Goal: Task Accomplishment & Management: Use online tool/utility

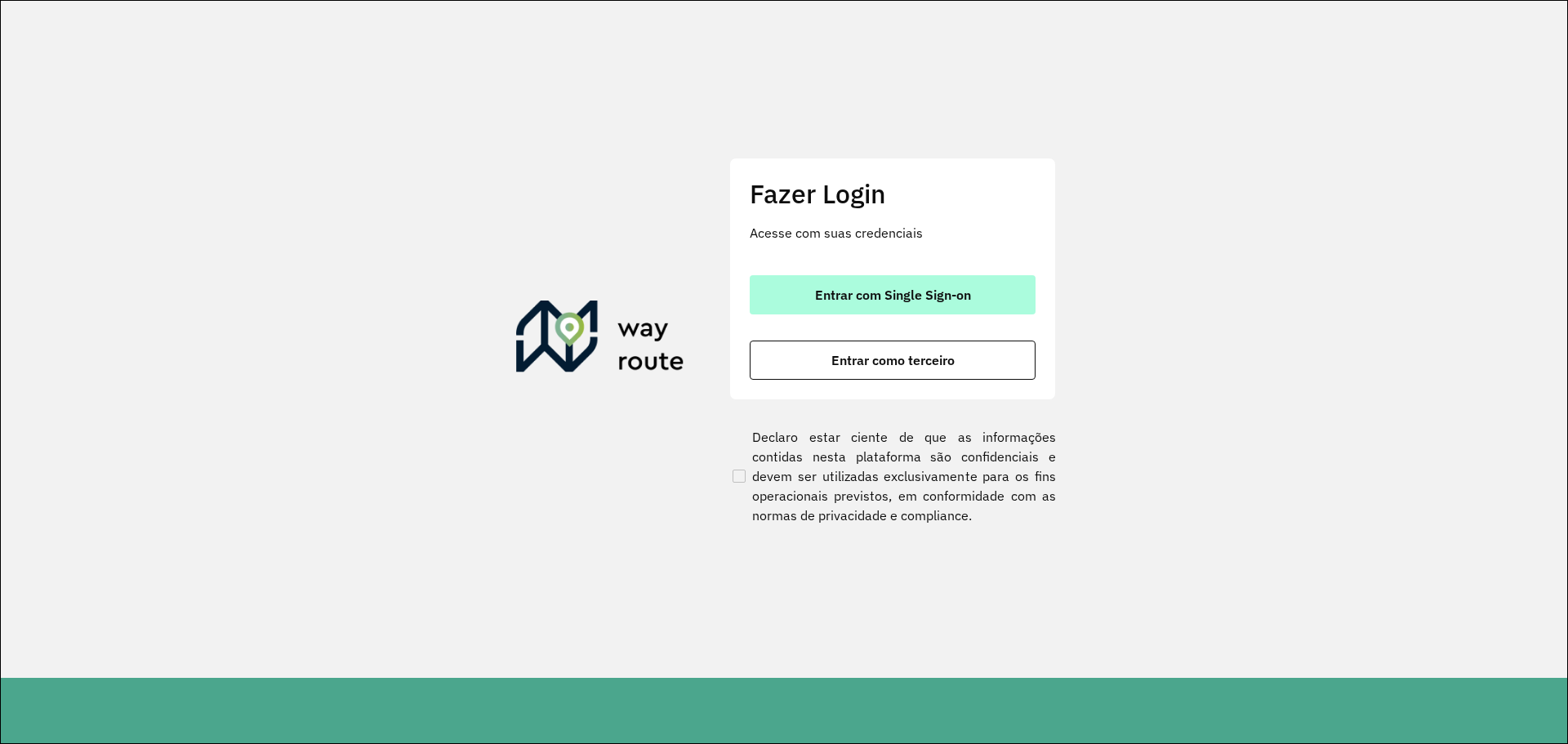
click at [936, 299] on span "Entrar com Single Sign-on" at bounding box center [893, 295] width 156 height 13
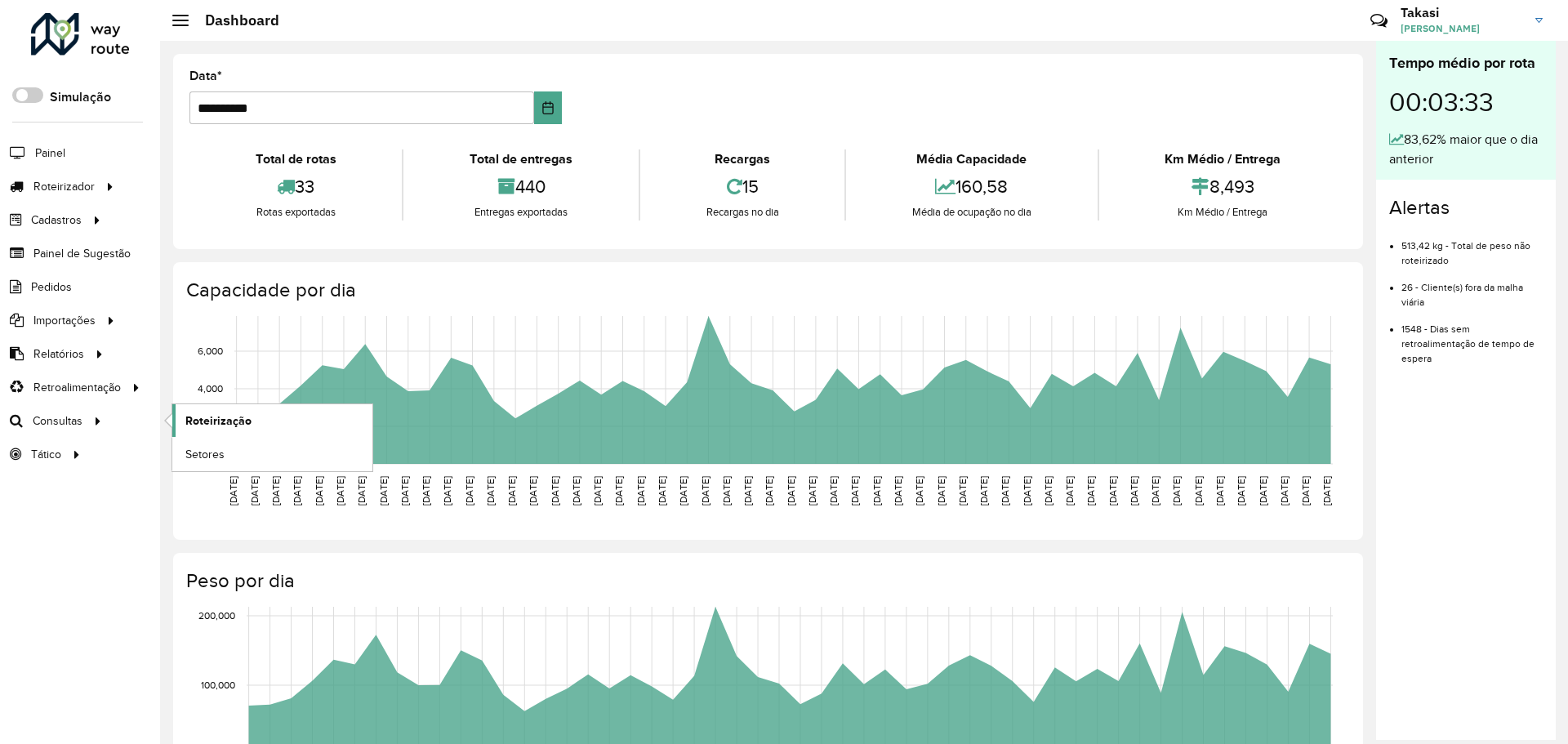
click at [209, 421] on span "Roteirização" at bounding box center [217, 421] width 66 height 17
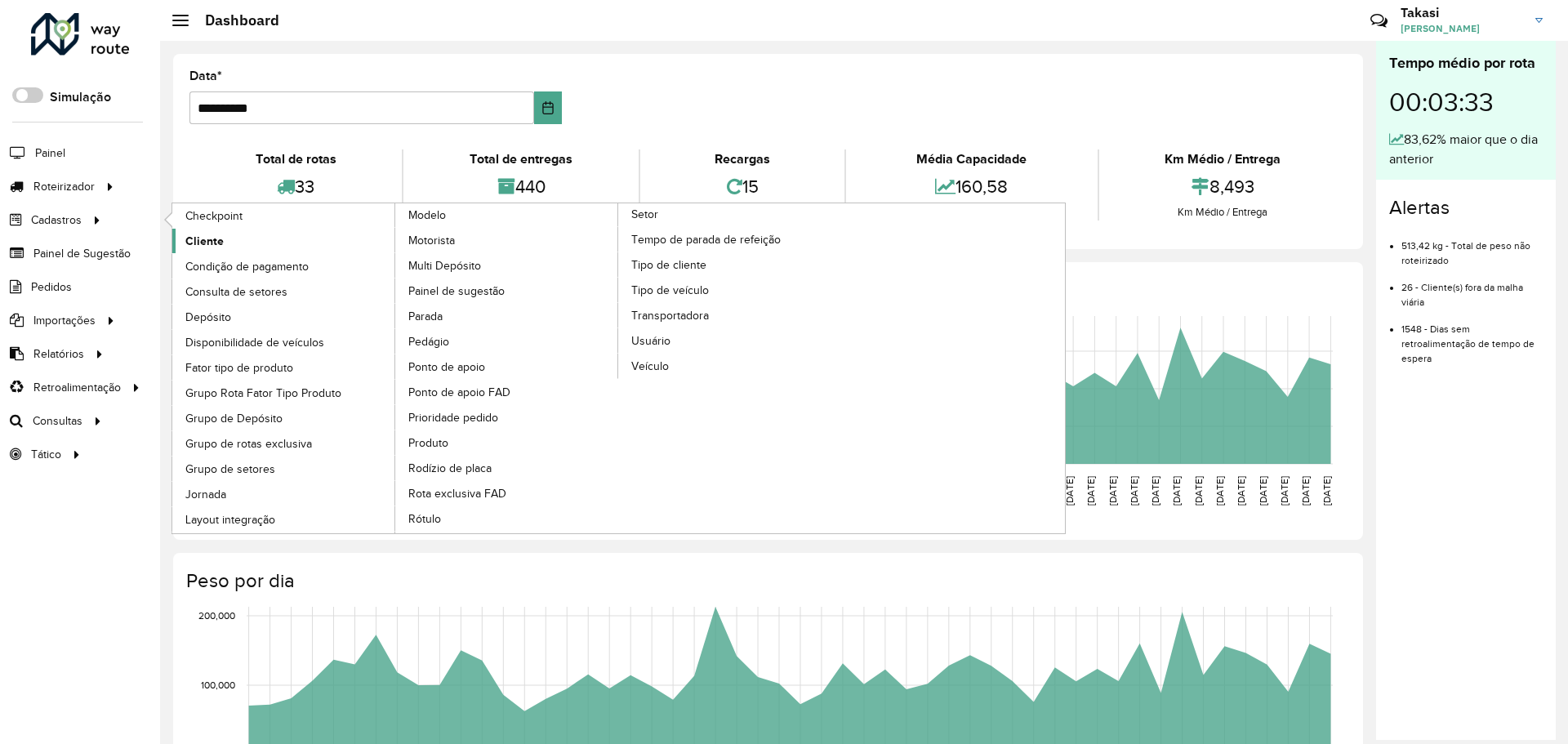
click at [219, 241] on span "Cliente" at bounding box center [204, 241] width 38 height 17
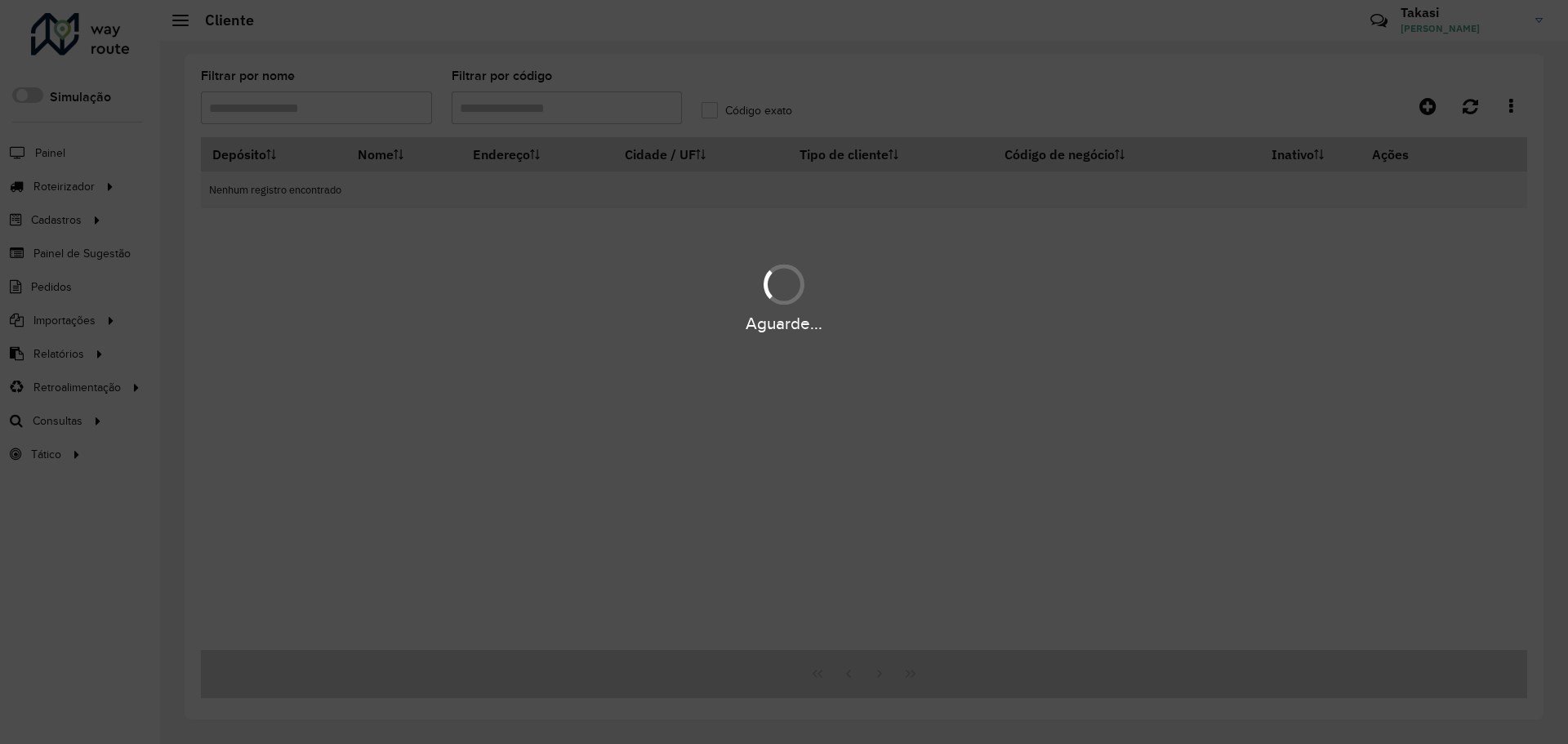
click at [521, 107] on div "Aguarde..." at bounding box center [784, 372] width 1568 height 744
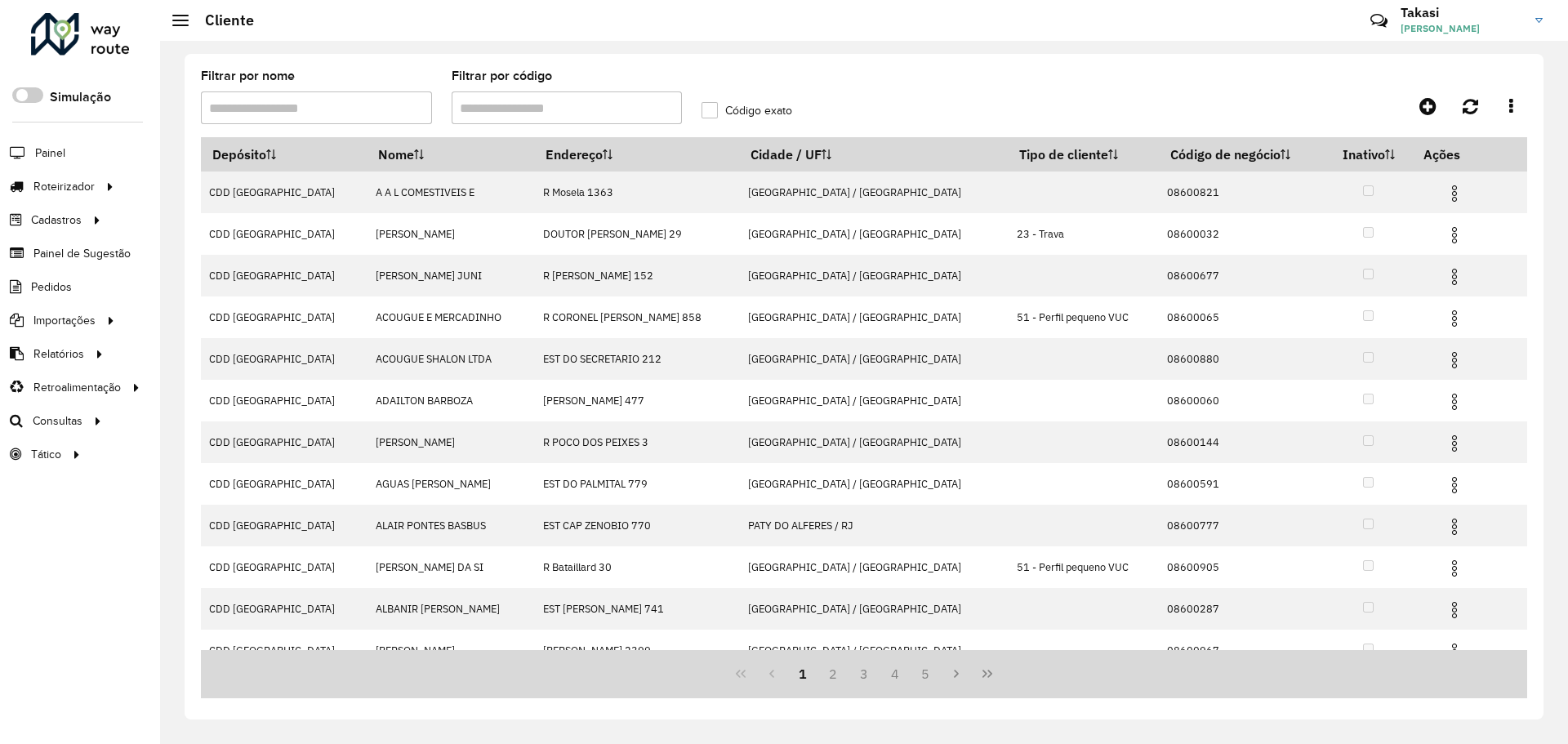
click at [507, 114] on input "Filtrar por código" at bounding box center [567, 107] width 231 height 33
paste input "****"
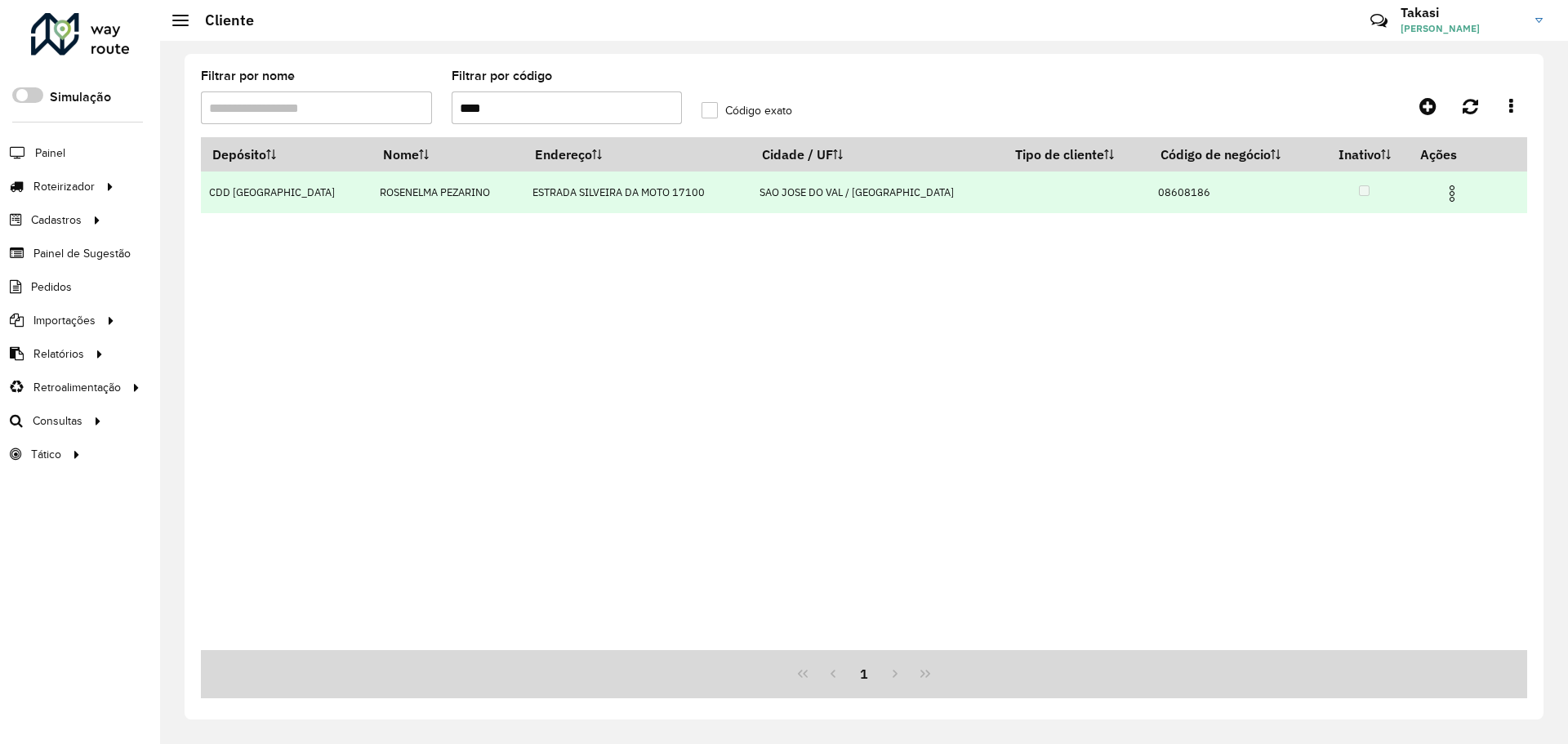
type input "****"
click at [1443, 192] on img at bounding box center [1452, 193] width 20 height 20
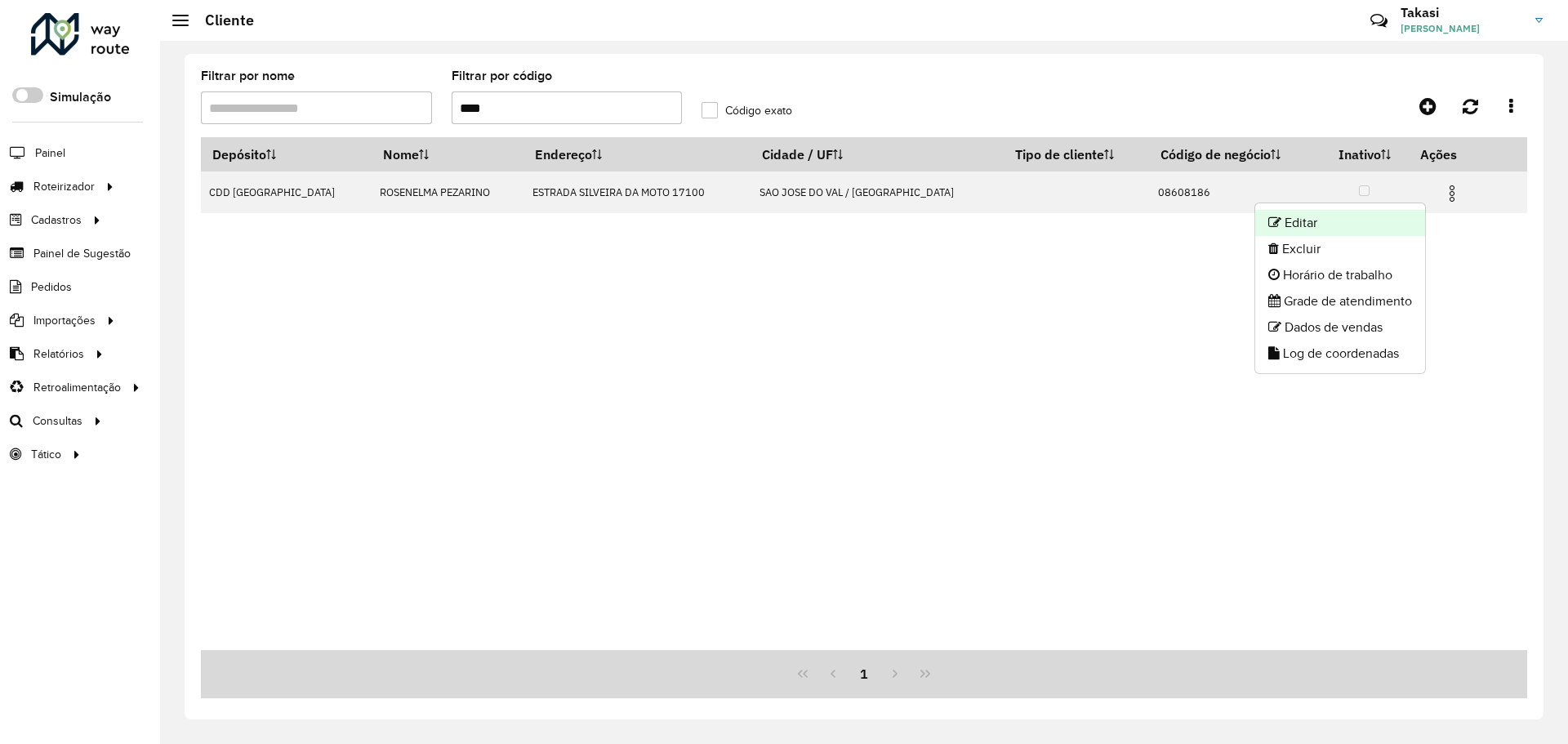
click at [1353, 230] on li "Editar" at bounding box center [1339, 223] width 170 height 26
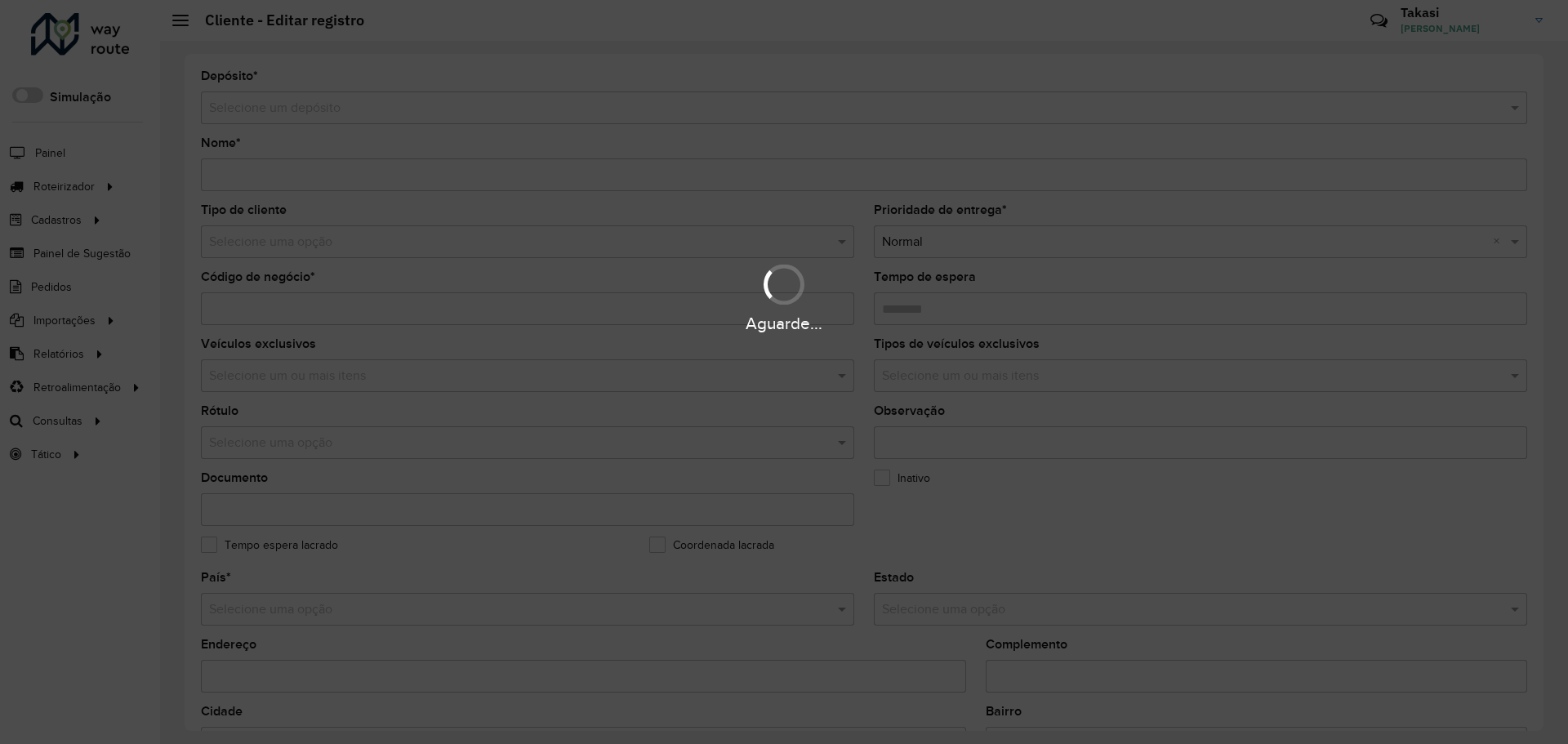
type input "**********"
type input "********"
type input "**********"
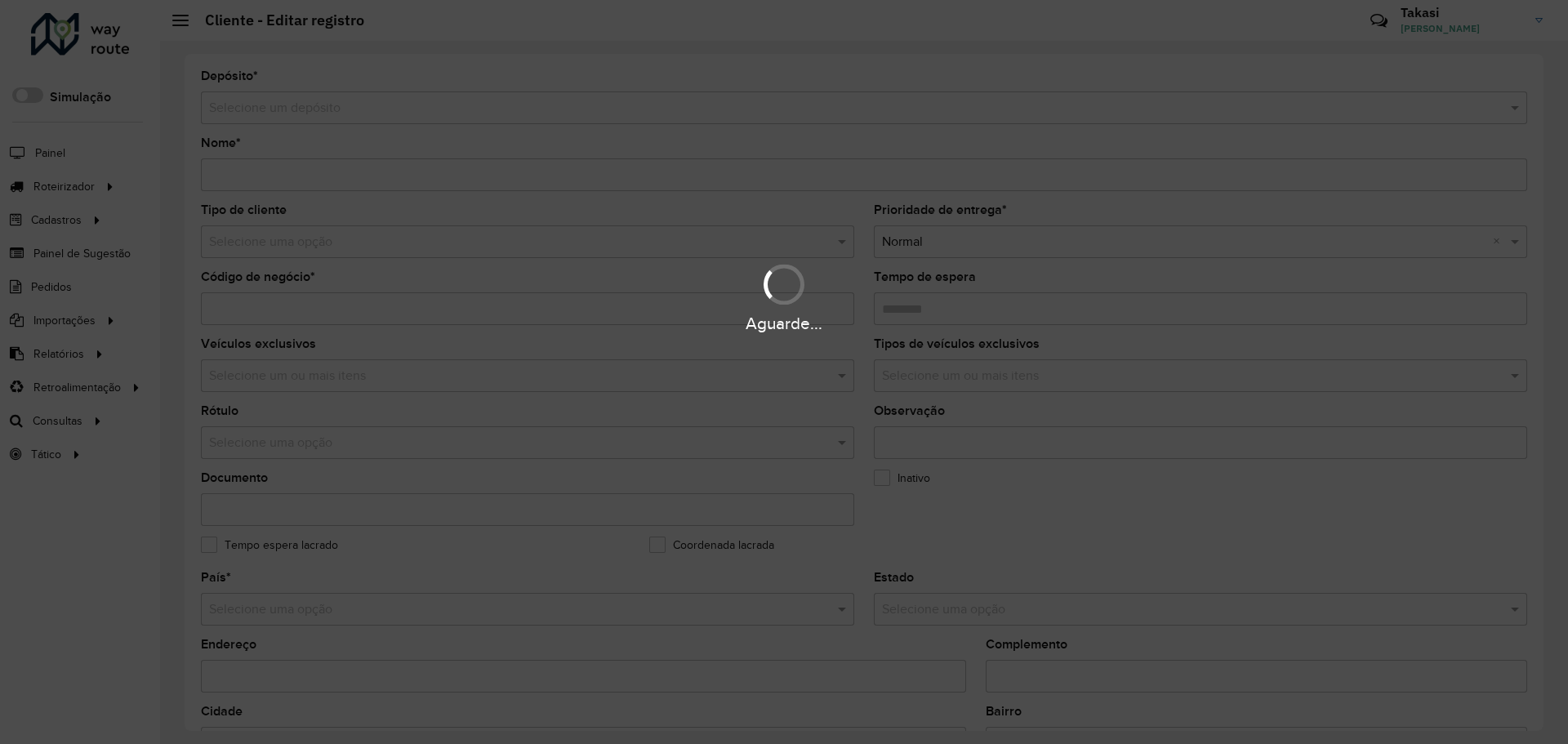
type input "******"
type input "********"
type input "**********"
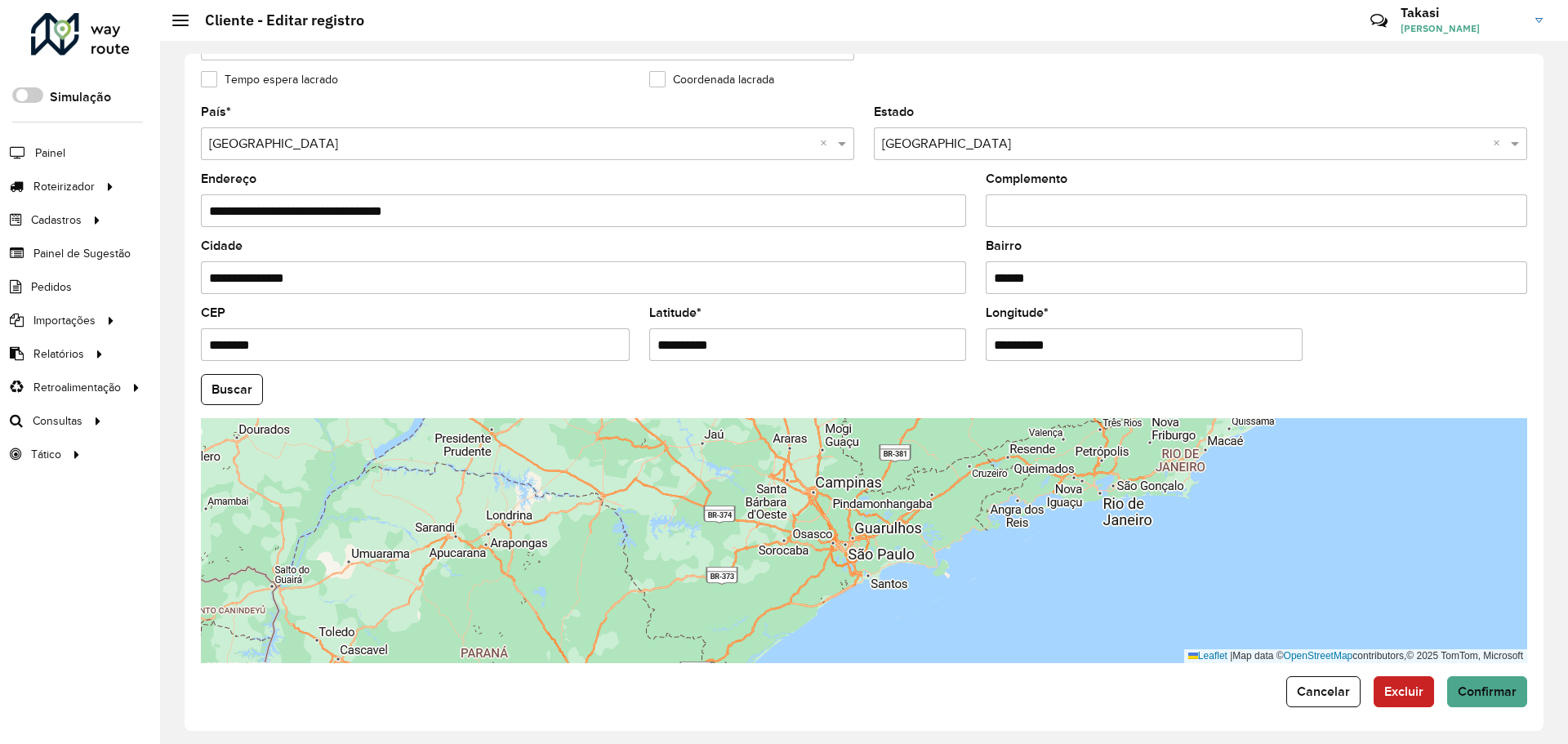
scroll to position [472, 0]
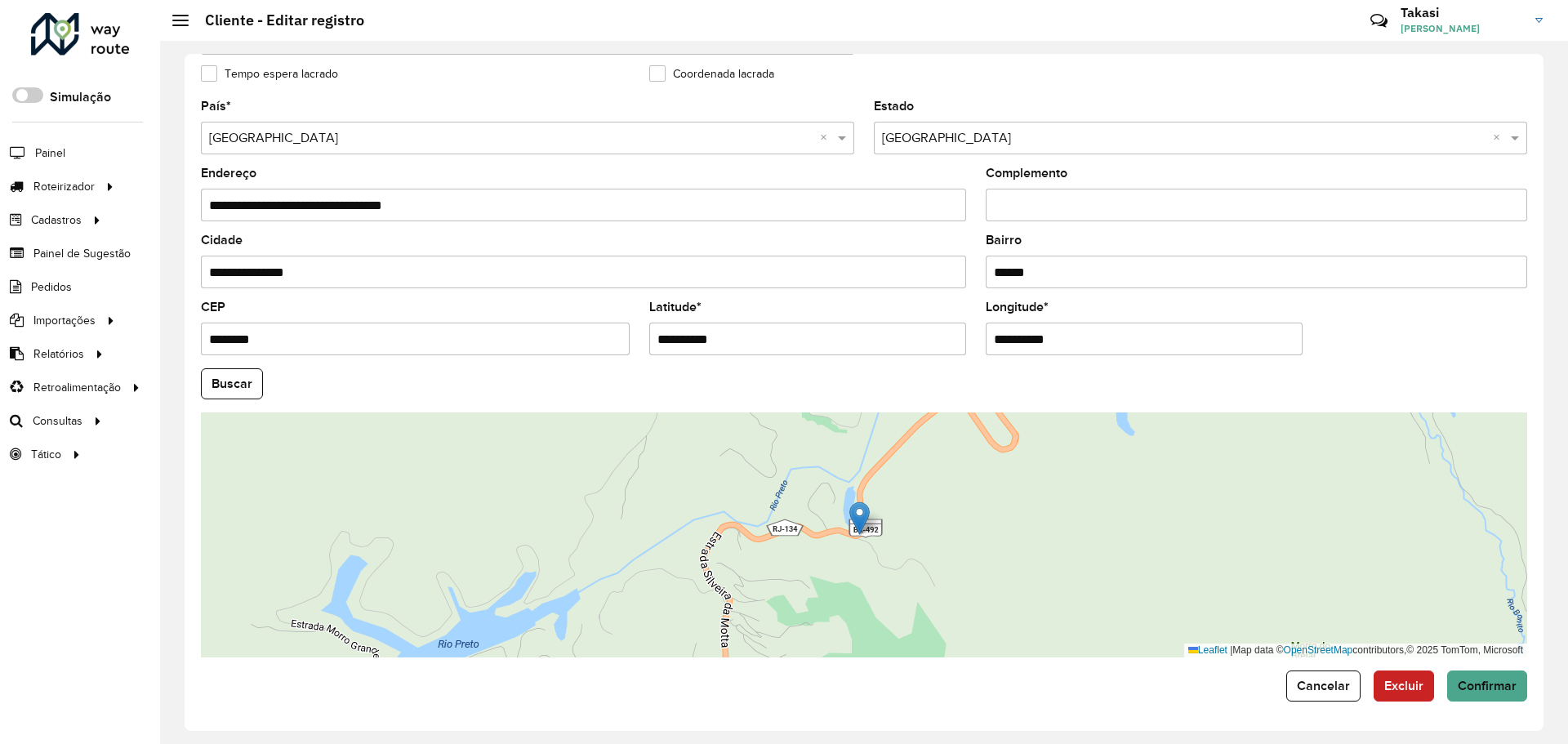
drag, startPoint x: 739, startPoint y: 340, endPoint x: 637, endPoint y: 338, distance: 102.0
click at [637, 338] on formly-group "**********" at bounding box center [864, 379] width 1346 height 557
paste input "*"
type input "**********"
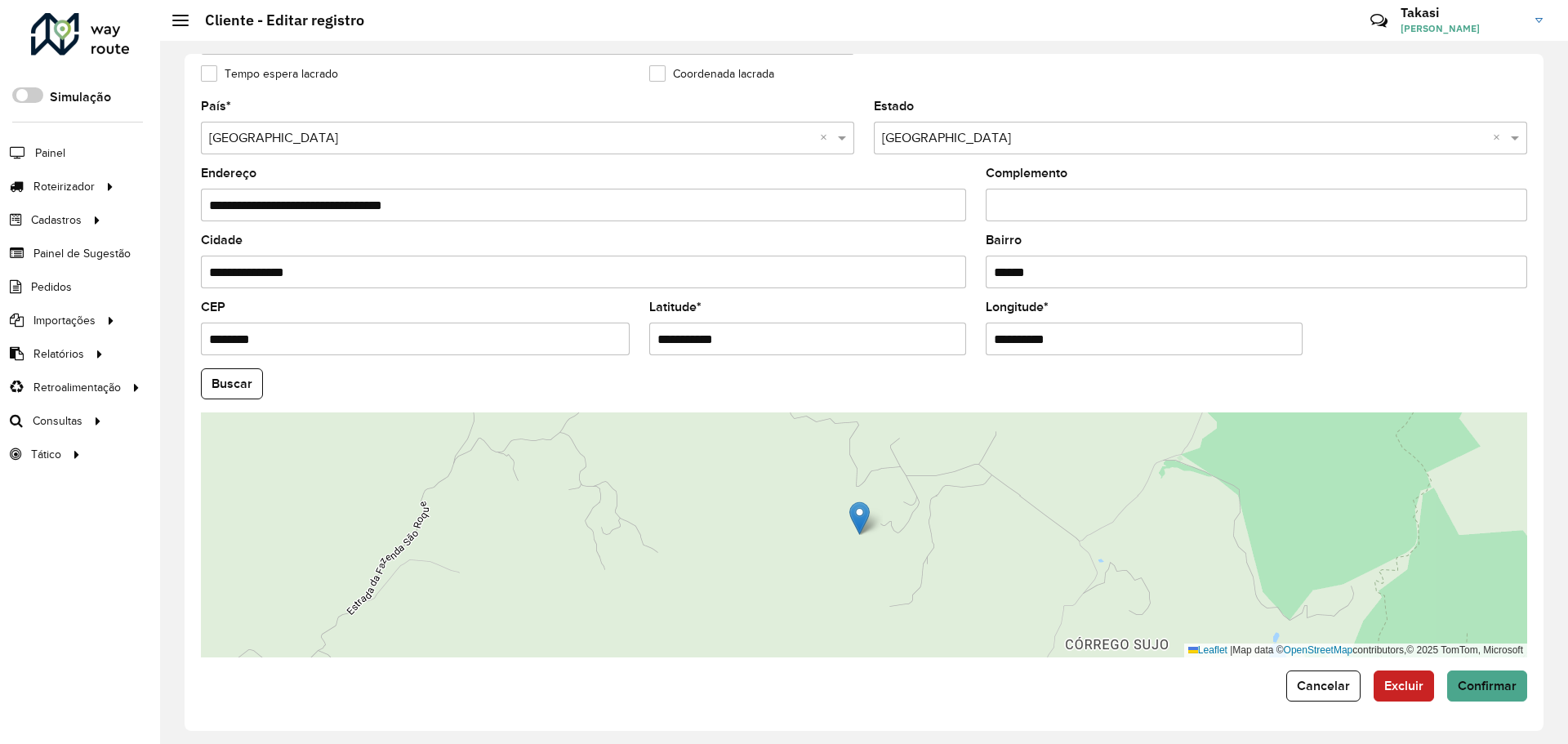
paste input "*"
type input "**********"
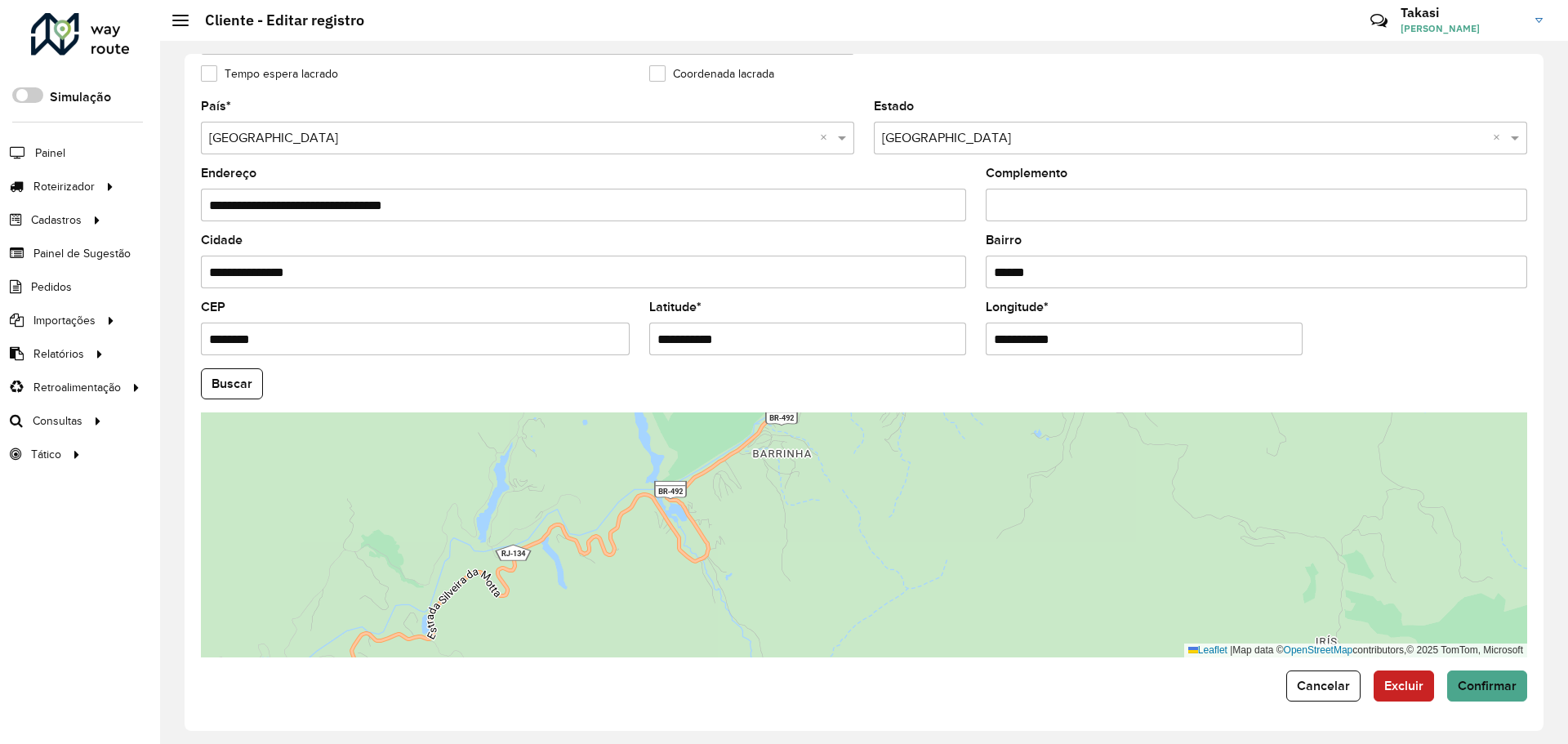
drag, startPoint x: 718, startPoint y: 466, endPoint x: 581, endPoint y: 575, distance: 175.1
click at [581, 575] on div "Leaflet | Map data © OpenStreetMap contributors,© 2025 TomTom, Microsoft" at bounding box center [863, 536] width 1326 height 246
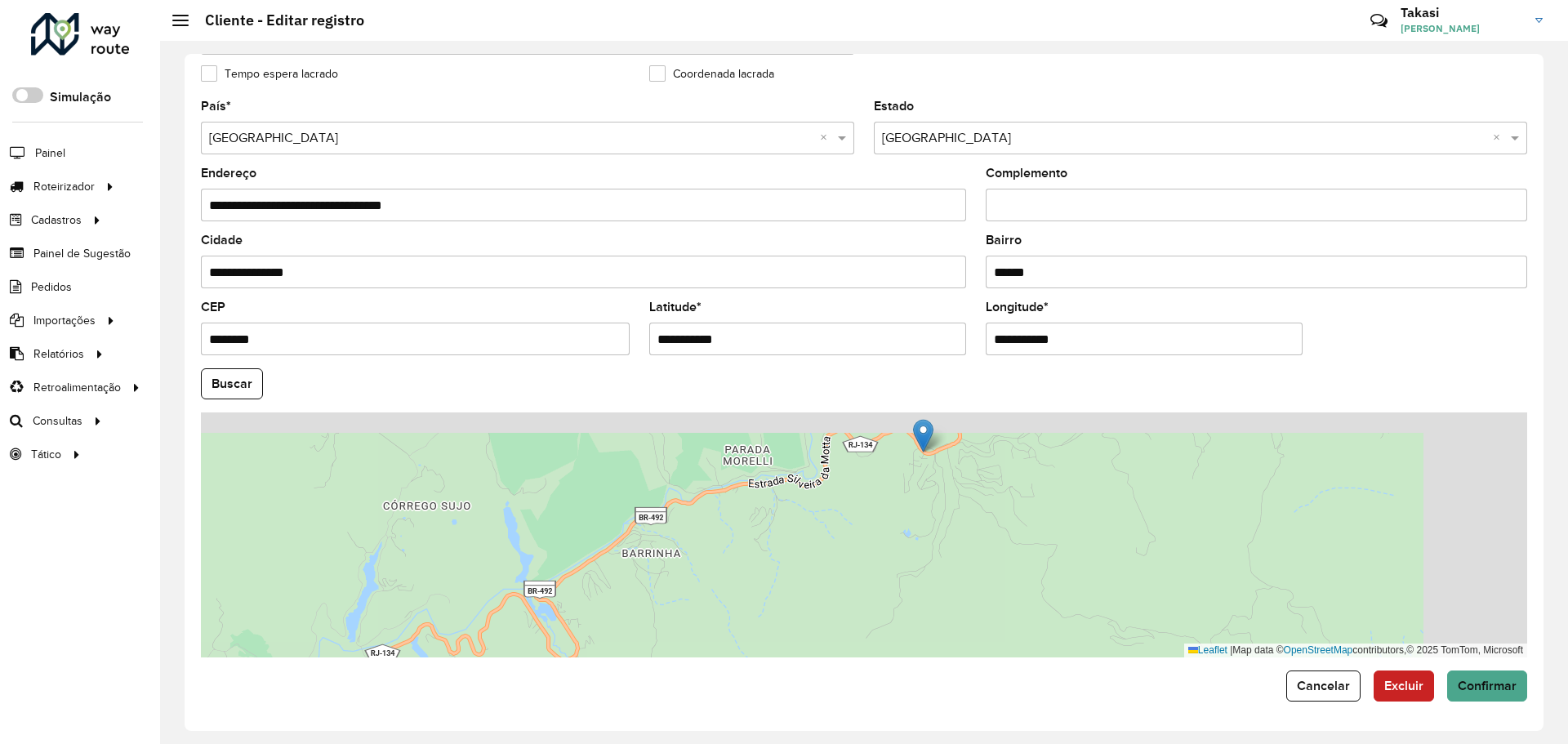
drag, startPoint x: 704, startPoint y: 483, endPoint x: 700, endPoint y: 507, distance: 24.3
click at [548, 602] on div "Leaflet | Map data © OpenStreetMap contributors,© 2025 TomTom, Microsoft" at bounding box center [863, 536] width 1326 height 246
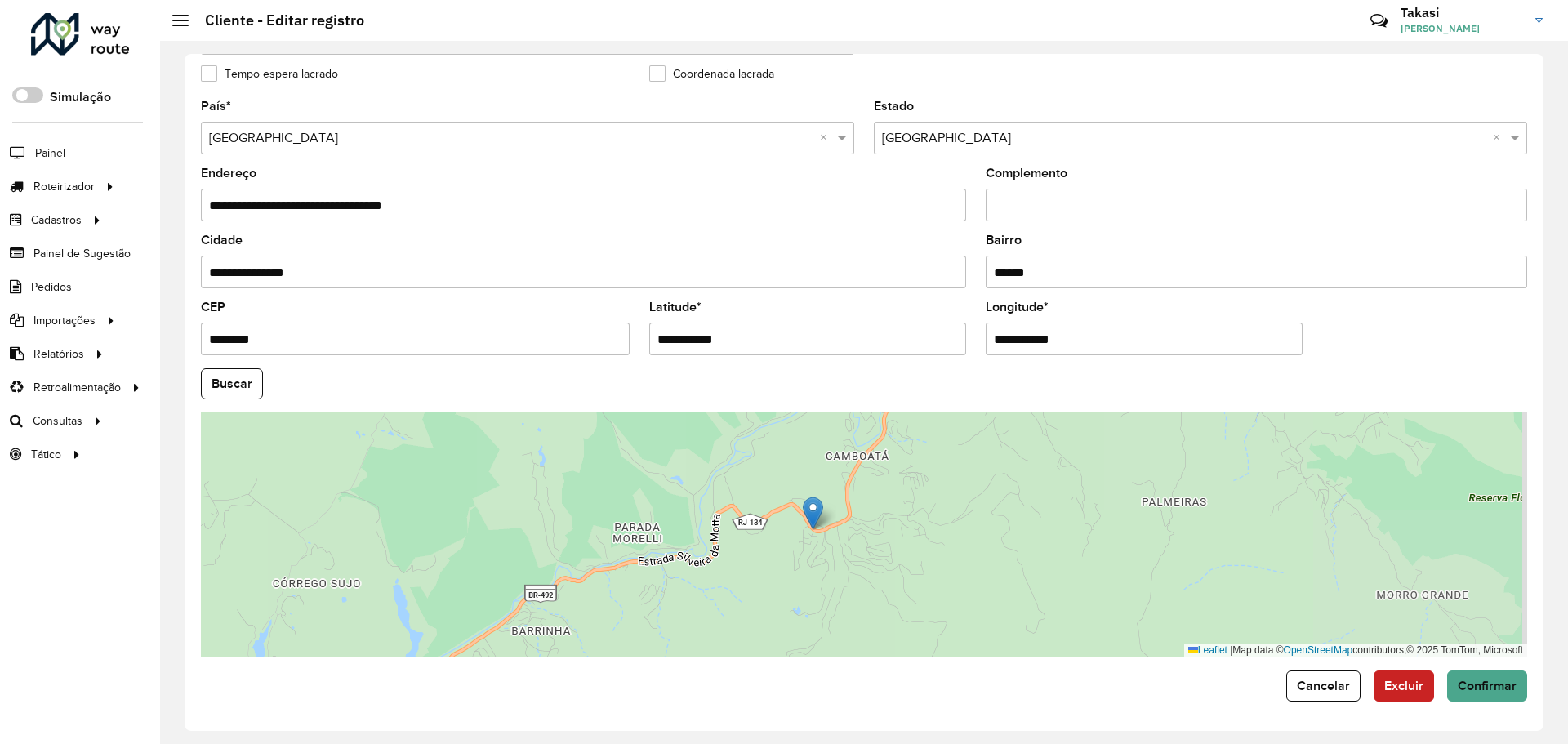
drag, startPoint x: 709, startPoint y: 502, endPoint x: 856, endPoint y: 479, distance: 148.8
click at [602, 575] on div "Leaflet | Map data © OpenStreetMap contributors,© 2025 TomTom, Microsoft" at bounding box center [863, 536] width 1326 height 246
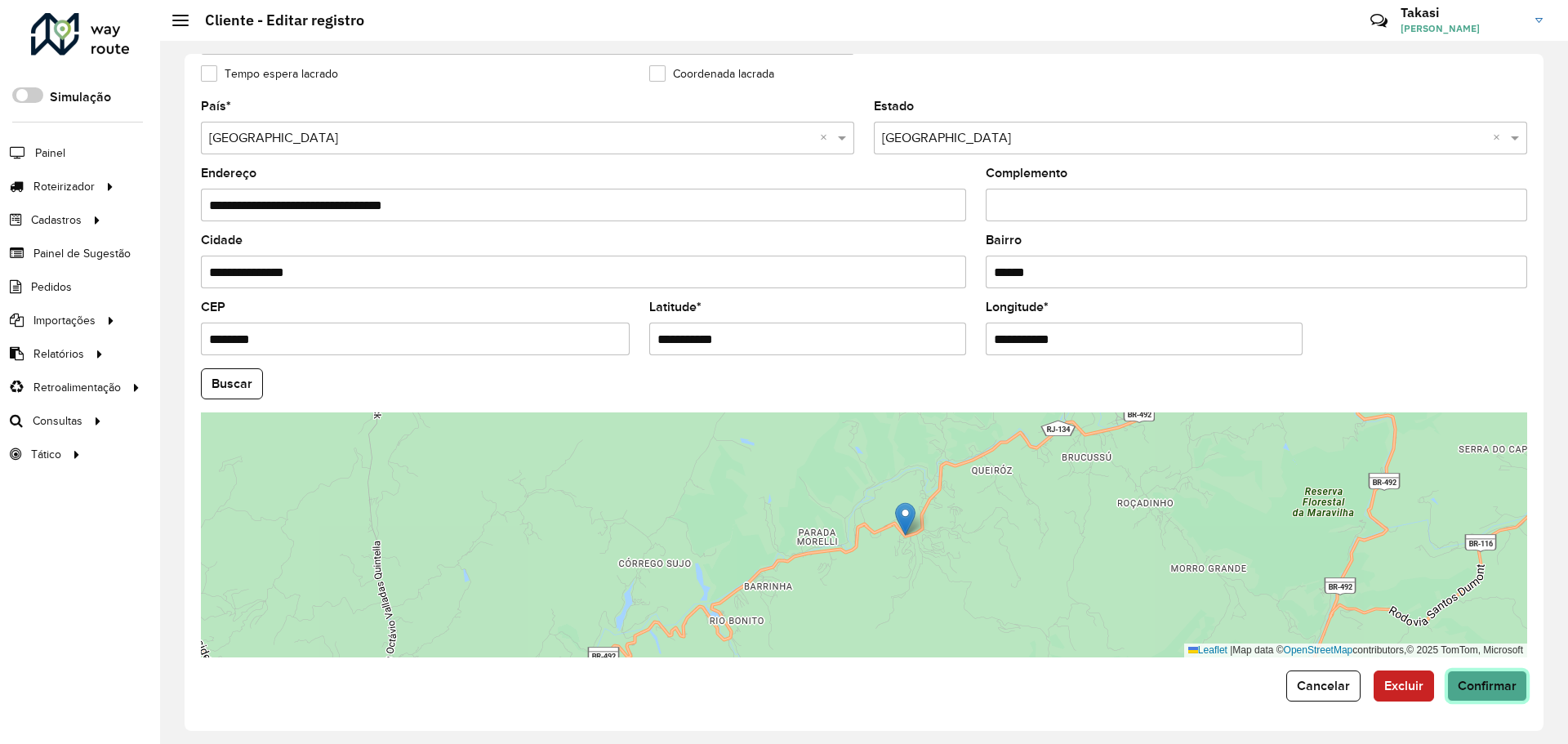
click at [1482, 685] on span "Confirmar" at bounding box center [1486, 685] width 59 height 14
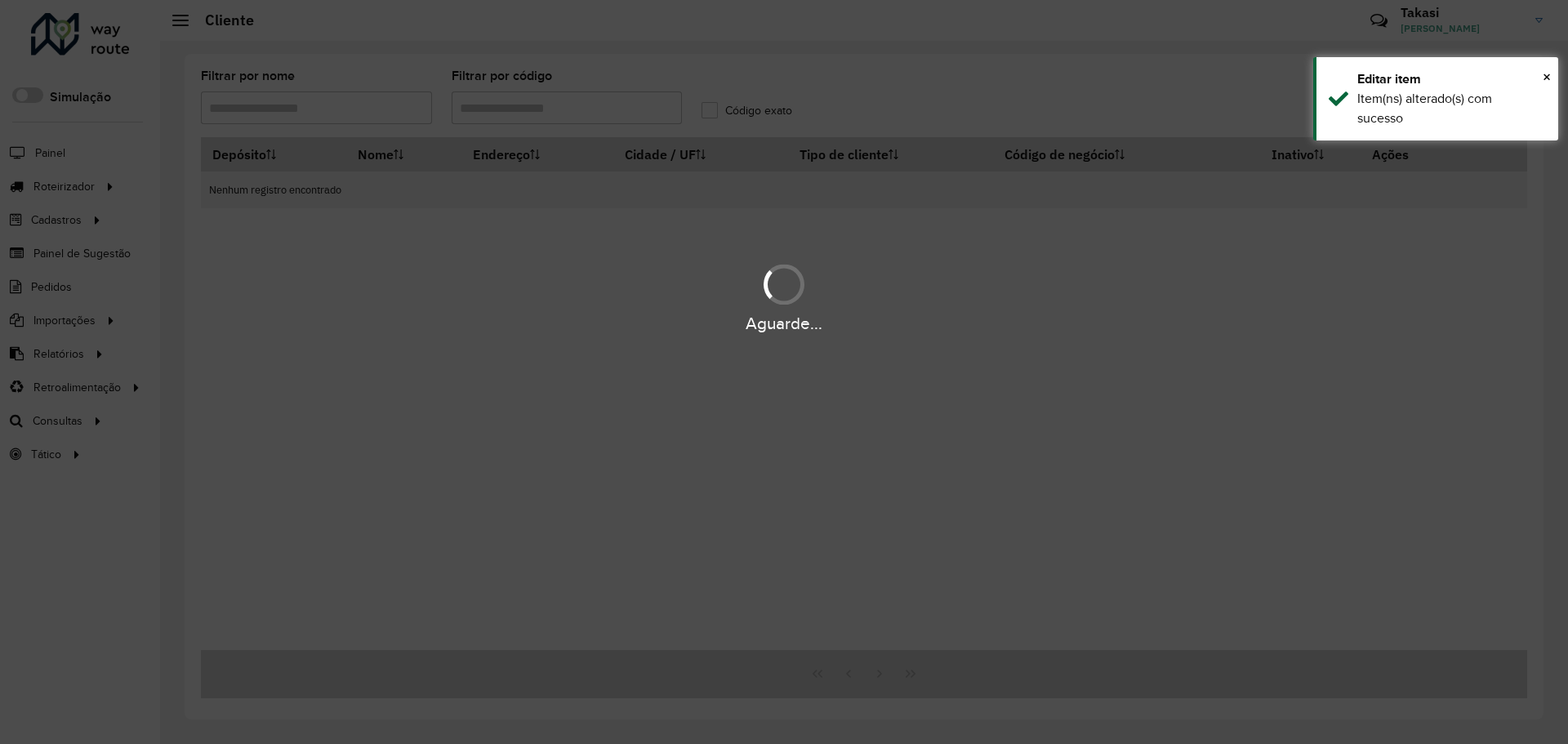
type input "****"
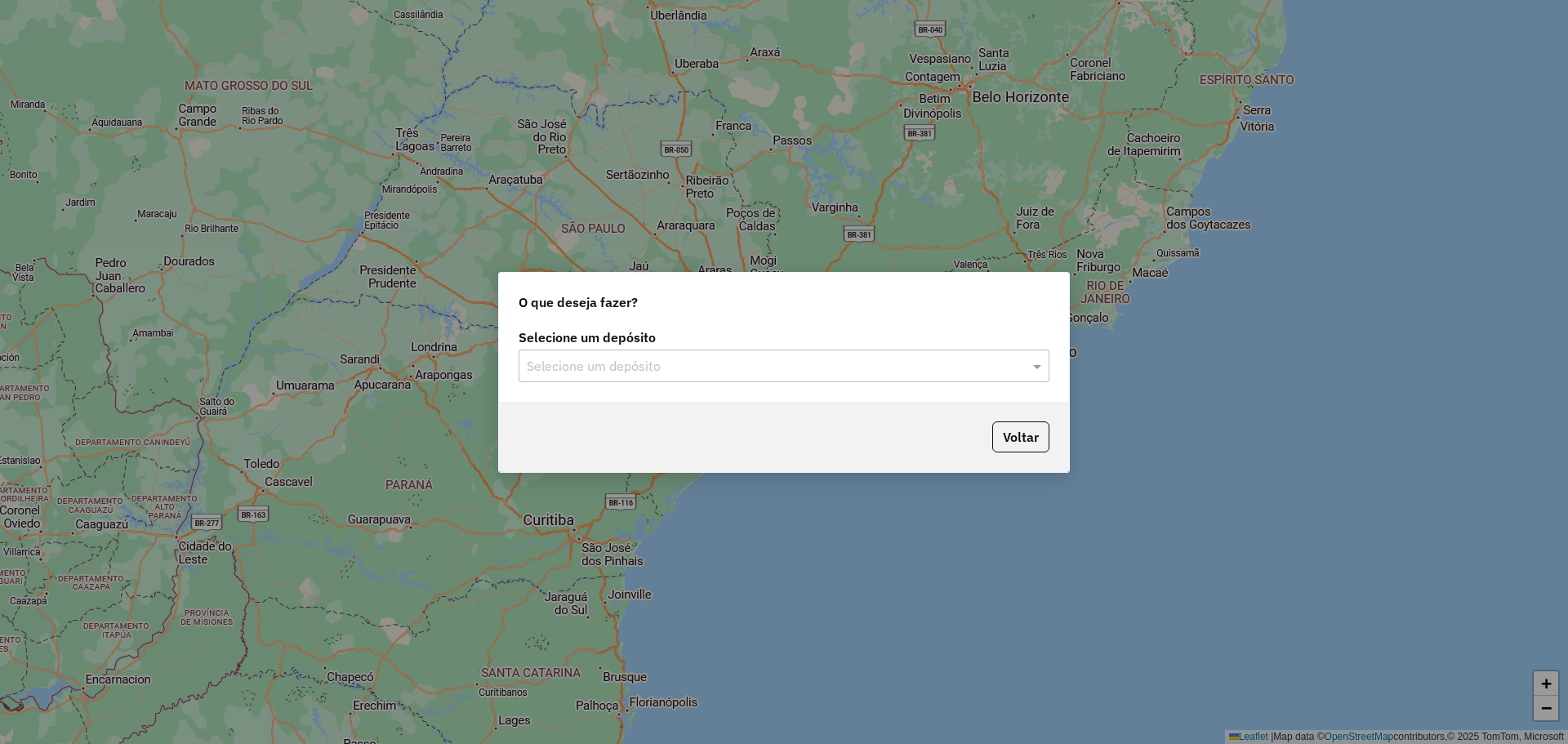
click at [634, 368] on input "text" at bounding box center [768, 366] width 481 height 20
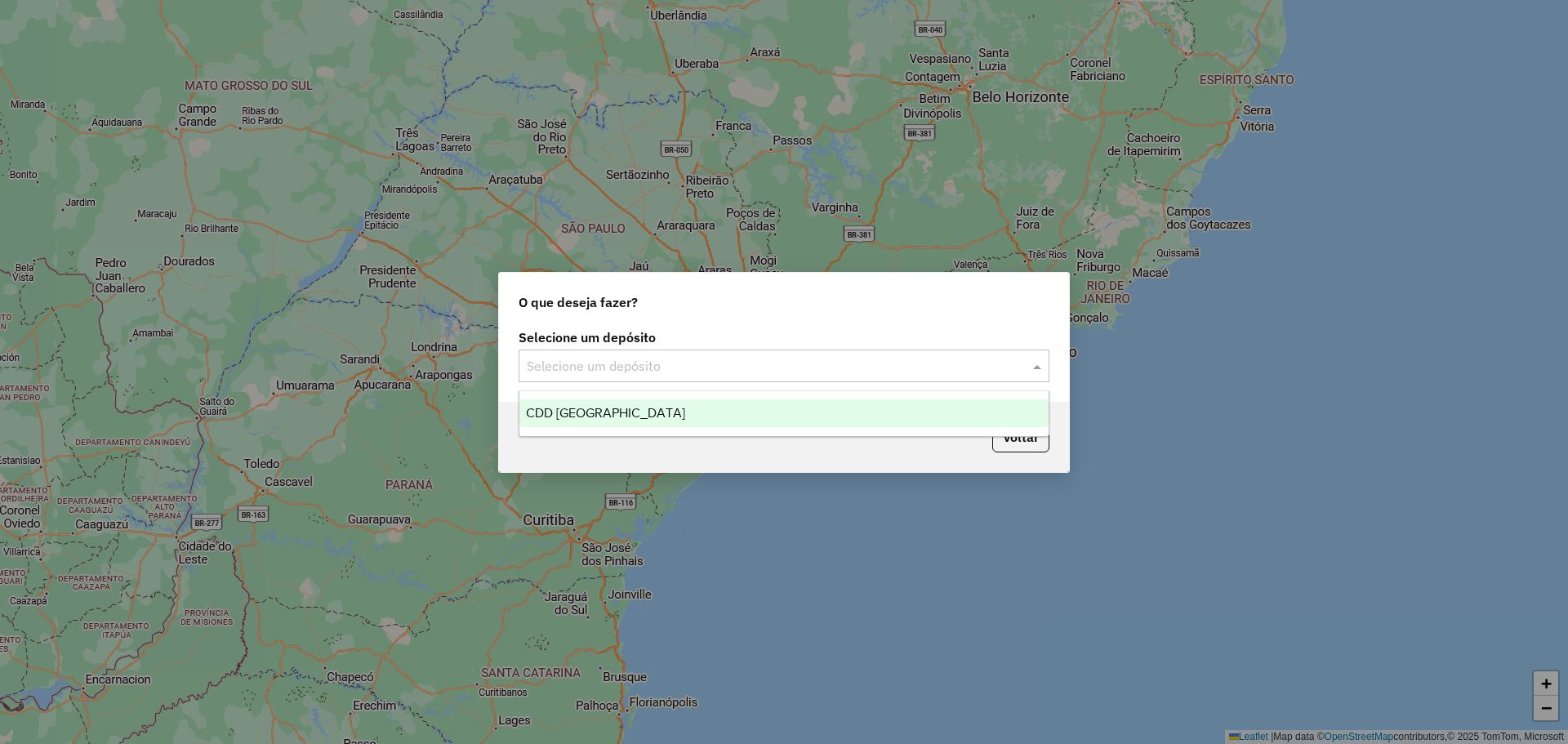
click at [613, 420] on div "CDD [GEOGRAPHIC_DATA]" at bounding box center [784, 414] width 529 height 28
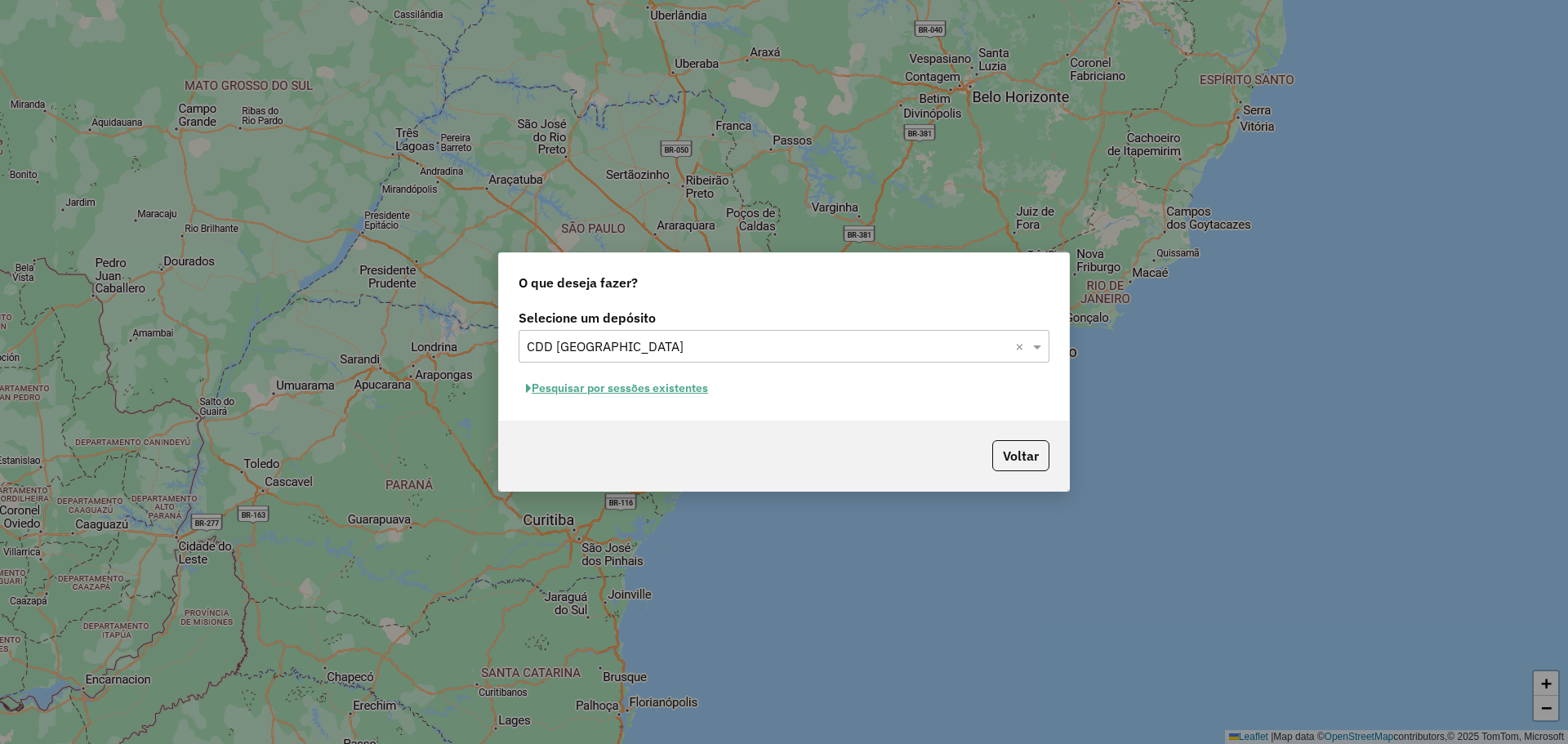
click at [680, 397] on button "Pesquisar por sessões existentes" at bounding box center [617, 388] width 197 height 25
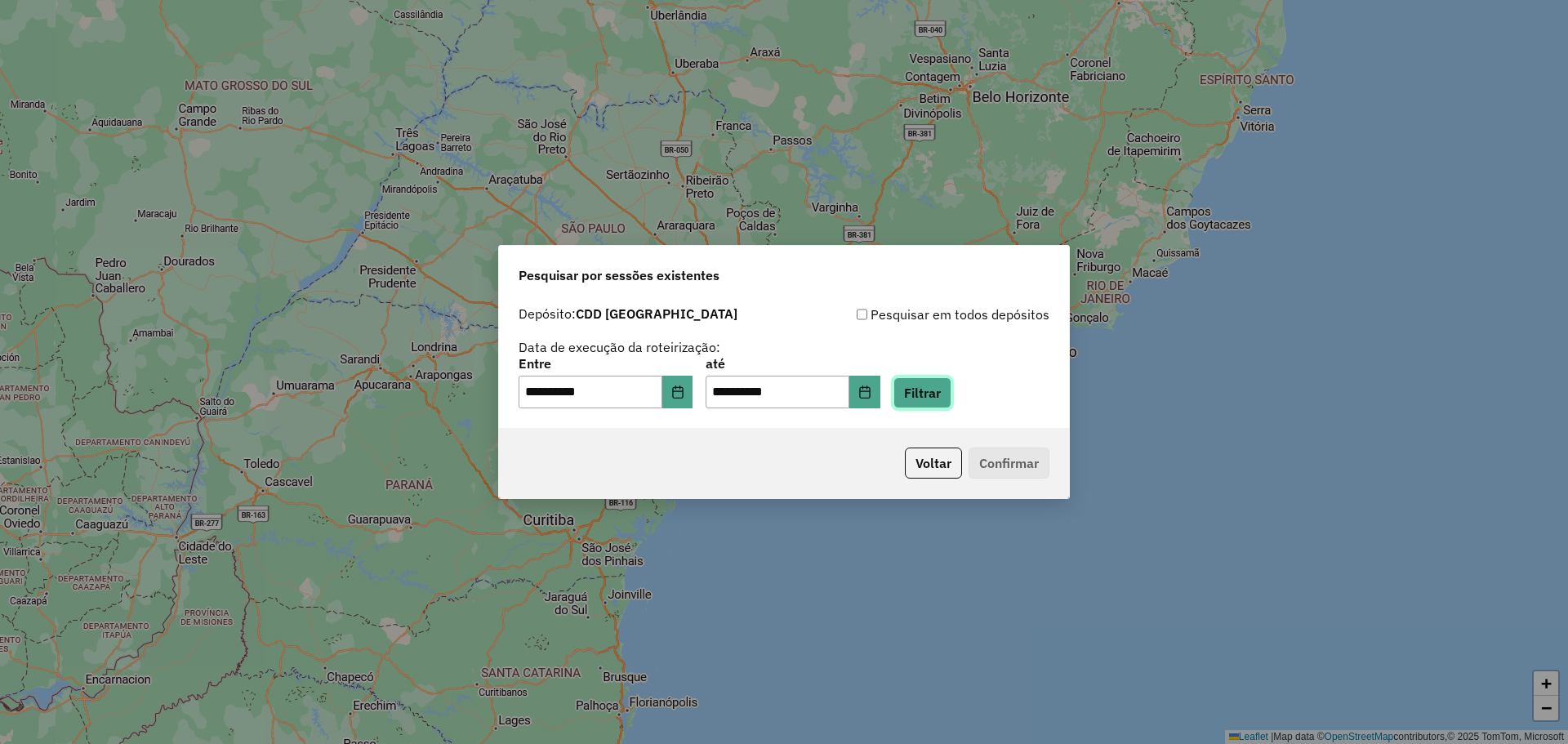
click at [952, 379] on button "Filtrar" at bounding box center [922, 392] width 58 height 31
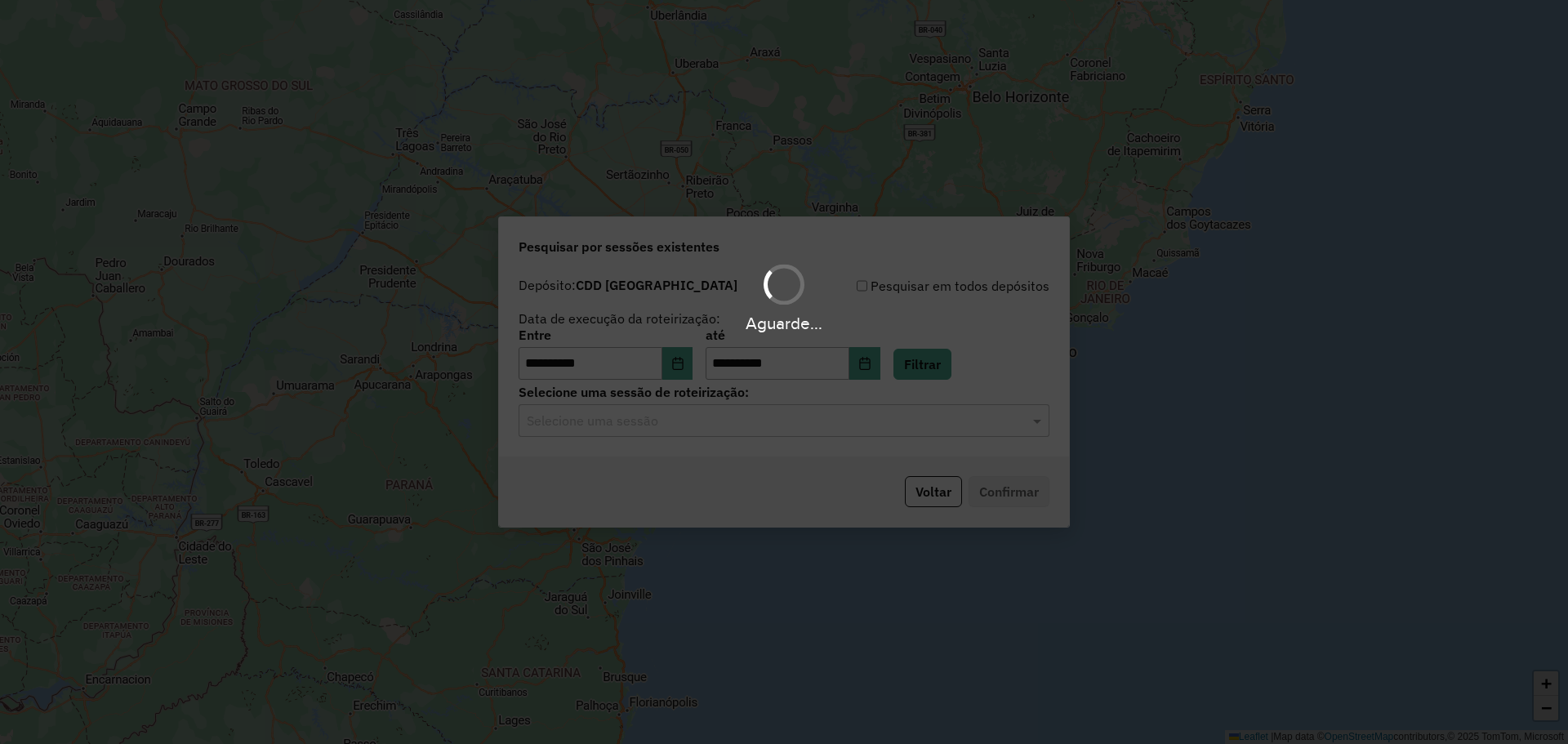
click at [936, 422] on hb-app "**********" at bounding box center [784, 372] width 1568 height 744
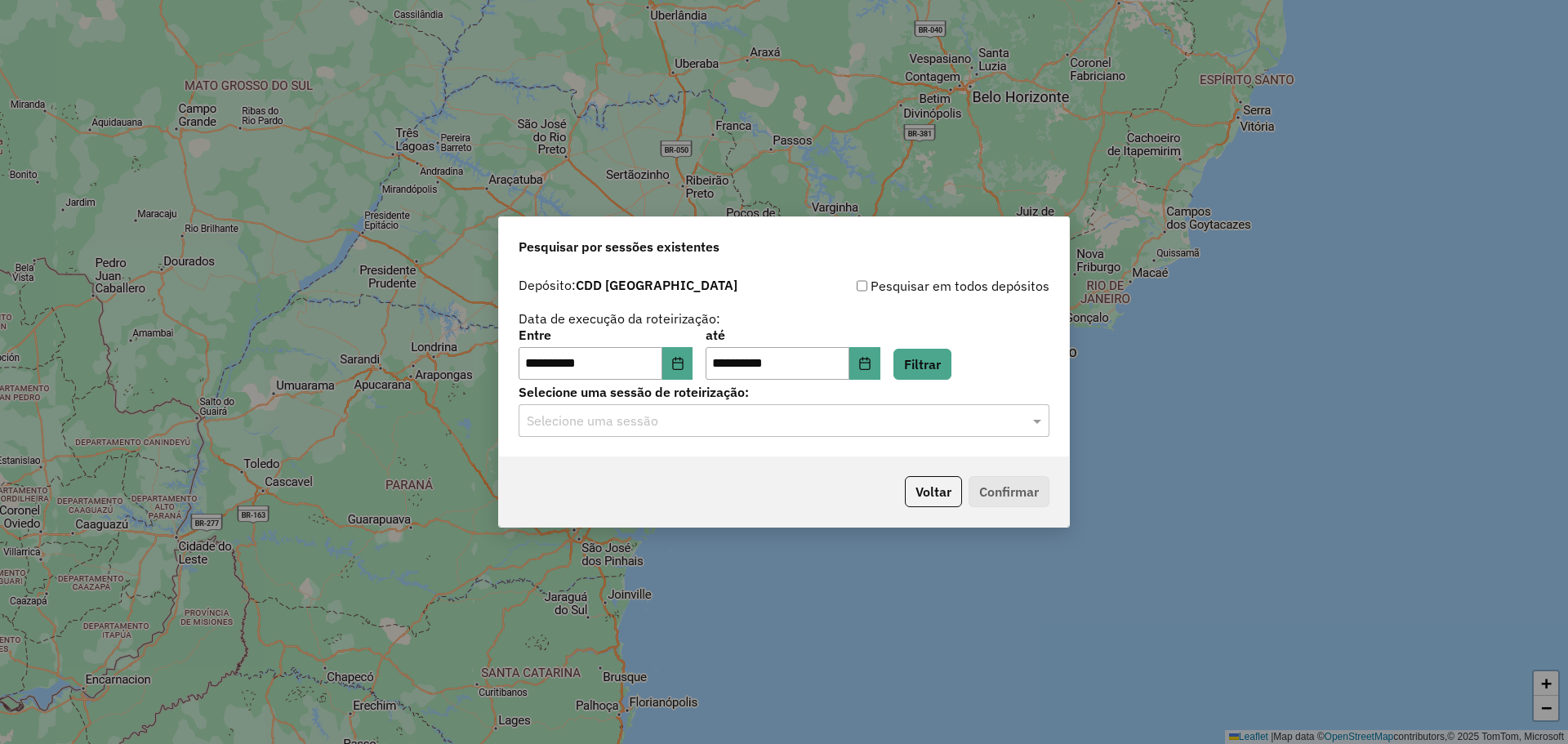
drag, startPoint x: 718, startPoint y: 432, endPoint x: 705, endPoint y: 426, distance: 14.3
click at [715, 432] on div "Selecione uma sessão" at bounding box center [784, 420] width 531 height 33
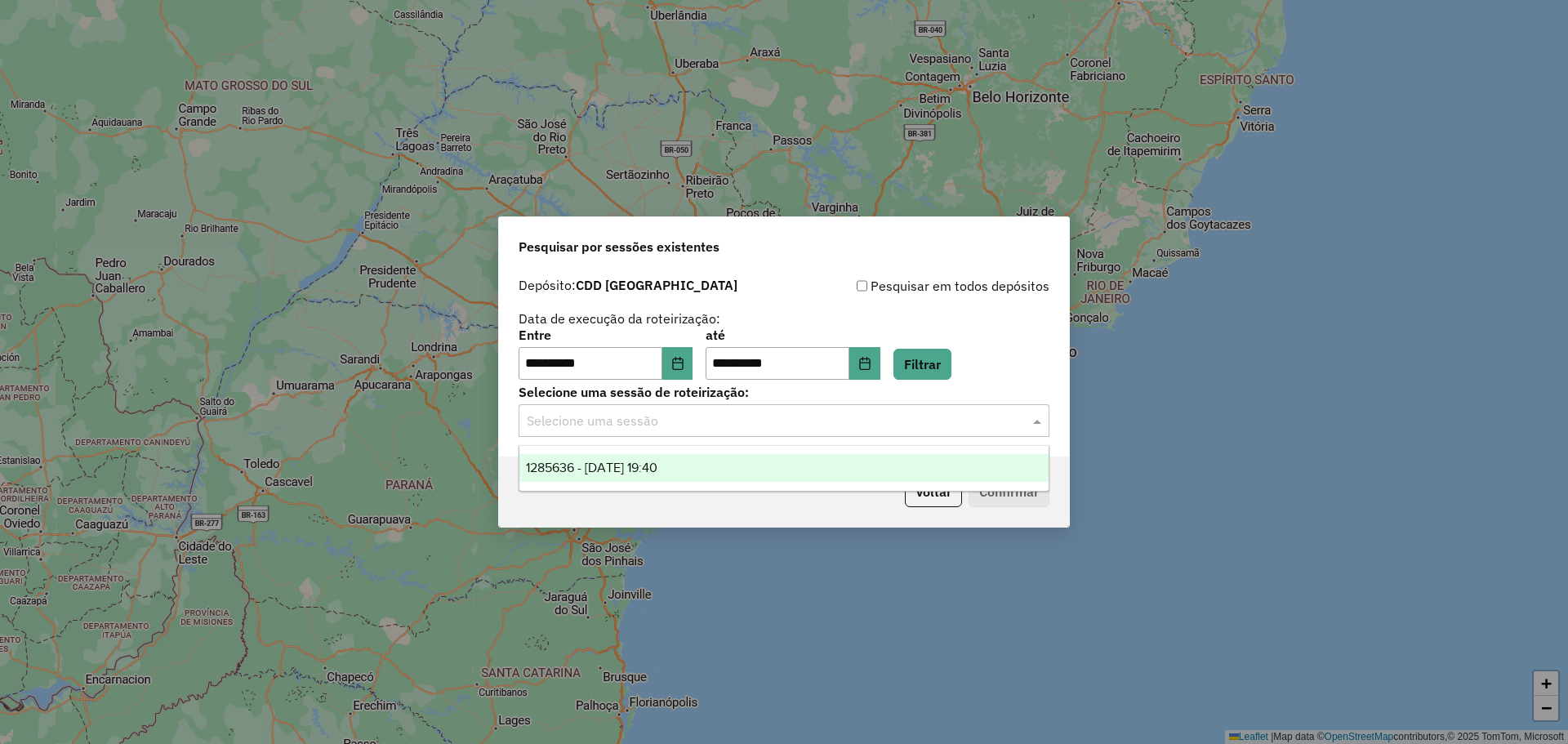
click at [657, 466] on span "1285636 - 30/09/2025 19:40" at bounding box center [591, 468] width 131 height 14
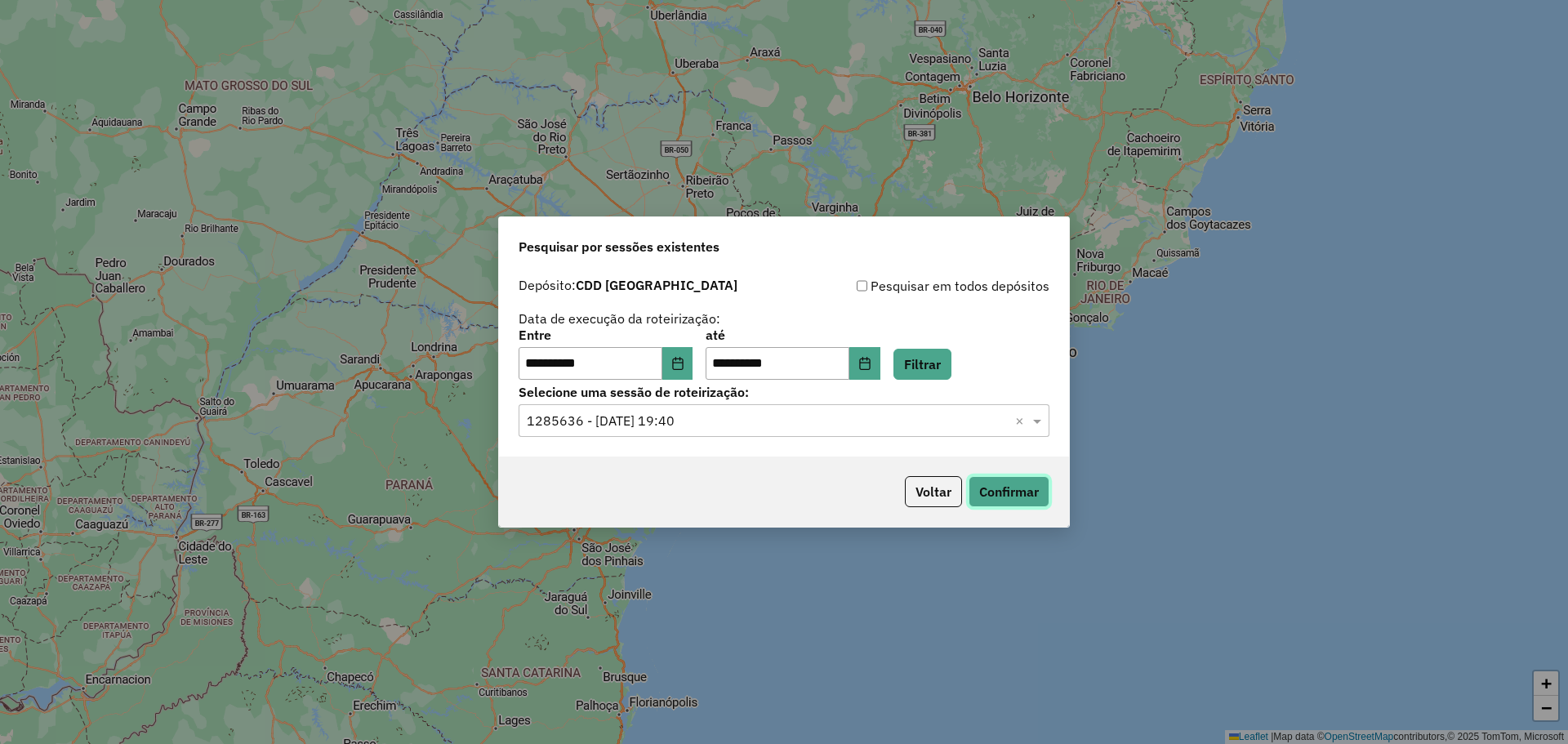
click at [1006, 498] on button "Confirmar" at bounding box center [1008, 491] width 81 height 31
click at [880, 372] on button "Choose Date" at bounding box center [864, 363] width 31 height 33
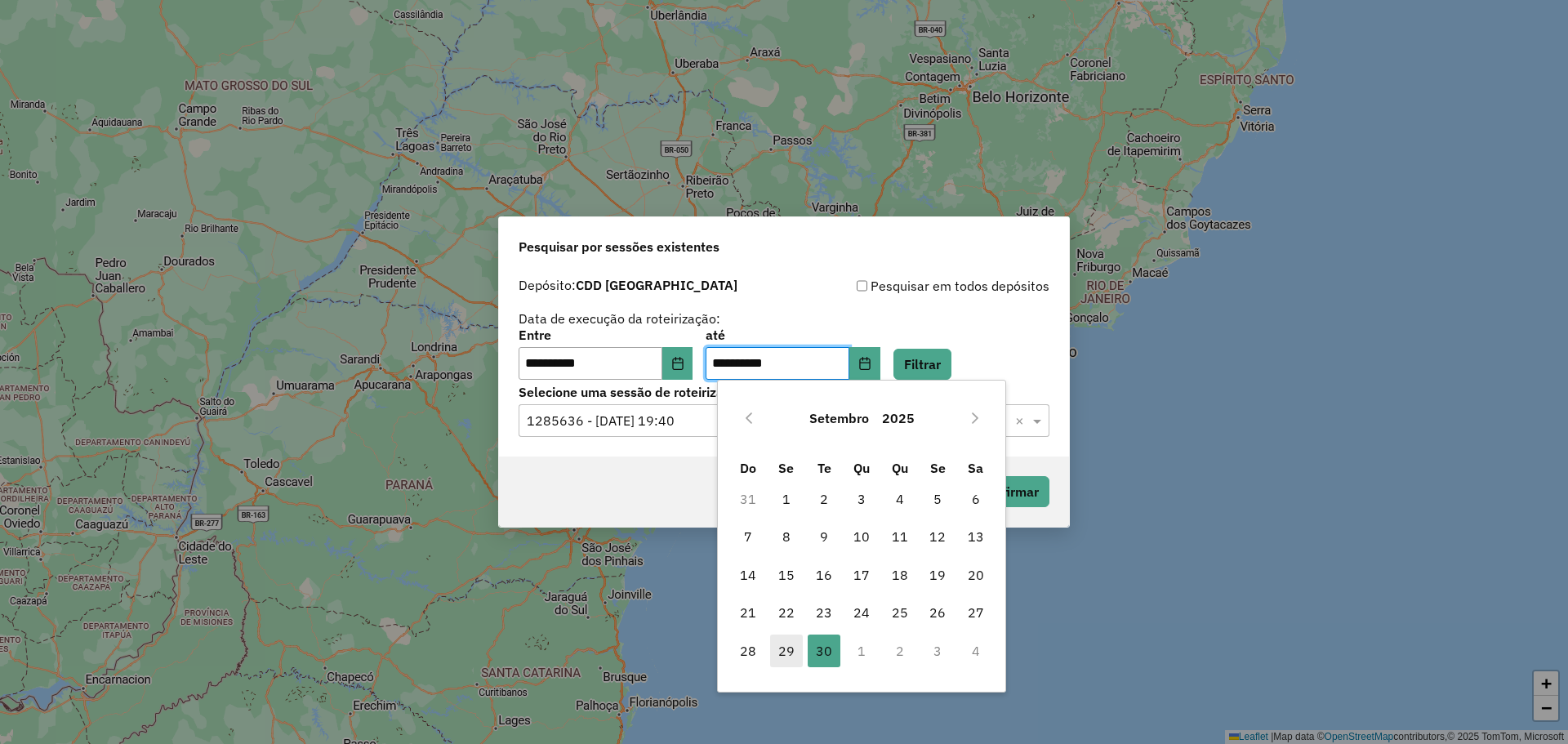
click at [780, 657] on span "29" at bounding box center [786, 651] width 33 height 33
type input "**********"
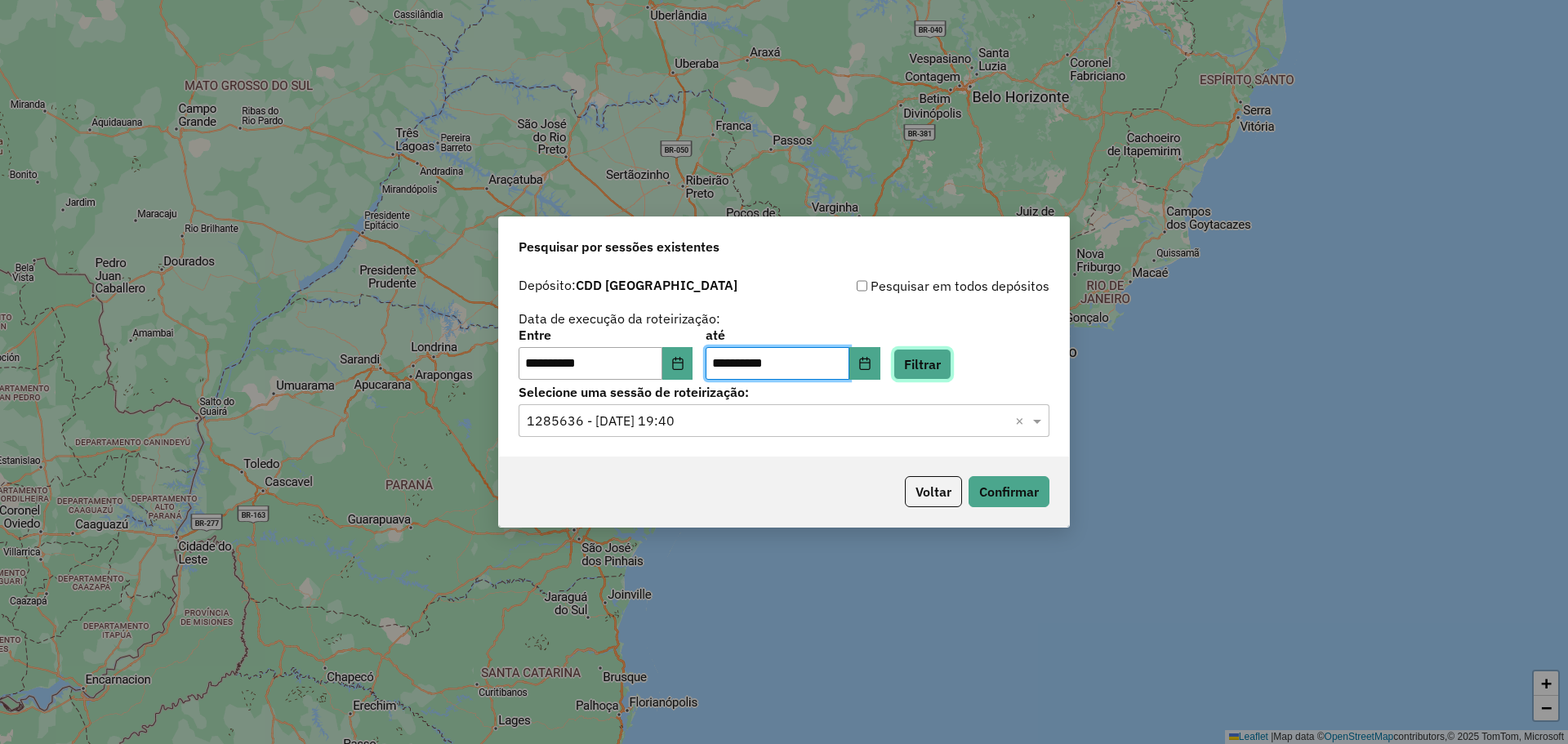
click at [938, 358] on button "Filtrar" at bounding box center [922, 364] width 58 height 31
click at [863, 432] on div "Selecione uma sessão × ×" at bounding box center [784, 420] width 531 height 33
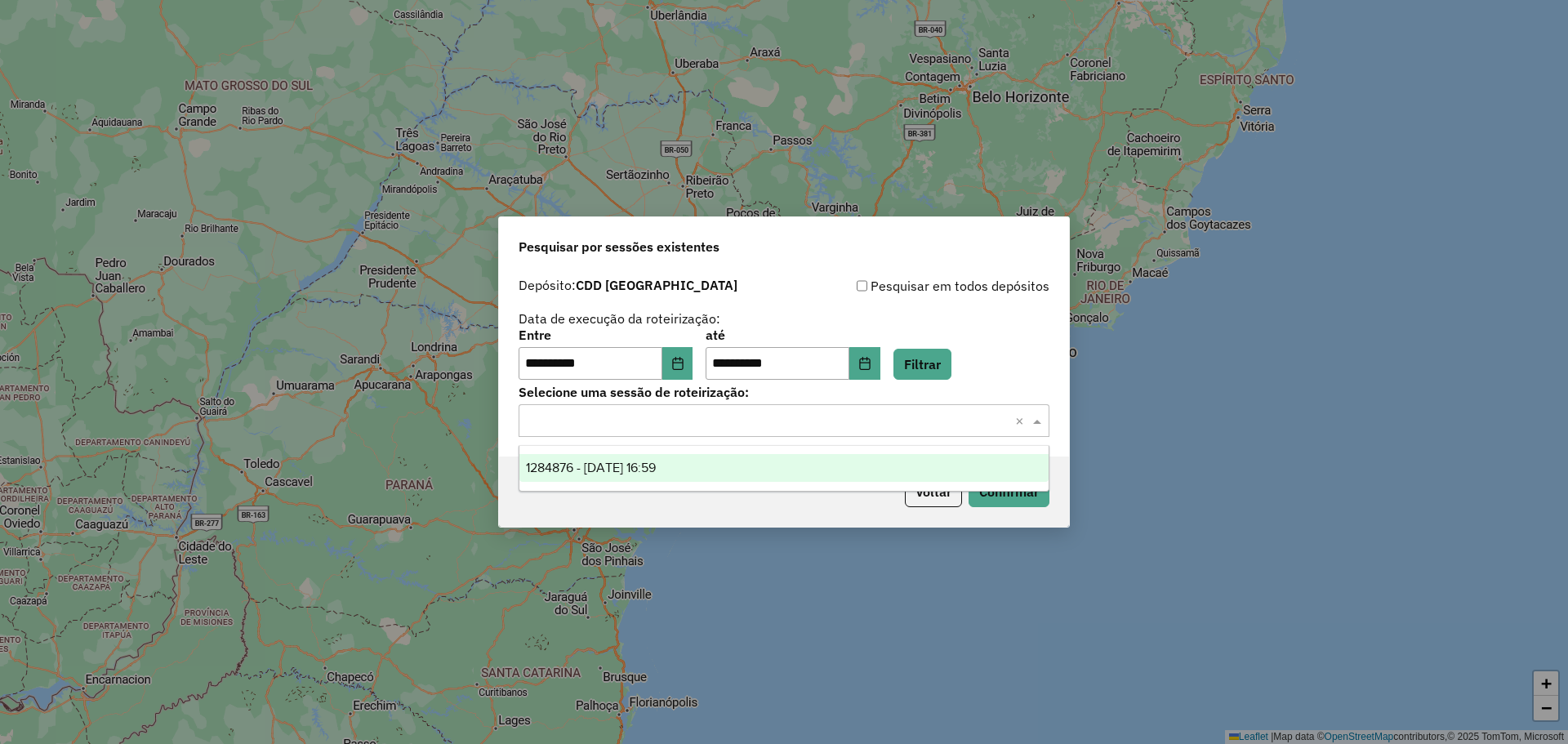
click at [748, 461] on div "1284876 - 29/09/2025 16:59" at bounding box center [784, 469] width 529 height 28
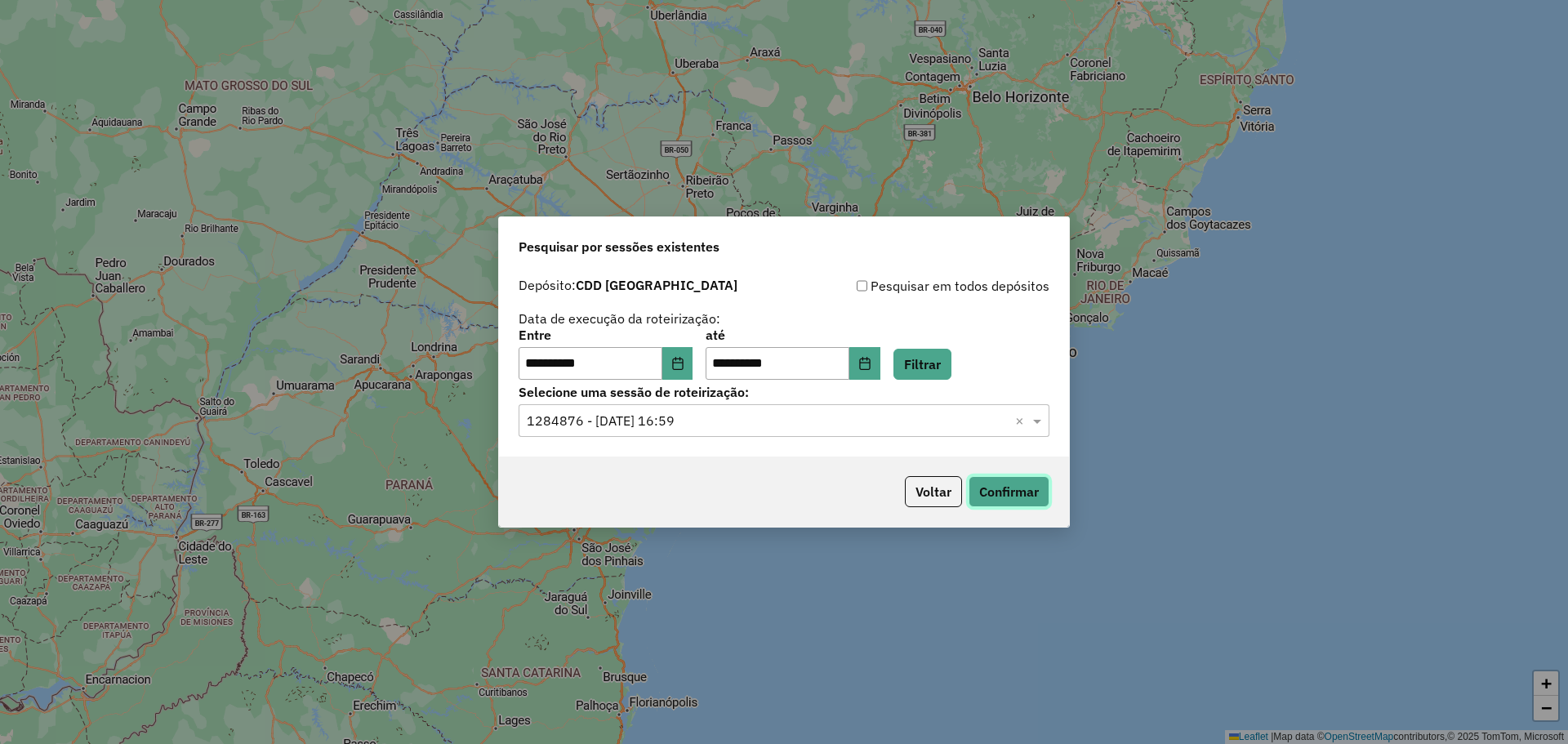
click at [1011, 495] on button "Confirmar" at bounding box center [1008, 491] width 81 height 31
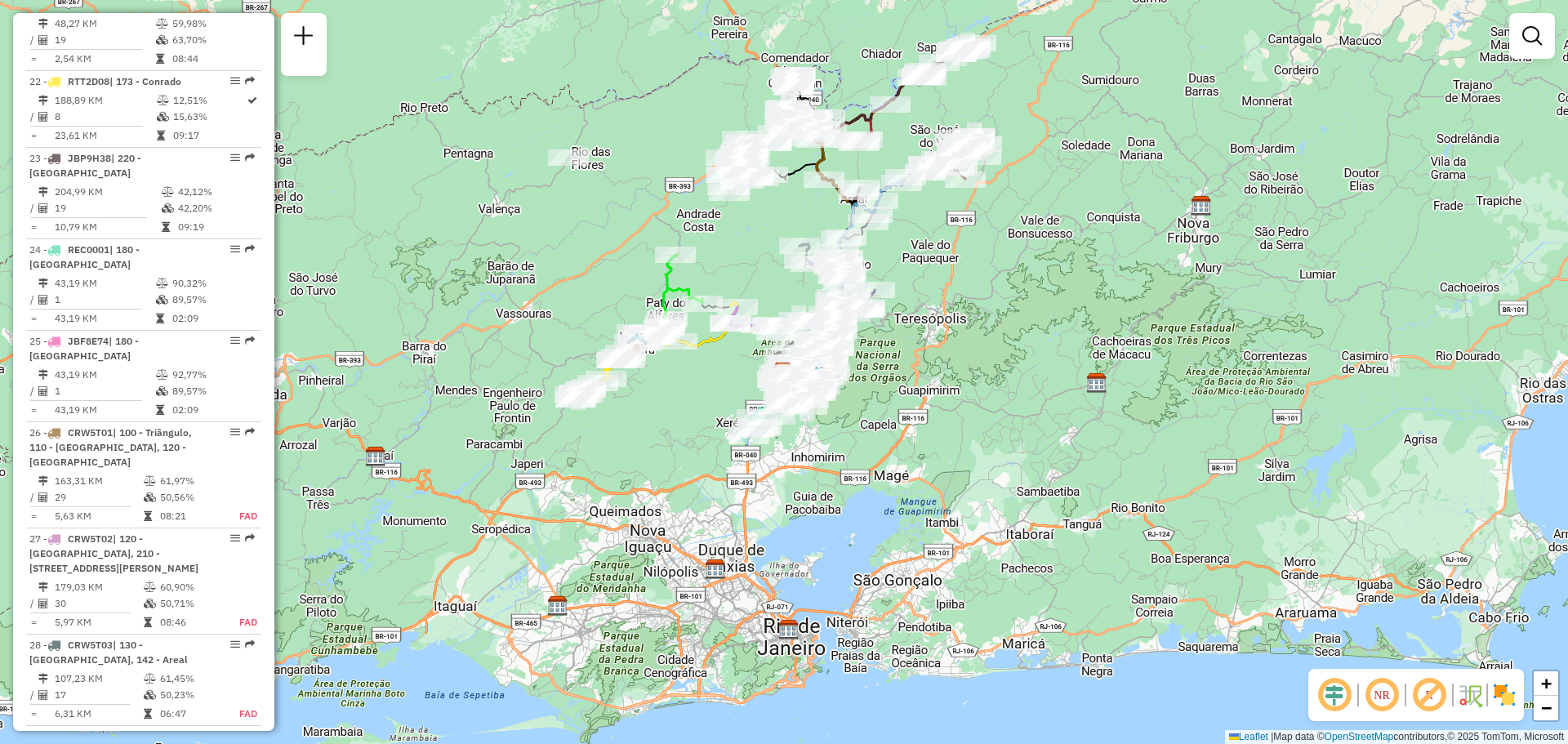
scroll to position [2533, 0]
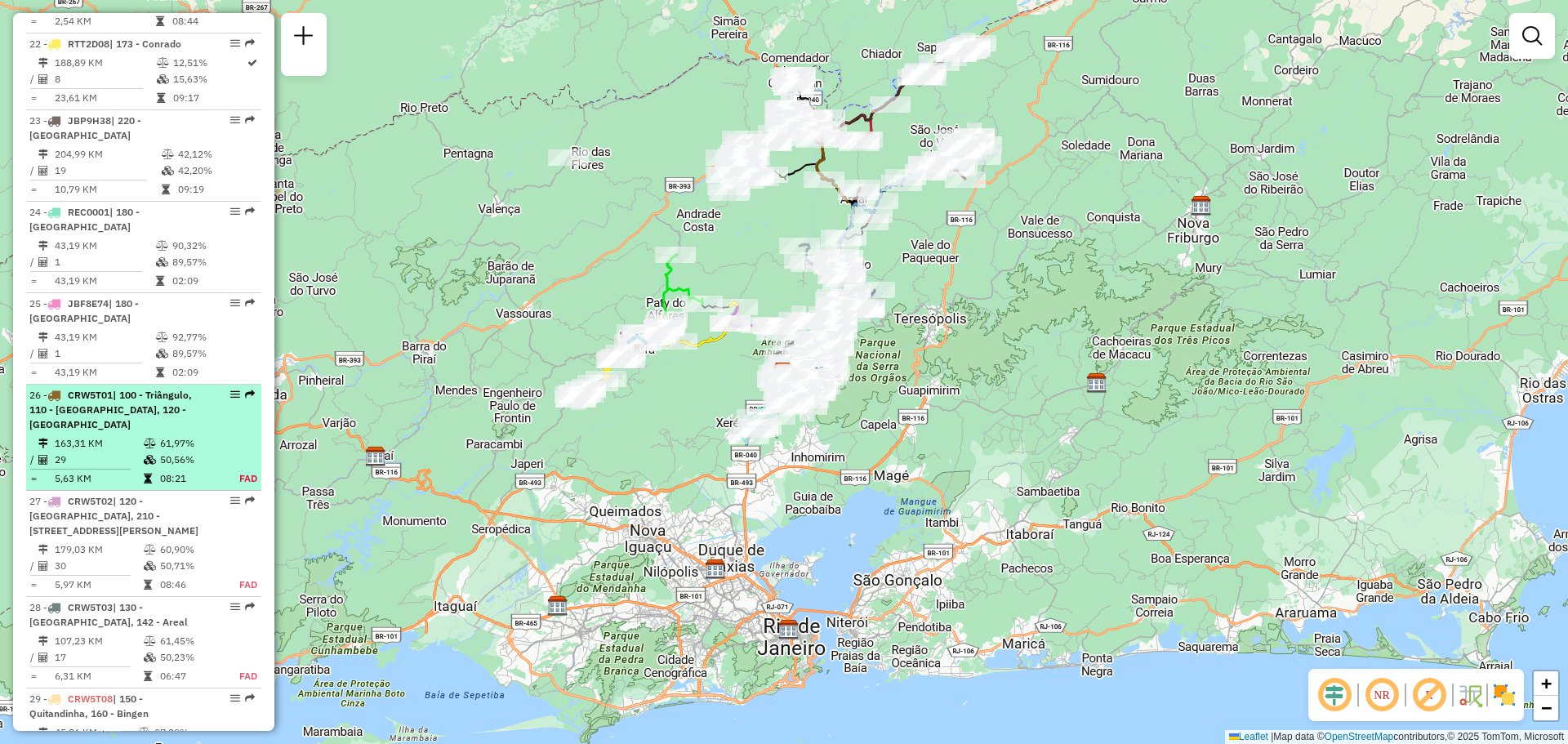
click at [119, 388] on div "26 - CRW5T01 | 100 - Triângulo, 110 - Vila Isabel, 120 - Monte Castelo" at bounding box center [116, 409] width 173 height 44
select select "**********"
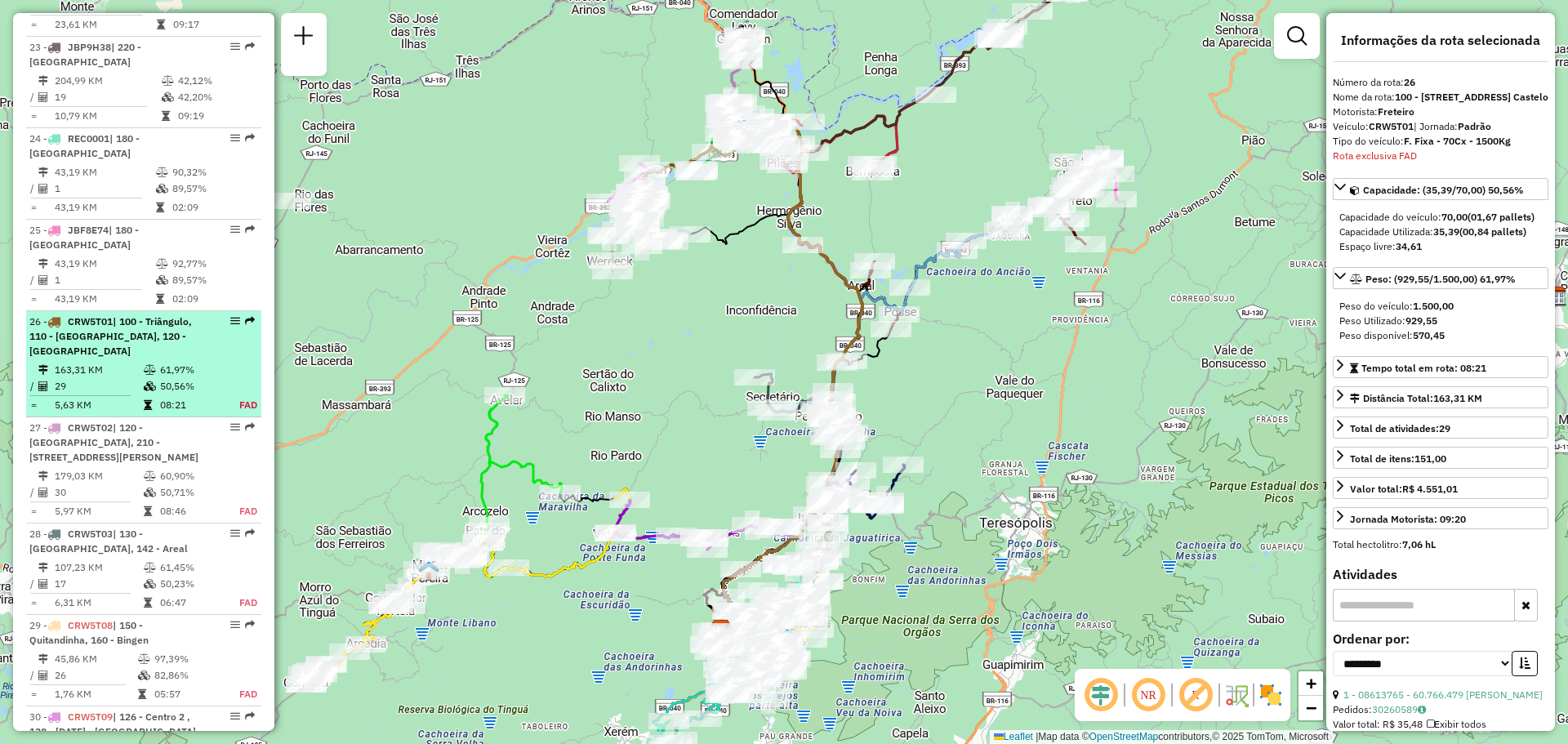
scroll to position [2831, 0]
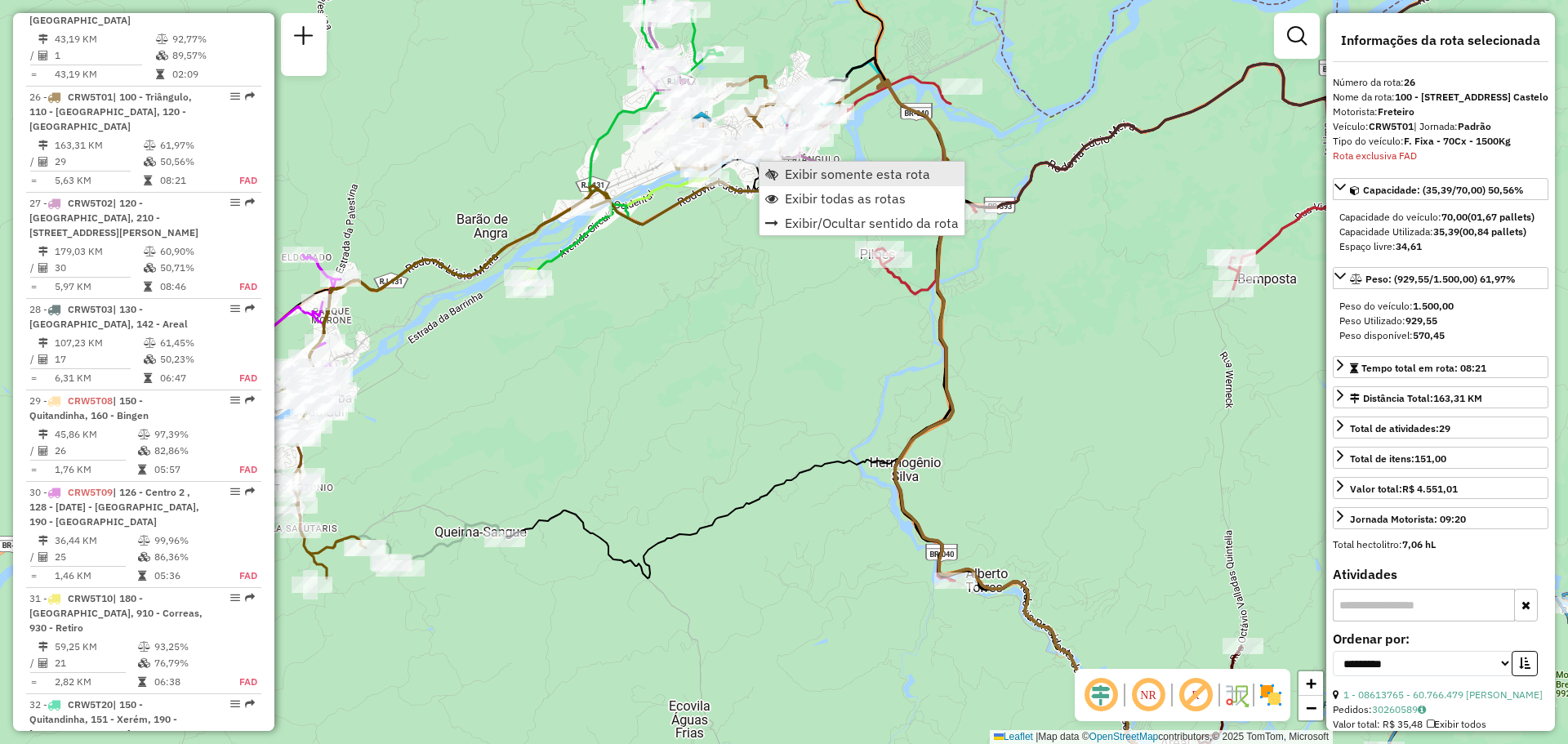
click at [812, 174] on span "Exibir somente esta rota" at bounding box center [857, 174] width 145 height 13
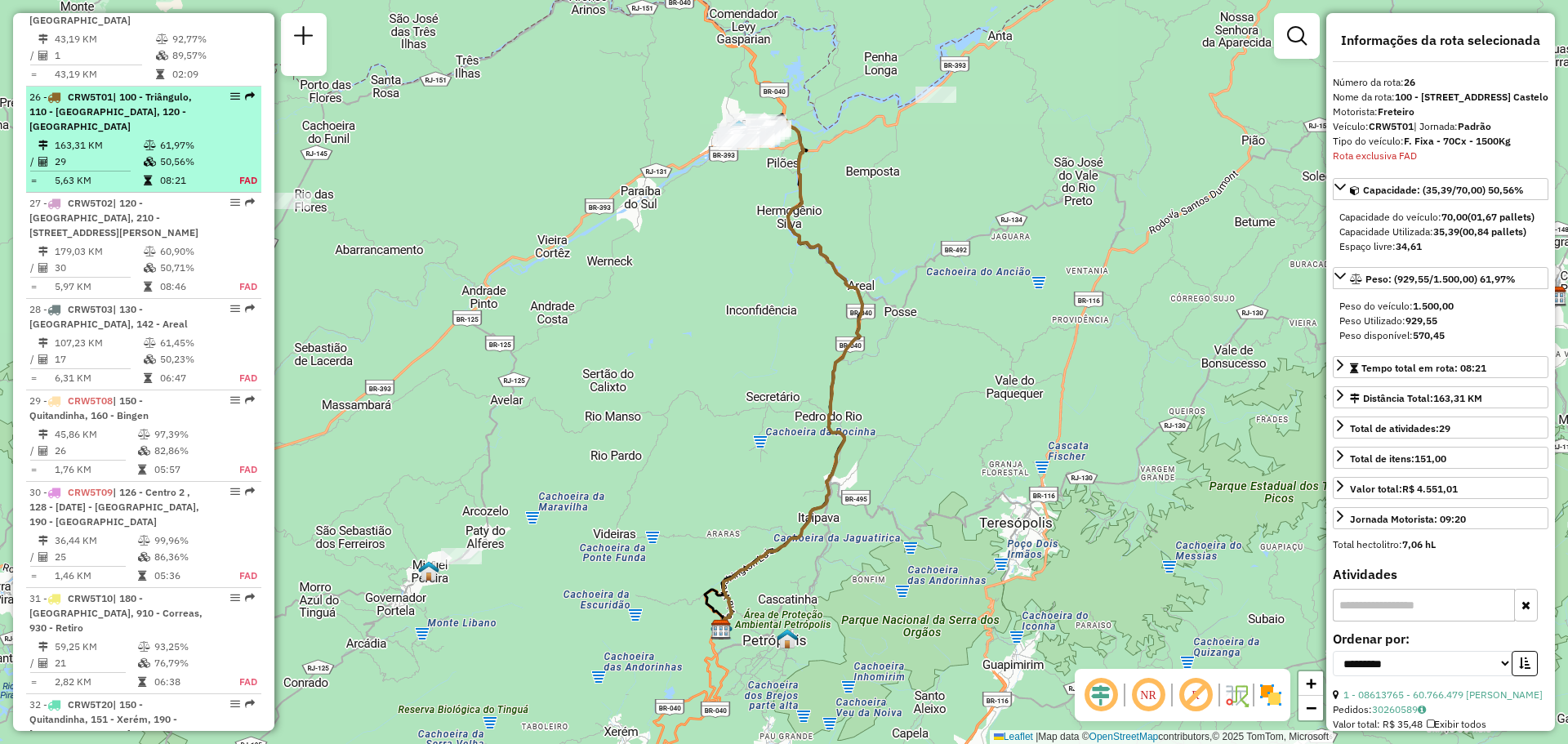
click at [145, 140] on icon at bounding box center [150, 145] width 12 height 10
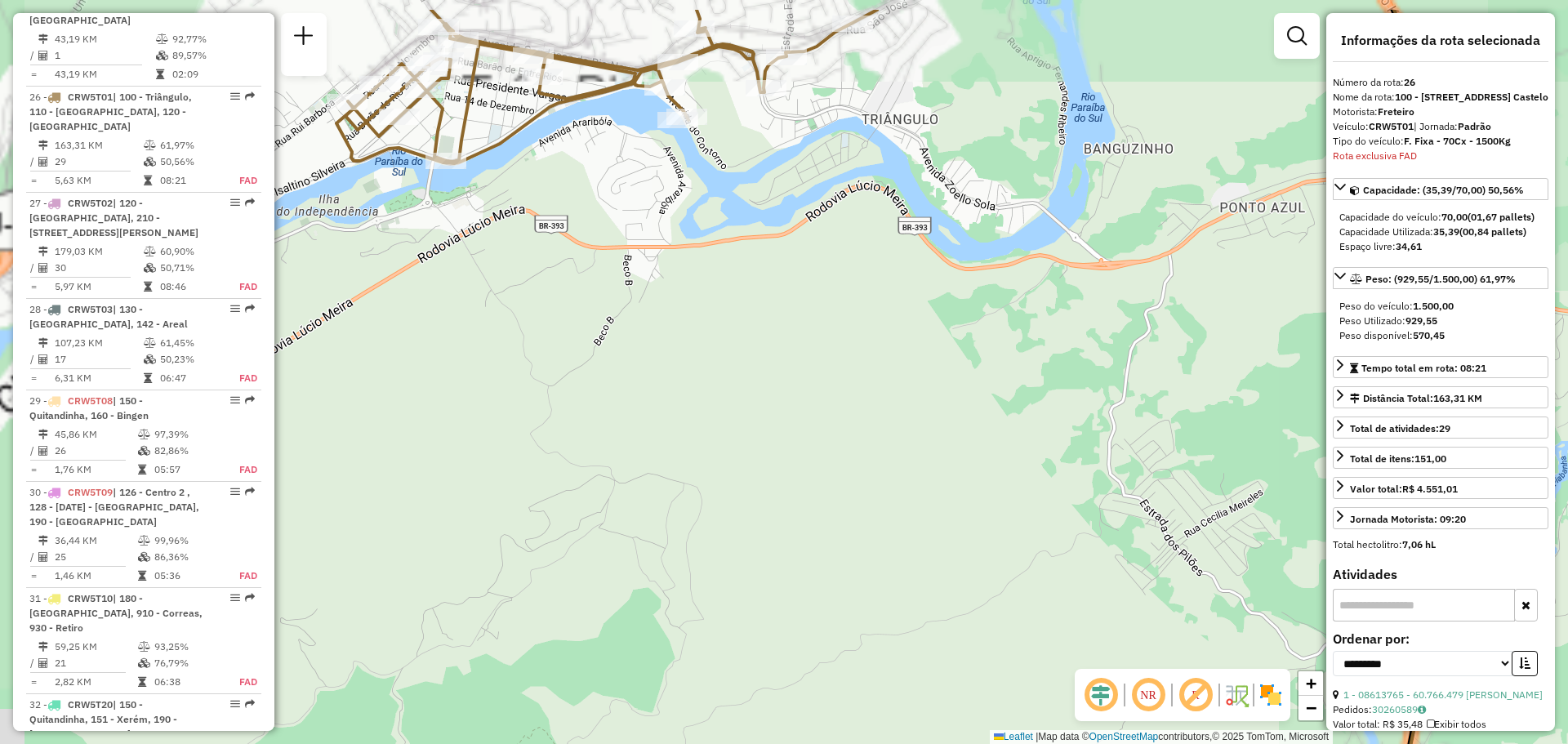
drag, startPoint x: 721, startPoint y: 215, endPoint x: 881, endPoint y: 411, distance: 253.0
click at [881, 411] on div "Janela de atendimento Grade de atendimento Capacidade Transportadoras Veículos …" at bounding box center [784, 372] width 1568 height 744
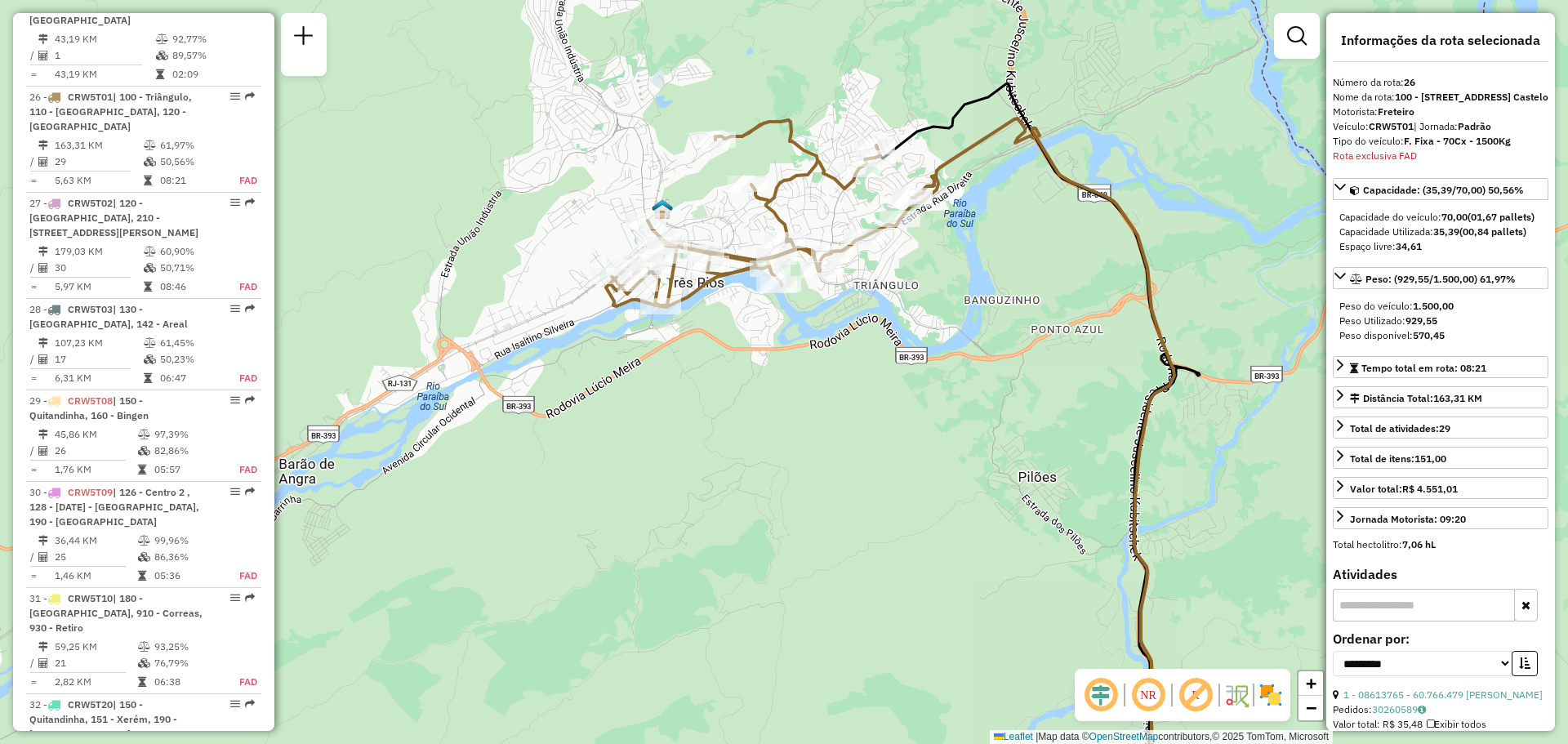
click at [1273, 696] on img at bounding box center [1271, 696] width 26 height 26
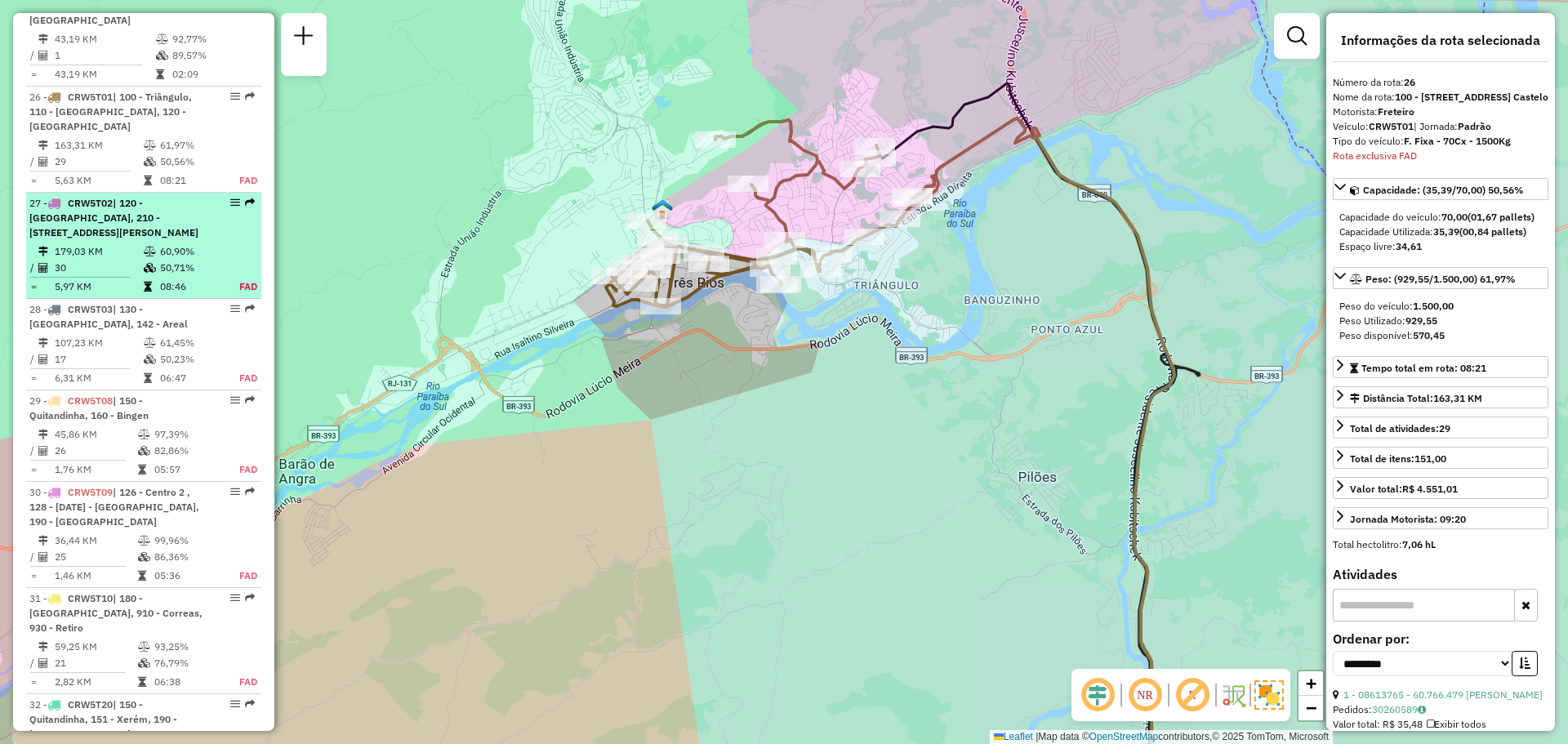
click at [125, 196] on div "27 - CRW5T02 | 120 - Monte Castelo, 210 - Comendador Levy Gasparian, 900 - Cent…" at bounding box center [116, 218] width 173 height 44
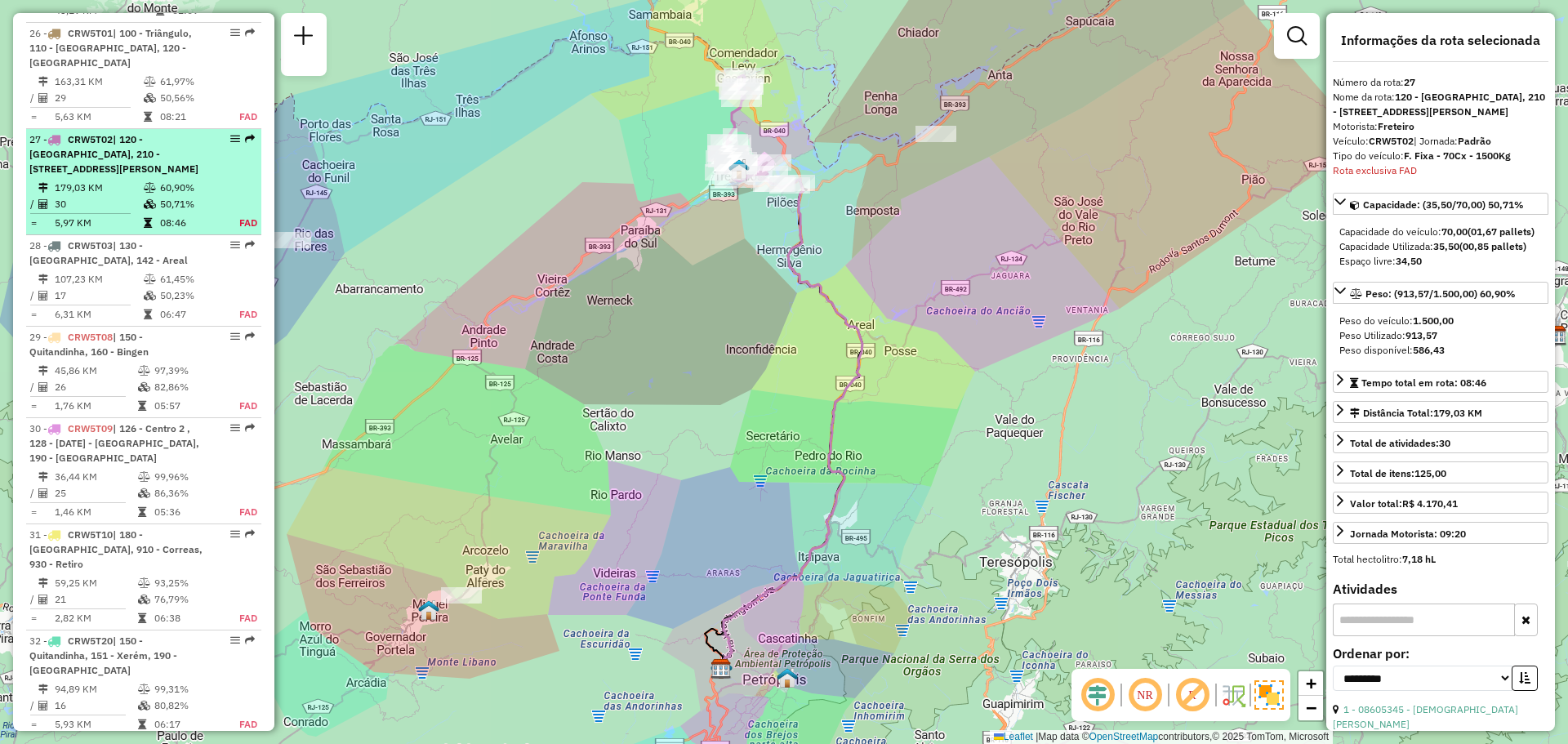
scroll to position [2938, 0]
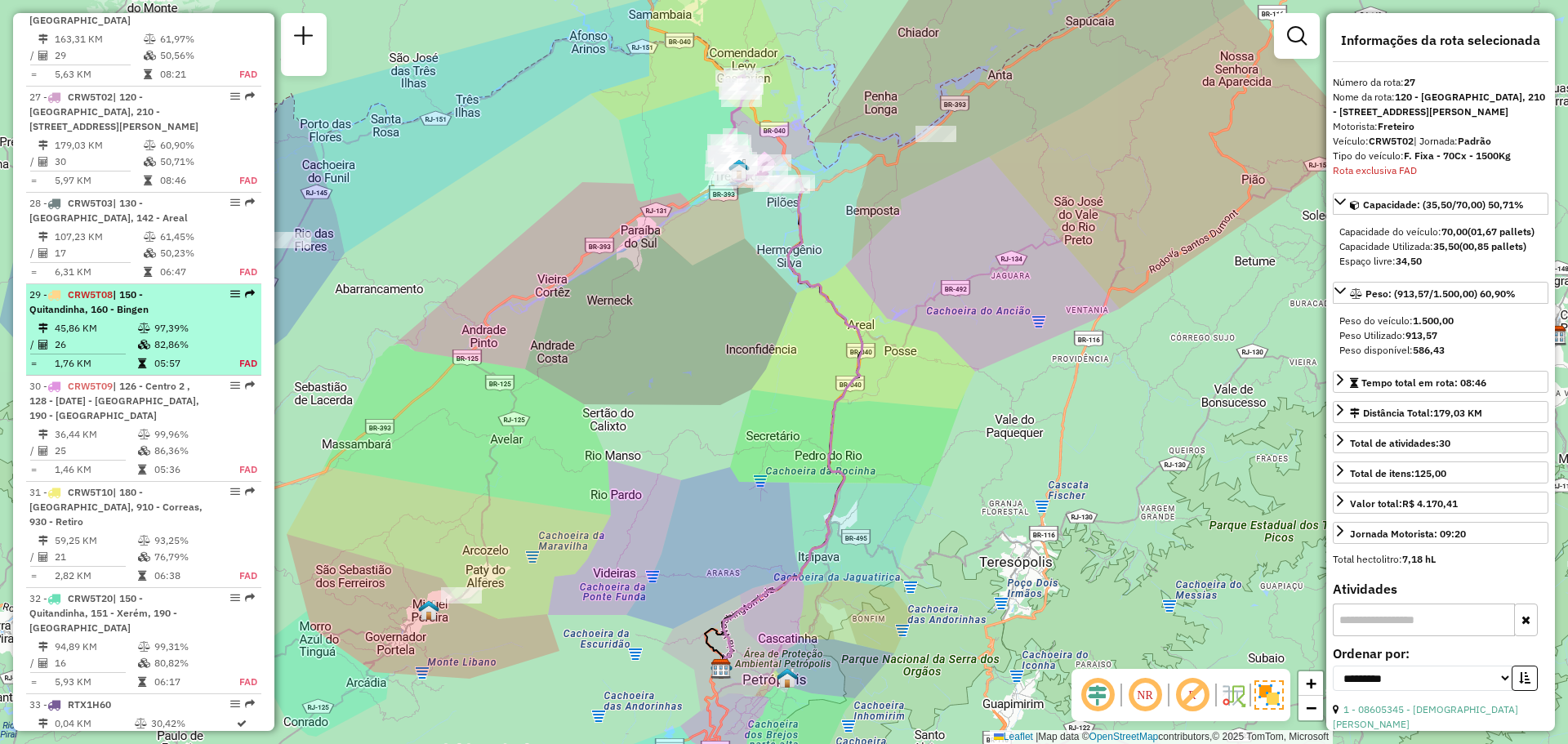
click at [137, 285] on li "29 - CRW5T08 | 150 - Quitandinha, 160 - Bingen 45,86 KM 97,39% / 26 82,86% = 1,…" at bounding box center [143, 330] width 235 height 91
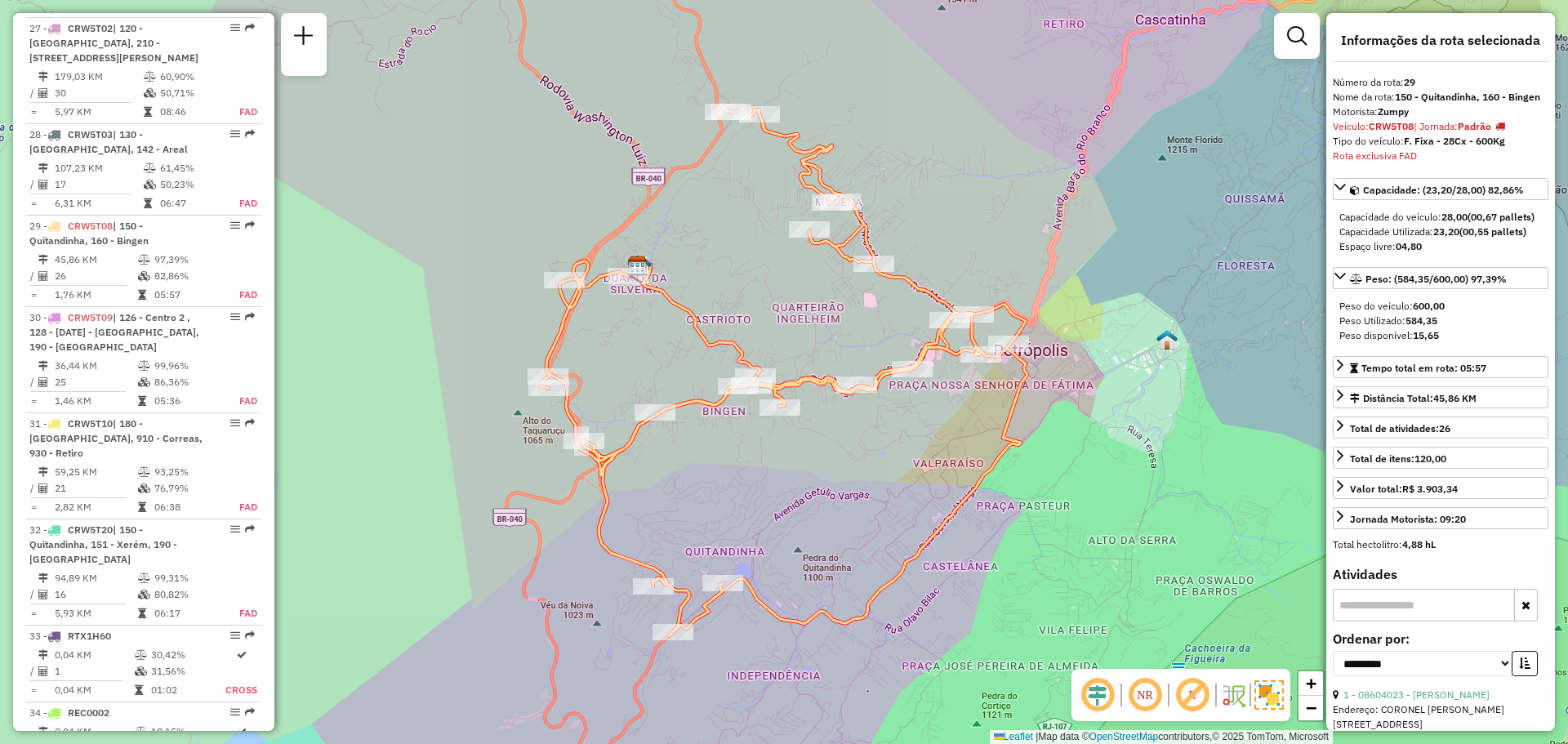
scroll to position [3135, 0]
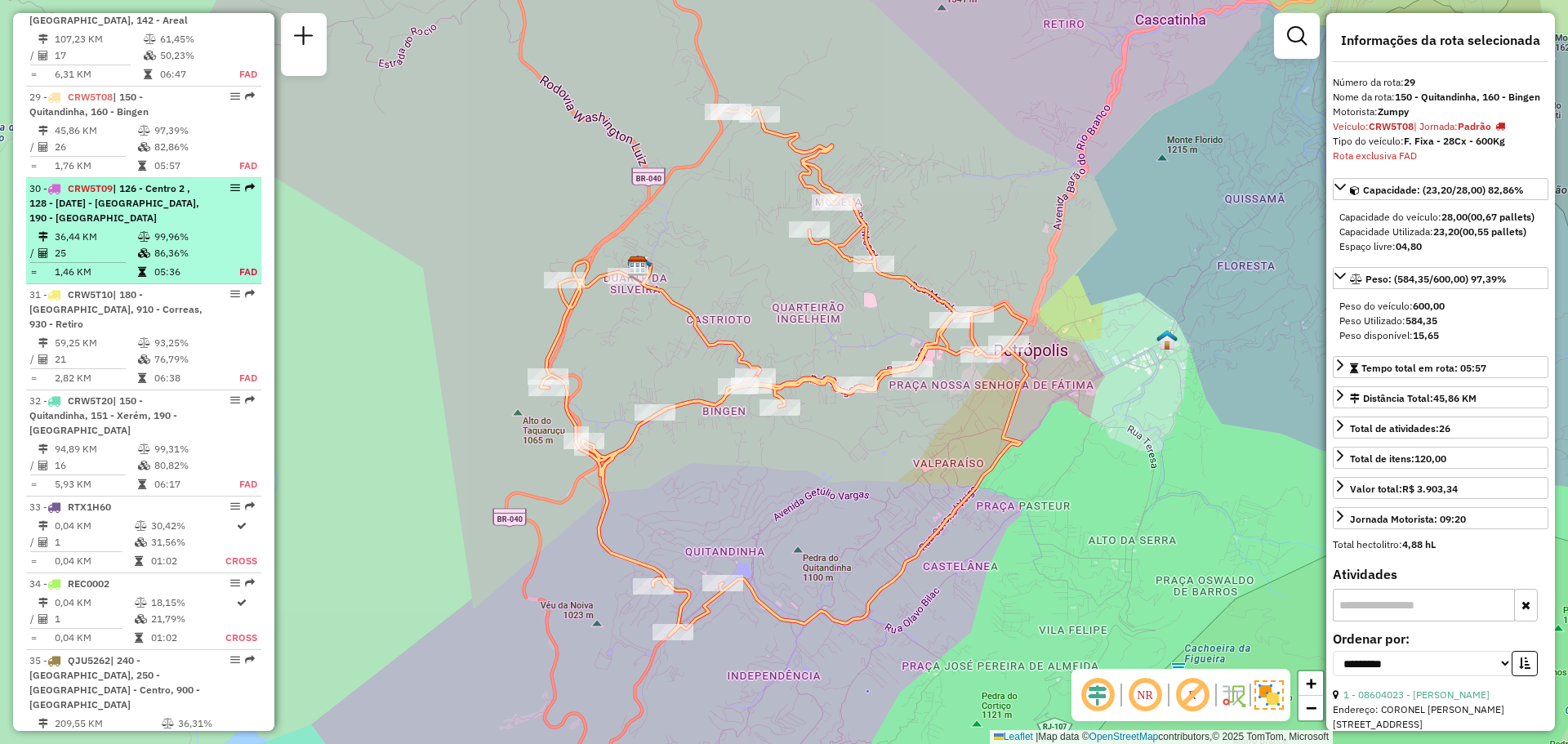
click at [145, 182] on span "| 126 - Centro 2 , 128 - 13 de Maio , 129 - Centro de Petrópolis, 190 - Alto da…" at bounding box center [114, 203] width 170 height 42
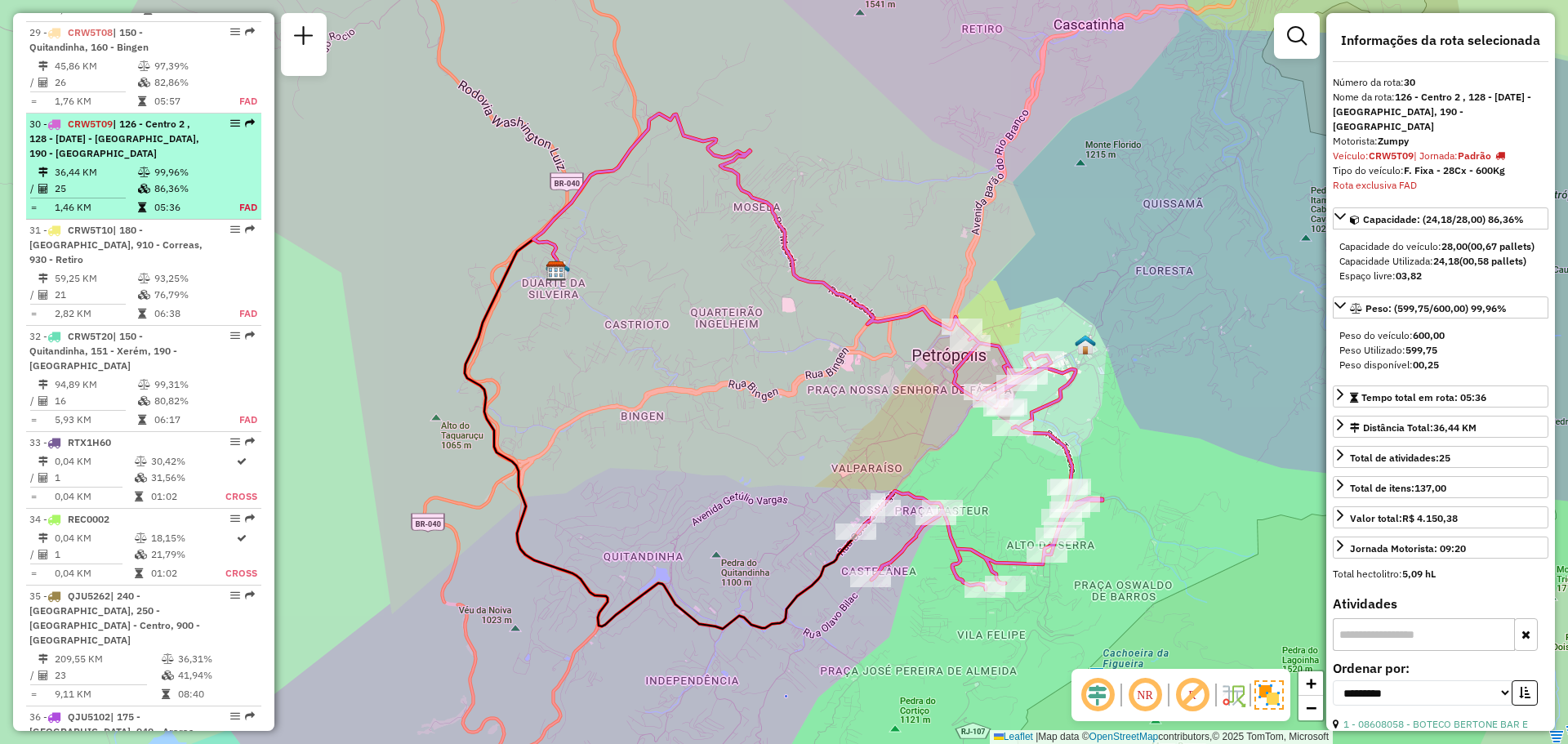
scroll to position [3227, 0]
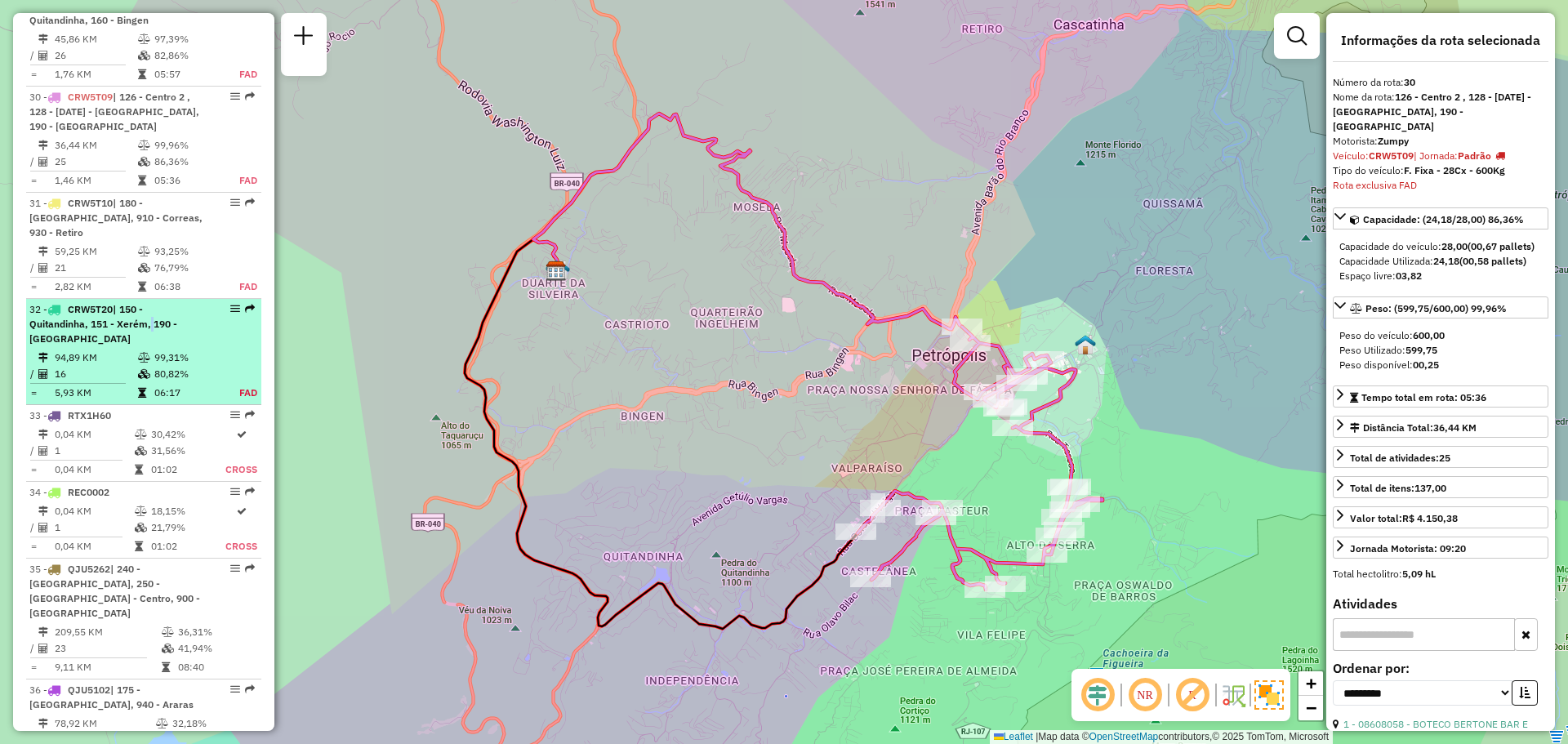
click at [149, 303] on span "| 150 - Quitandinha, 151 - Xerém, 190 - Alto da Serra" at bounding box center [103, 324] width 148 height 42
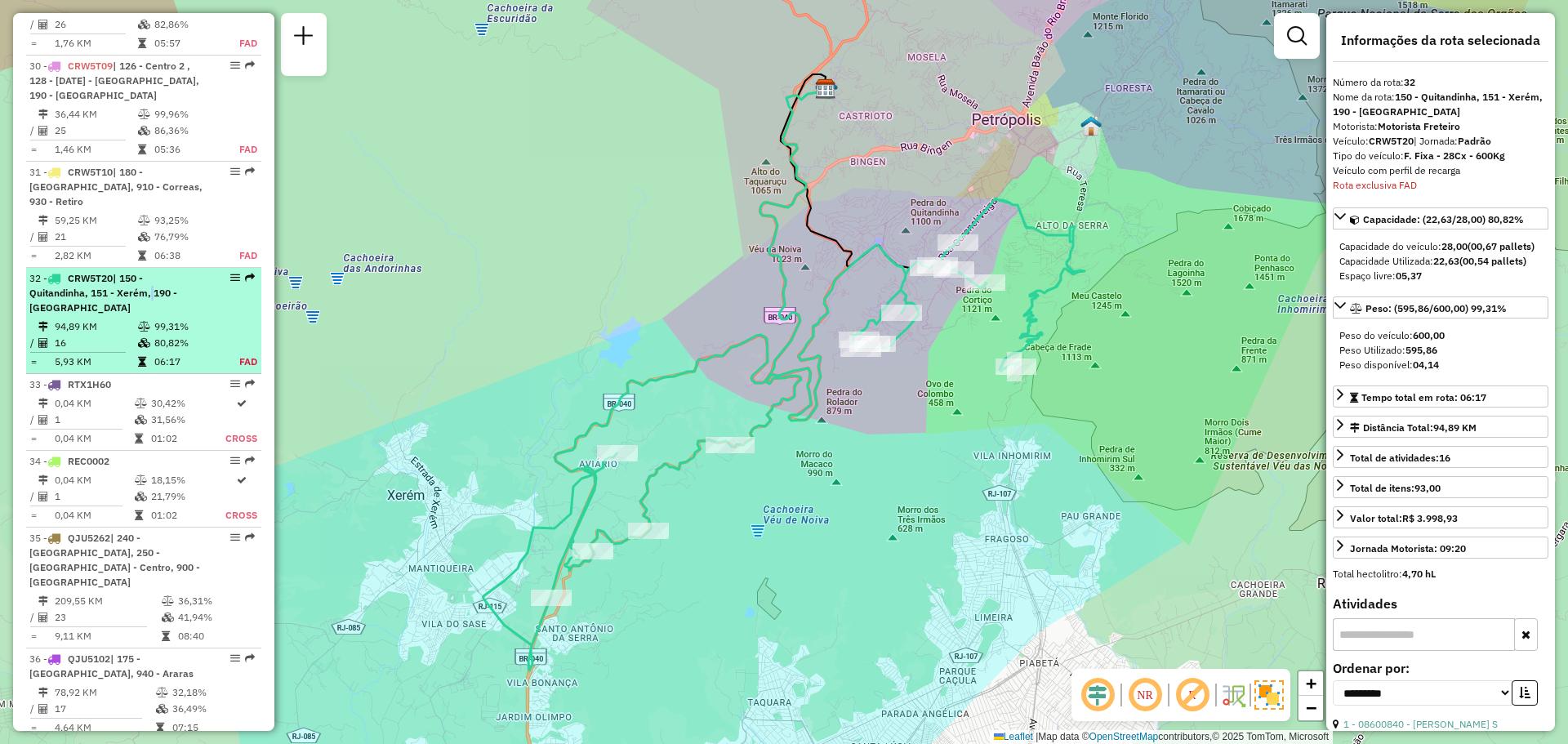
scroll to position [3180, 0]
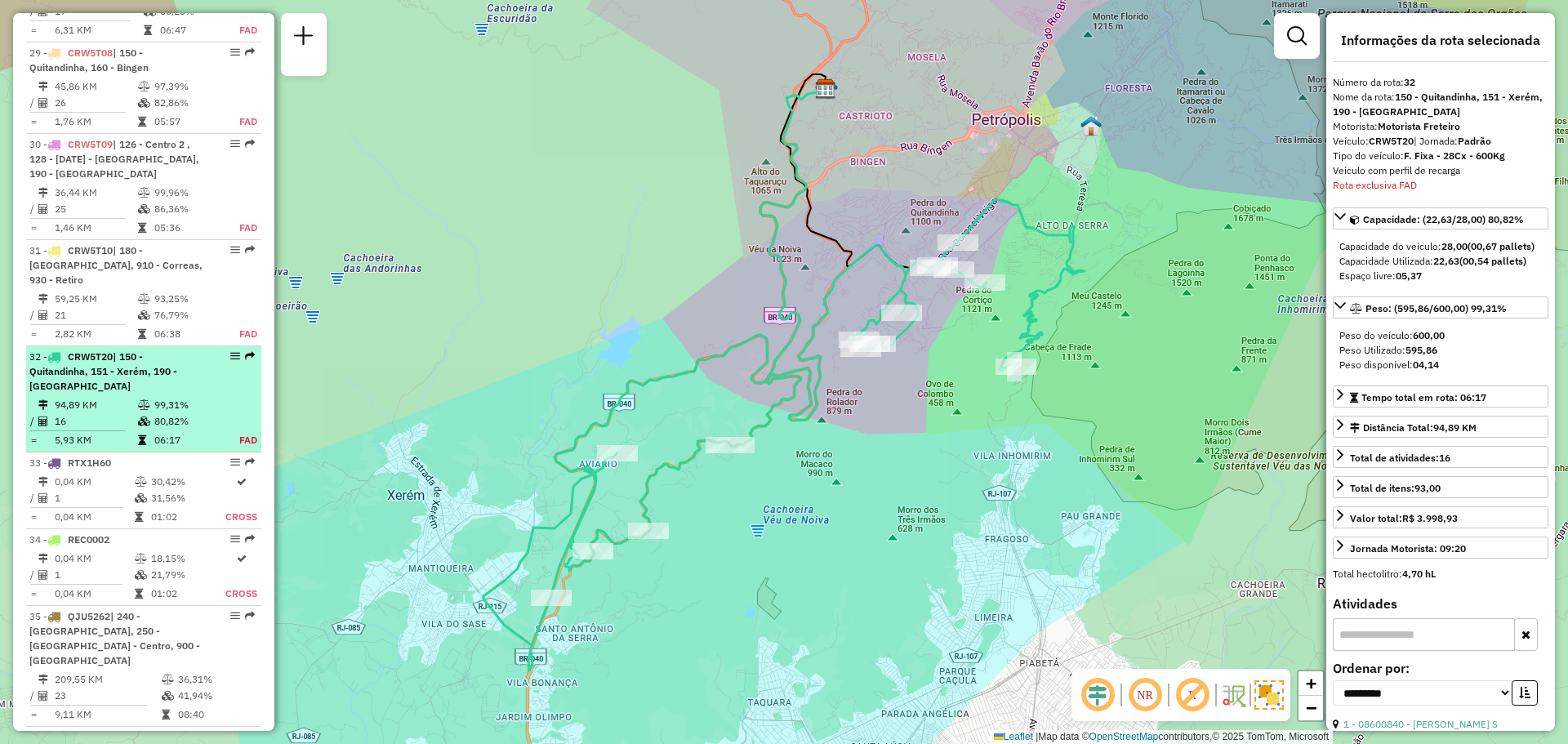
click at [148, 350] on div "32 - CRW5T20 | 150 - Quitandinha, 151 - Xerém, 190 - Alto da Serra" at bounding box center [116, 371] width 173 height 44
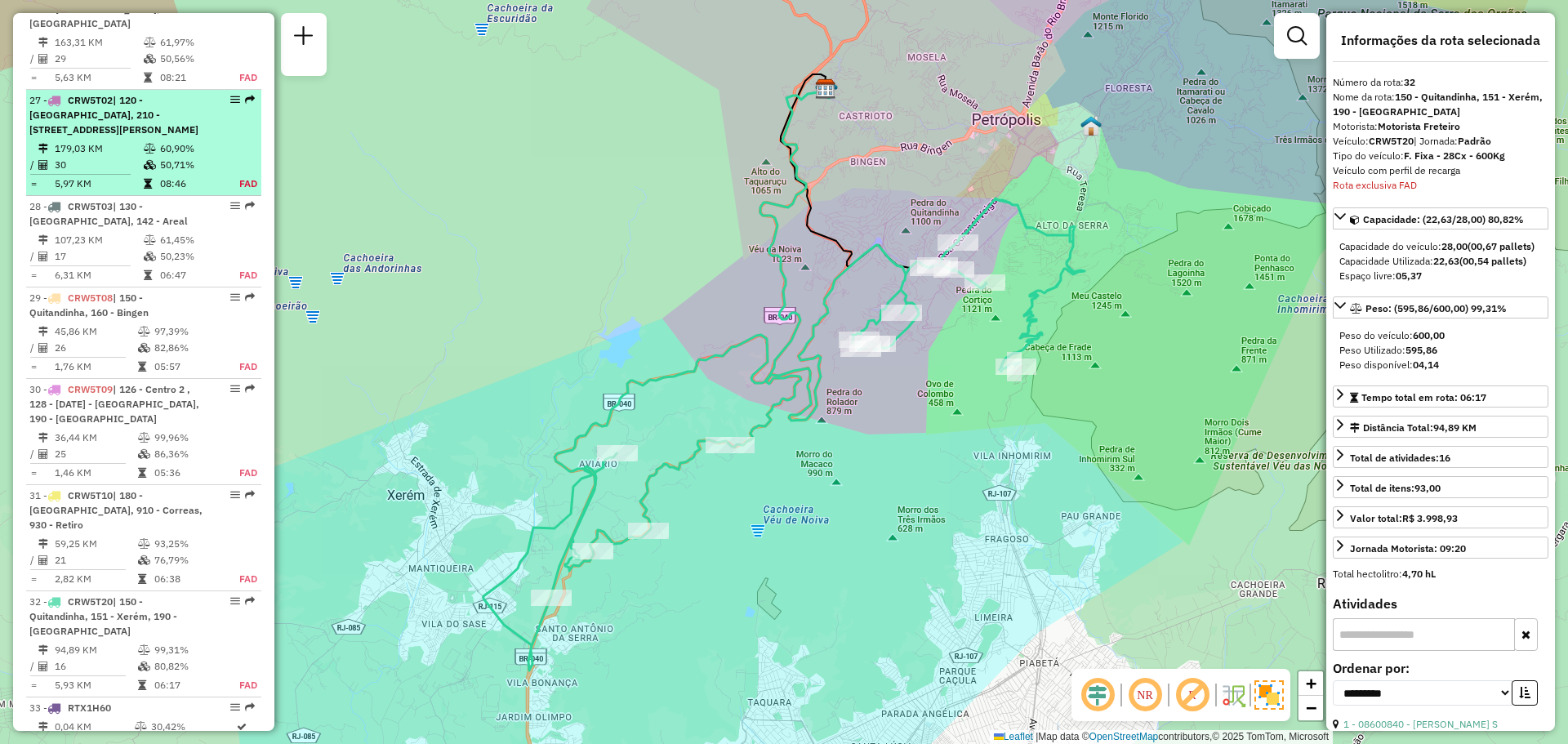
scroll to position [2690, 0]
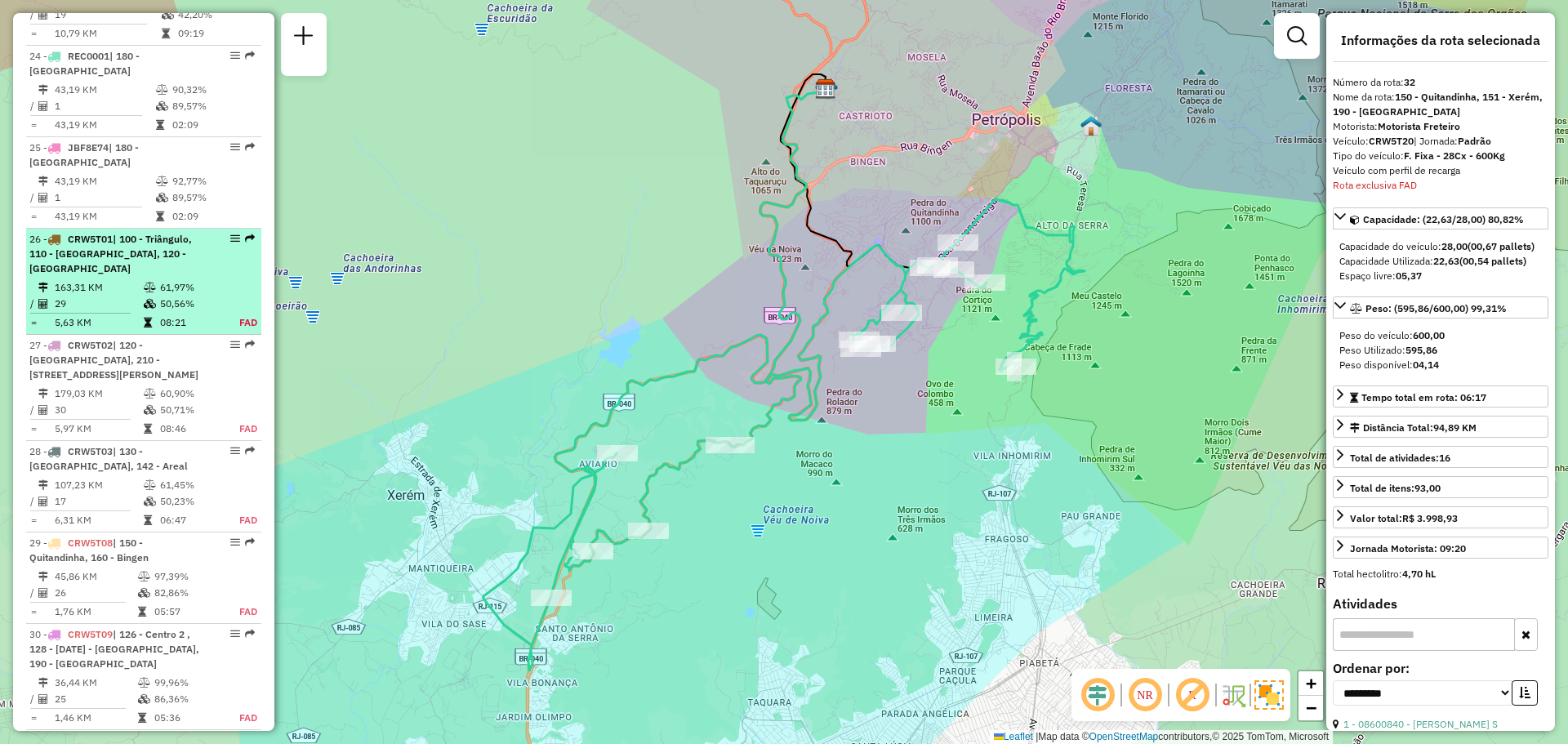
click at [138, 232] on div "26 - CRW5T01 | 100 - Triângulo, 110 - Vila Isabel, 120 - Monte Castelo" at bounding box center [116, 254] width 173 height 44
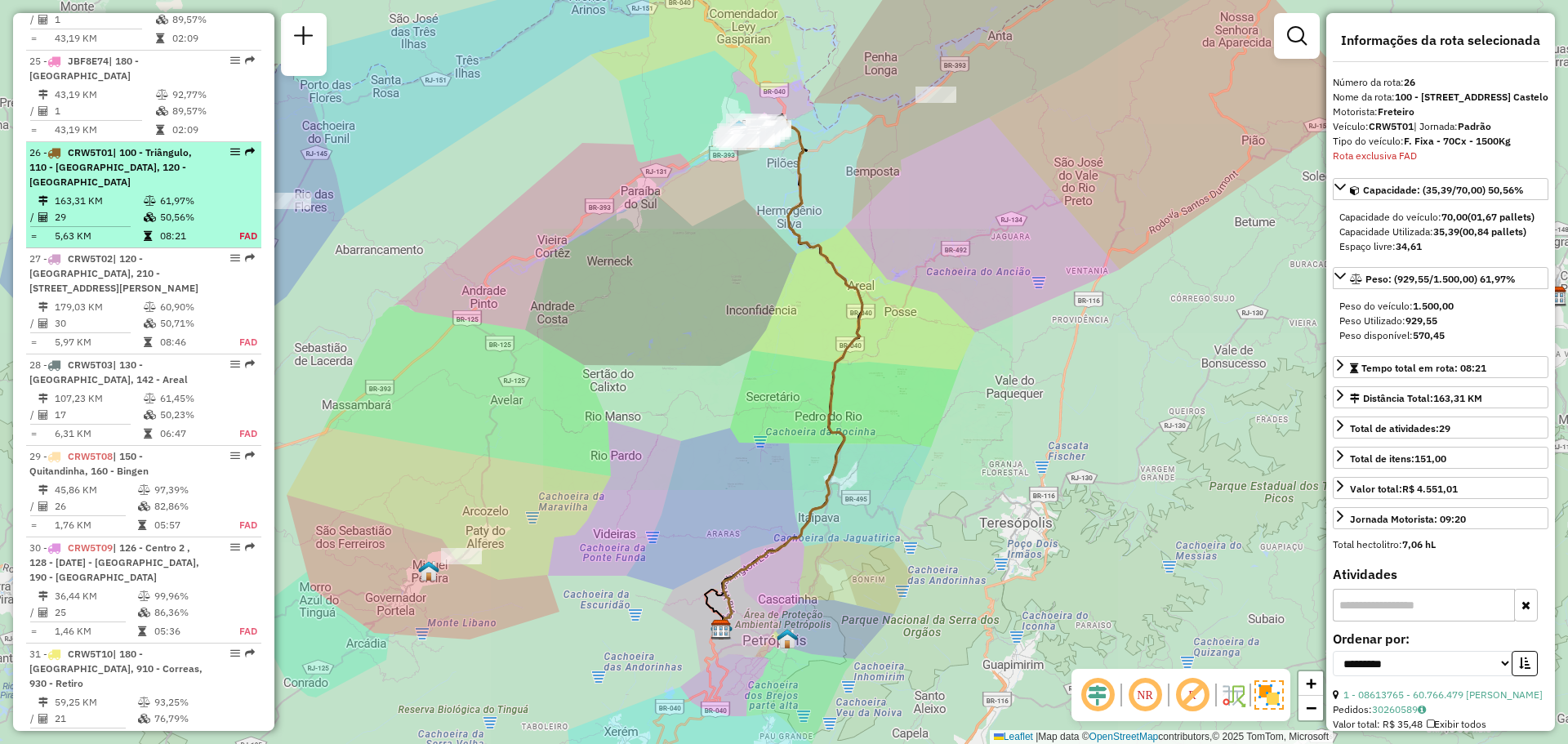
scroll to position [2831, 0]
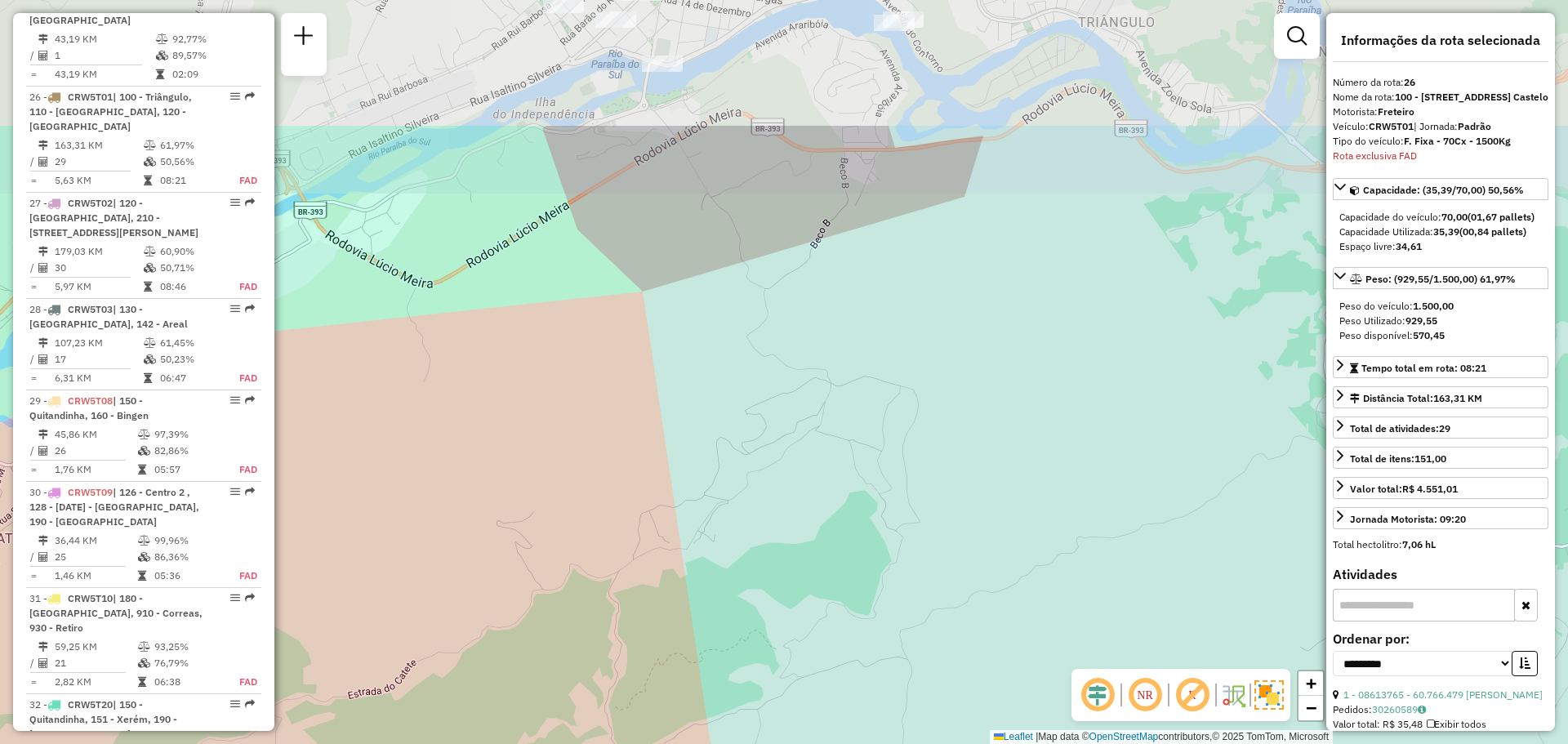
drag, startPoint x: 775, startPoint y: 50, endPoint x: 682, endPoint y: 353, distance: 317.0
click at [682, 353] on div "Janela de atendimento Grade de atendimento Capacidade Transportadoras Veículos …" at bounding box center [784, 372] width 1568 height 744
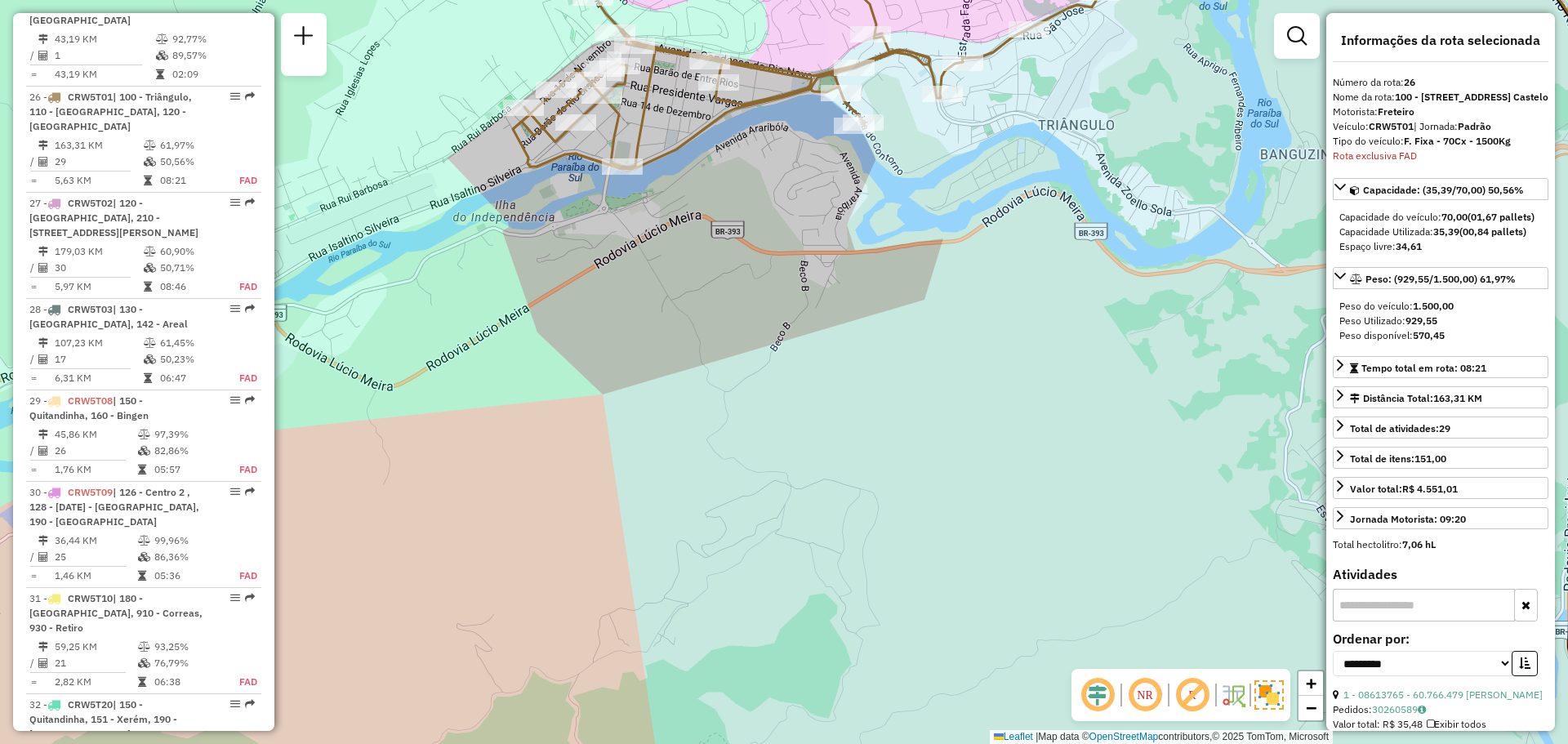
click at [1032, 312] on div "Janela de atendimento Grade de atendimento Capacidade Transportadoras Veículos …" at bounding box center [784, 372] width 1568 height 744
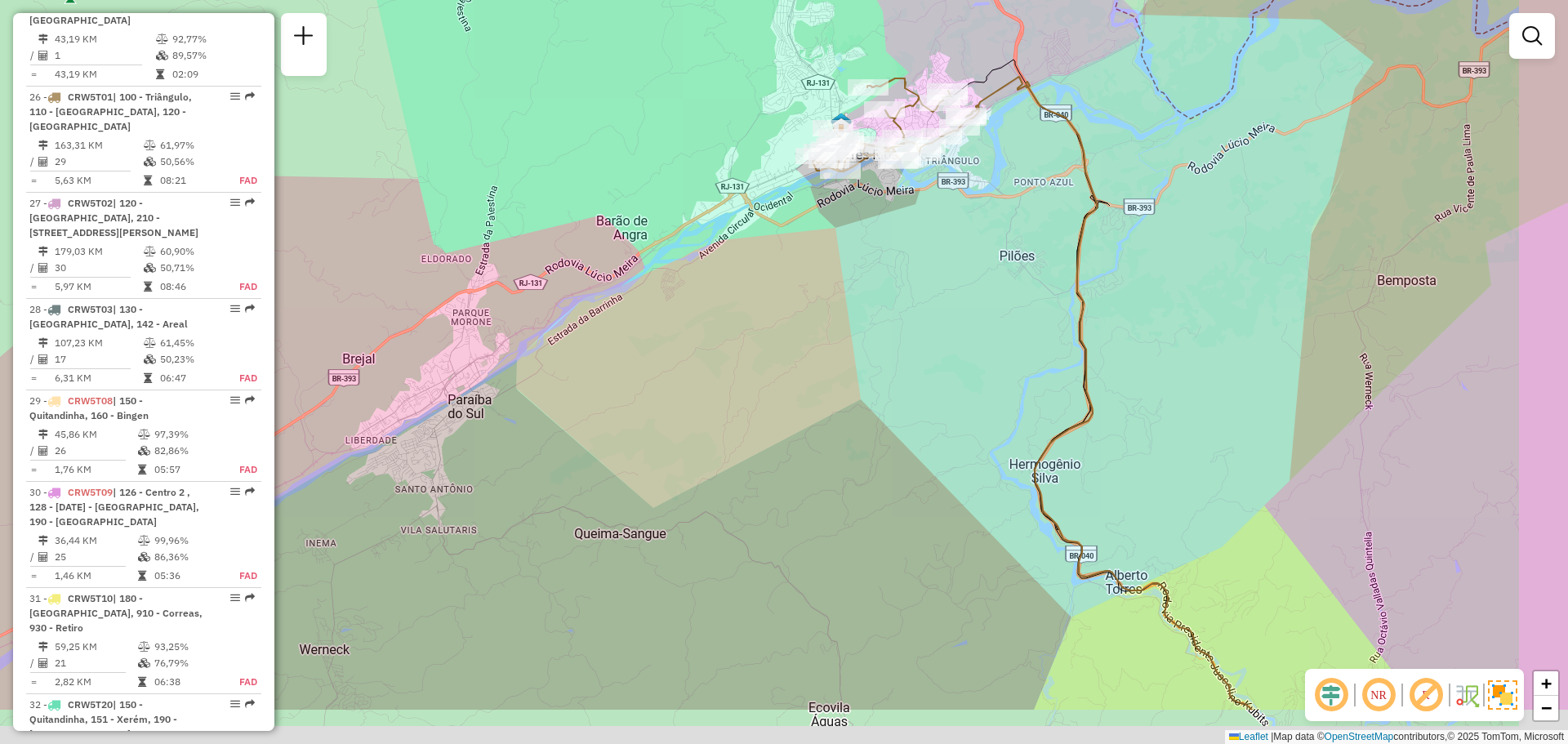
drag, startPoint x: 1028, startPoint y: 473, endPoint x: 859, endPoint y: 208, distance: 314.3
click at [859, 208] on div "Janela de atendimento Grade de atendimento Capacidade Transportadoras Veículos …" at bounding box center [784, 372] width 1568 height 744
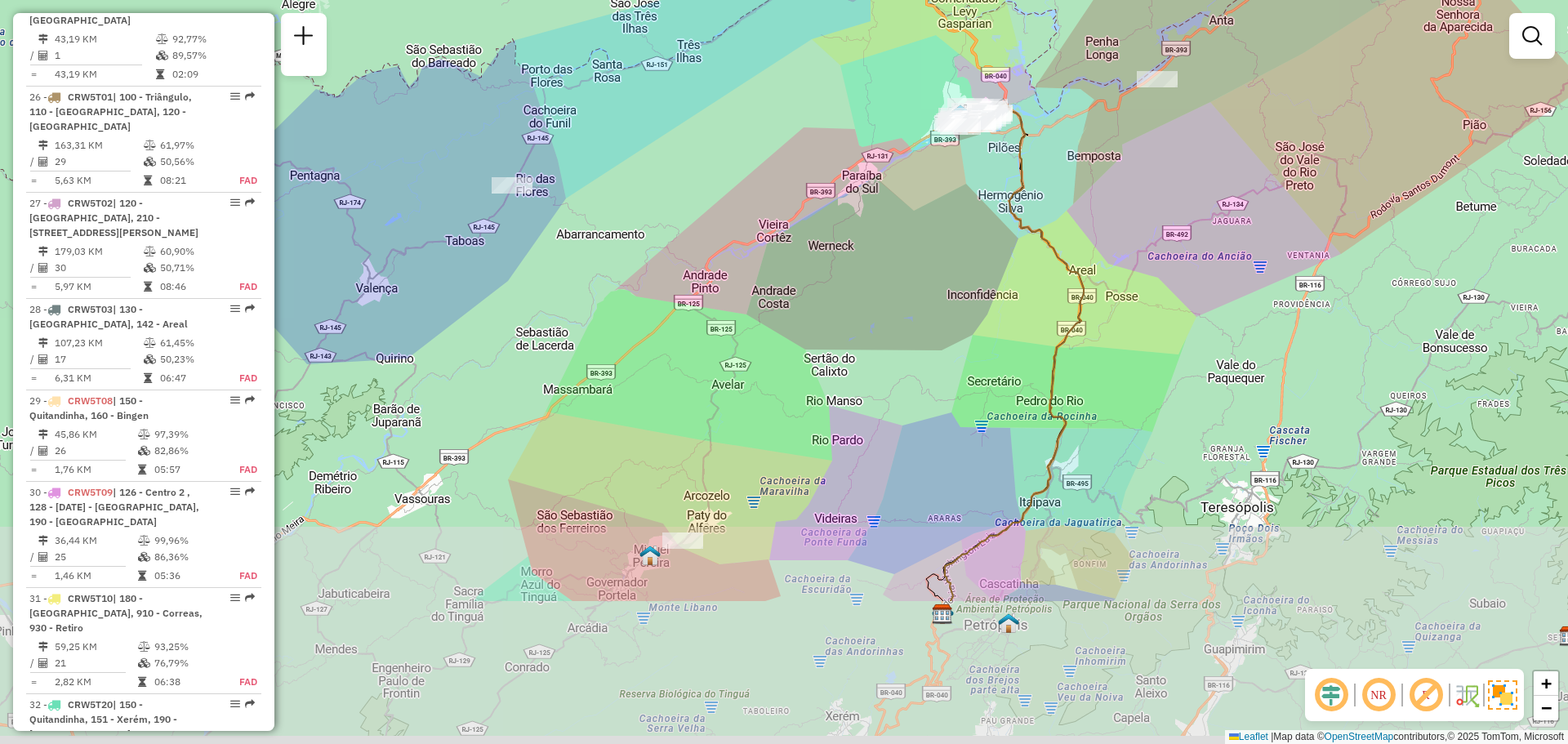
drag, startPoint x: 1016, startPoint y: 590, endPoint x: 1089, endPoint y: 285, distance: 313.6
click at [1092, 286] on div "Janela de atendimento Grade de atendimento Capacidade Transportadoras Veículos …" at bounding box center [784, 372] width 1568 height 744
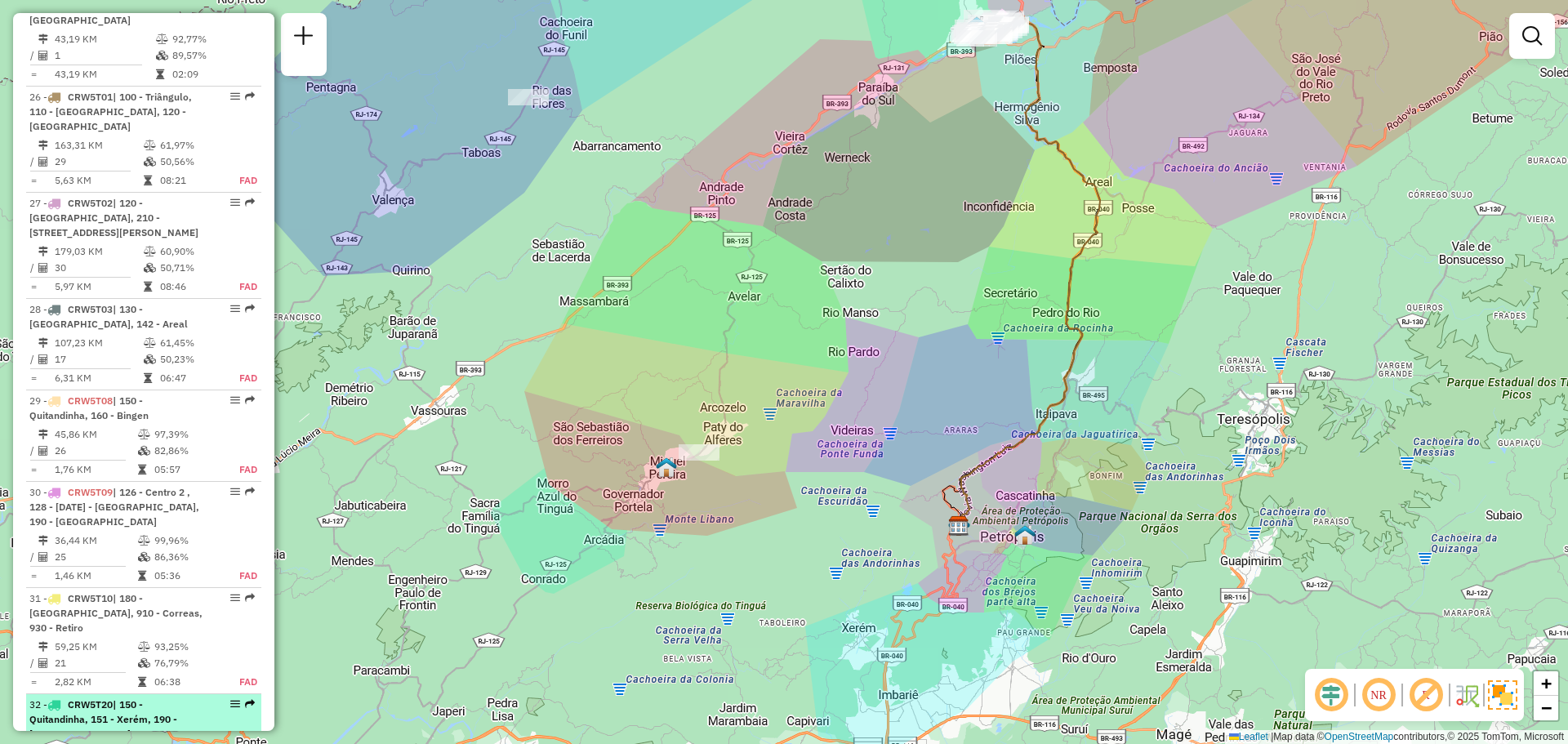
click at [161, 698] on span "| 150 - Quitandinha, 151 - Xerém, 190 - Alto da Serra" at bounding box center [103, 719] width 148 height 42
select select "**********"
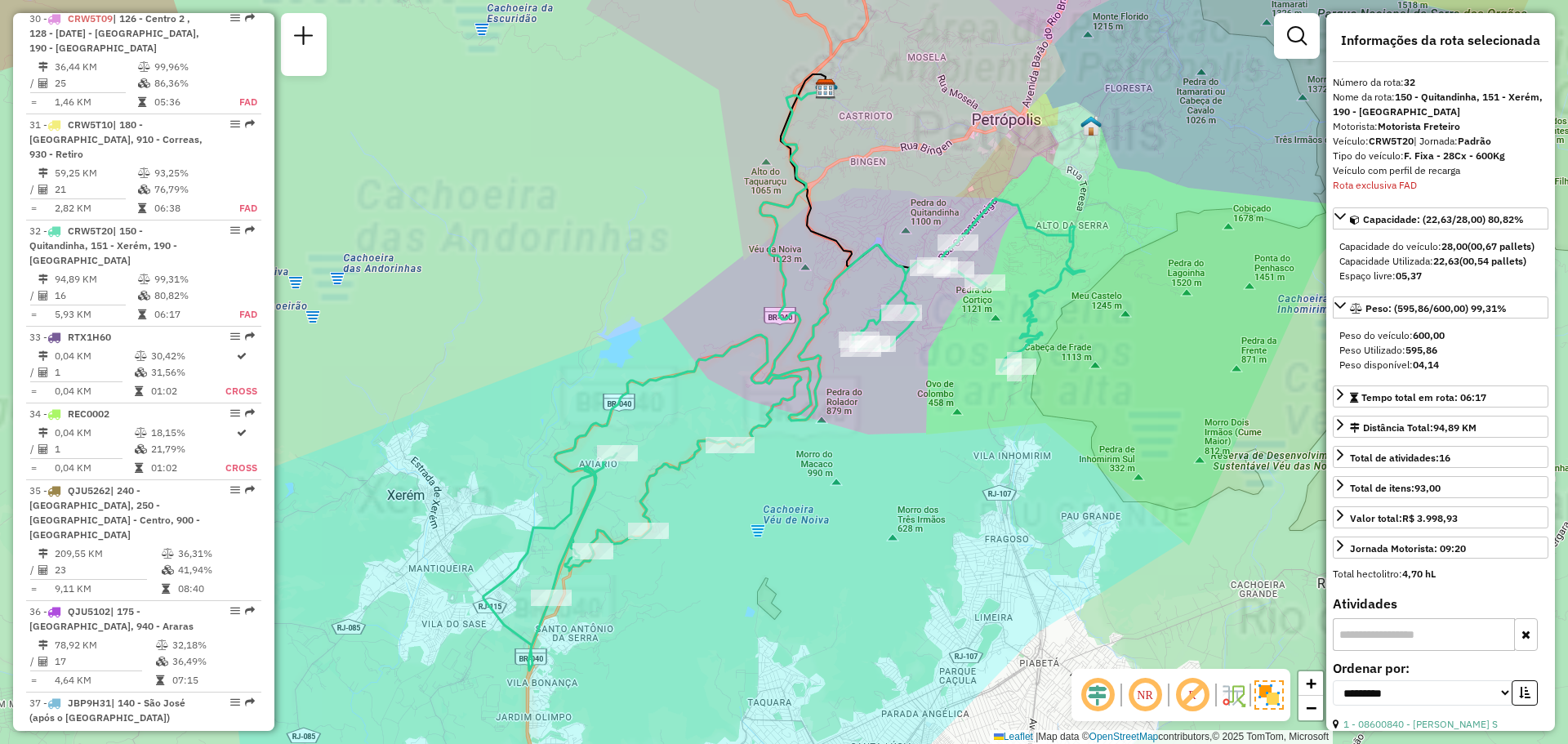
scroll to position [3424, 0]
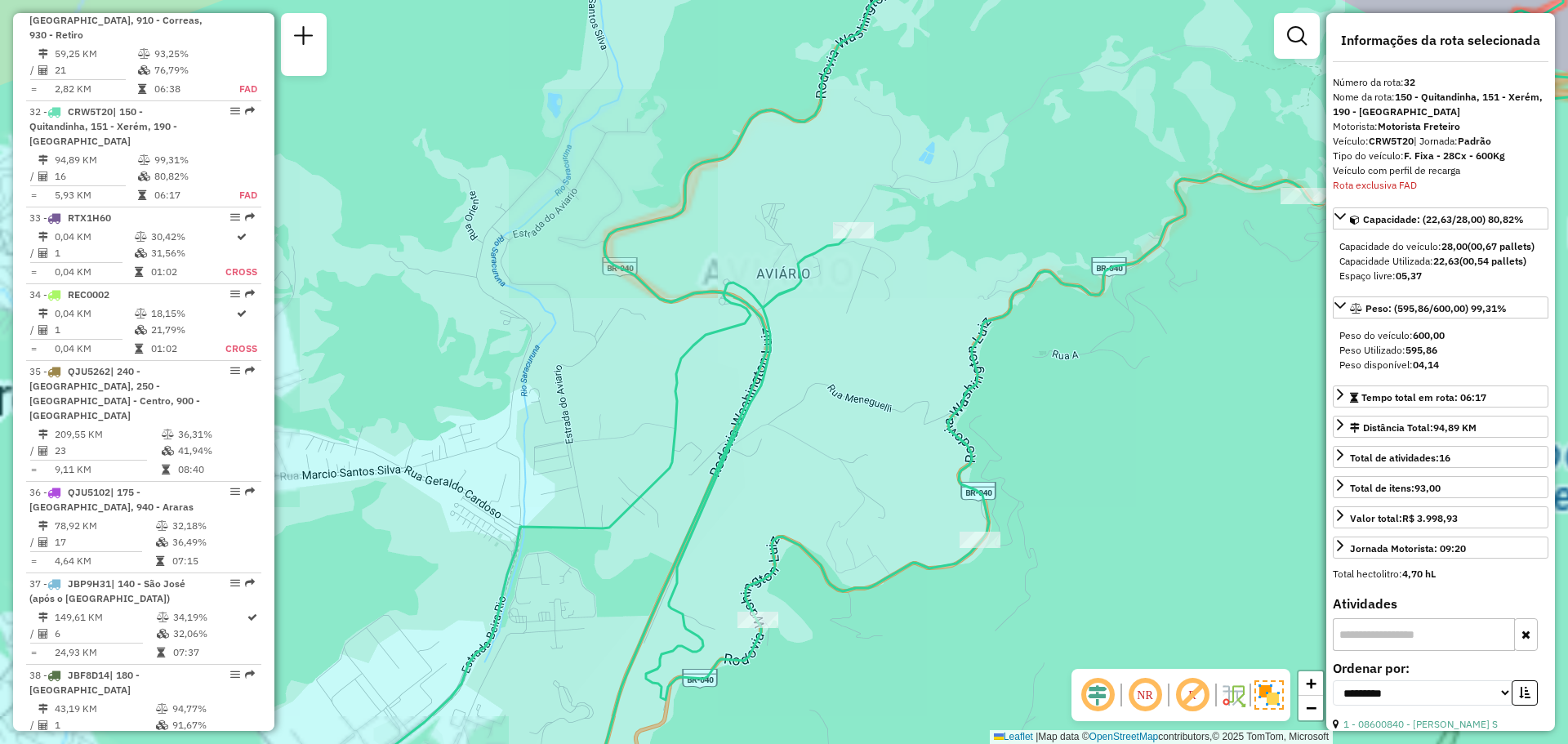
drag, startPoint x: 617, startPoint y: 565, endPoint x: 658, endPoint y: 212, distance: 355.4
click at [658, 213] on div "Janela de atendimento Grade de atendimento Capacidade Transportadoras Veículos …" at bounding box center [784, 372] width 1568 height 744
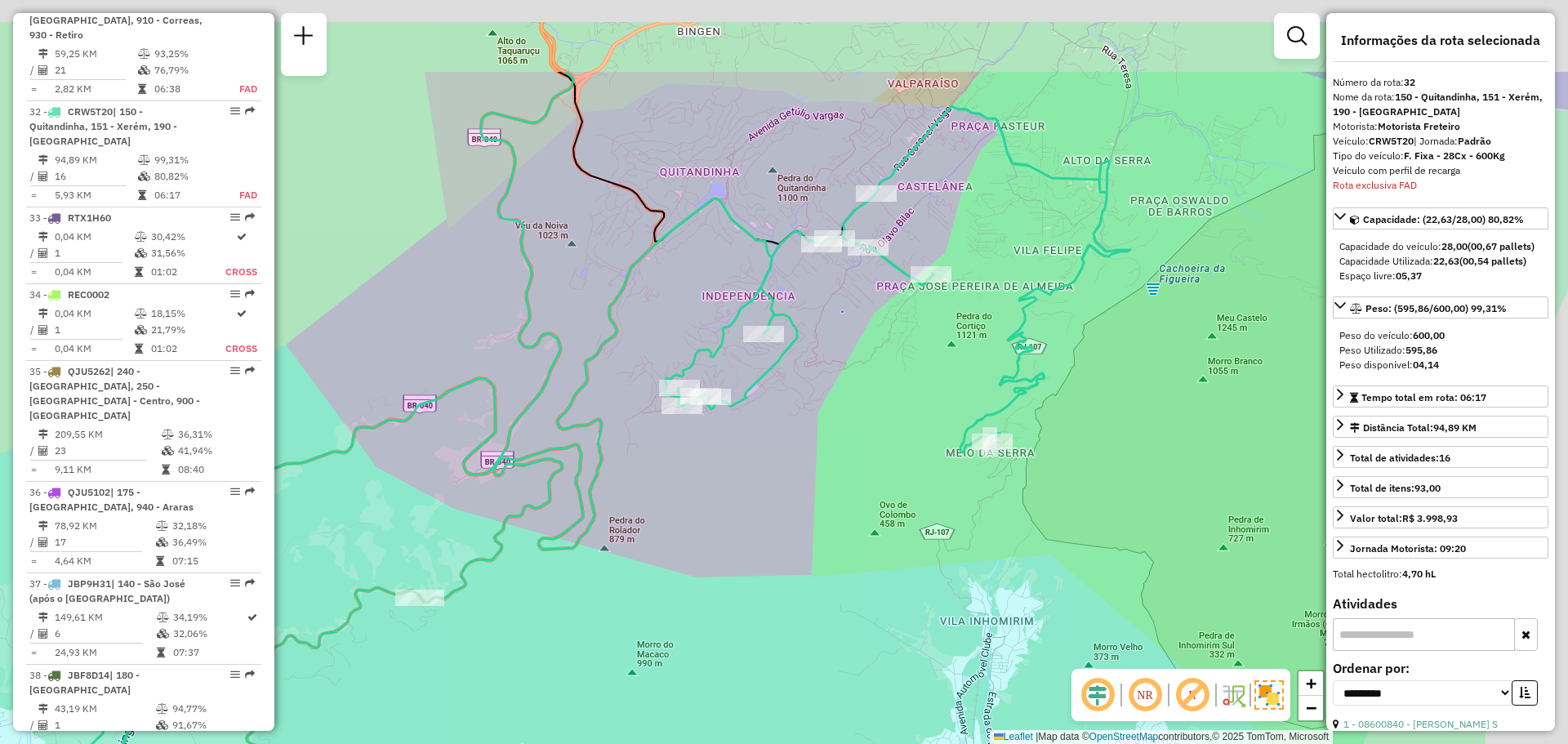
drag, startPoint x: 973, startPoint y: 344, endPoint x: 927, endPoint y: 390, distance: 65.1
click at [927, 390] on div "Janela de atendimento Grade de atendimento Capacidade Transportadoras Veículos …" at bounding box center [784, 372] width 1568 height 744
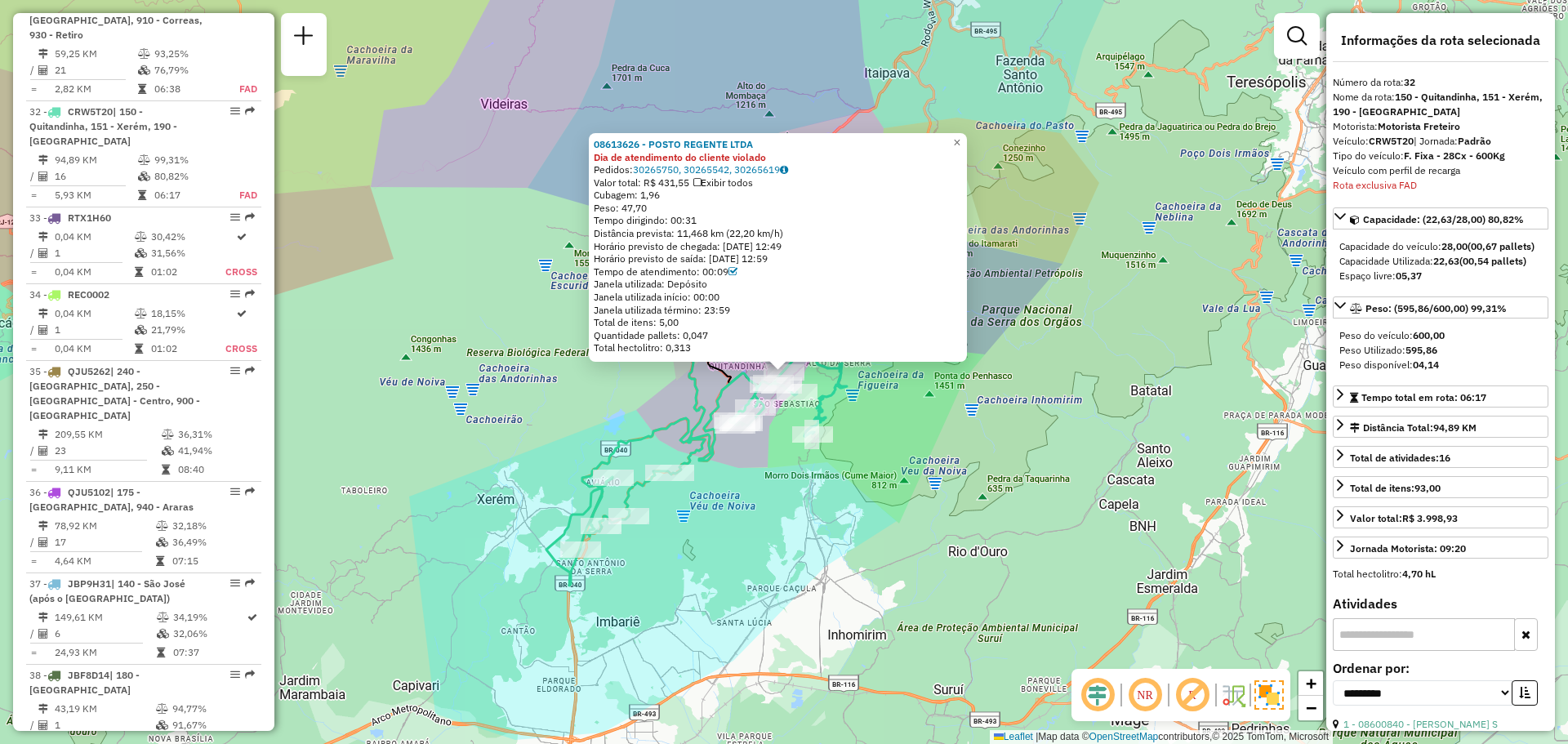
click at [729, 553] on div "08613626 - POSTO REGENTE LTDA Dia de atendimento do cliente violado Pedidos: 30…" at bounding box center [784, 372] width 1568 height 744
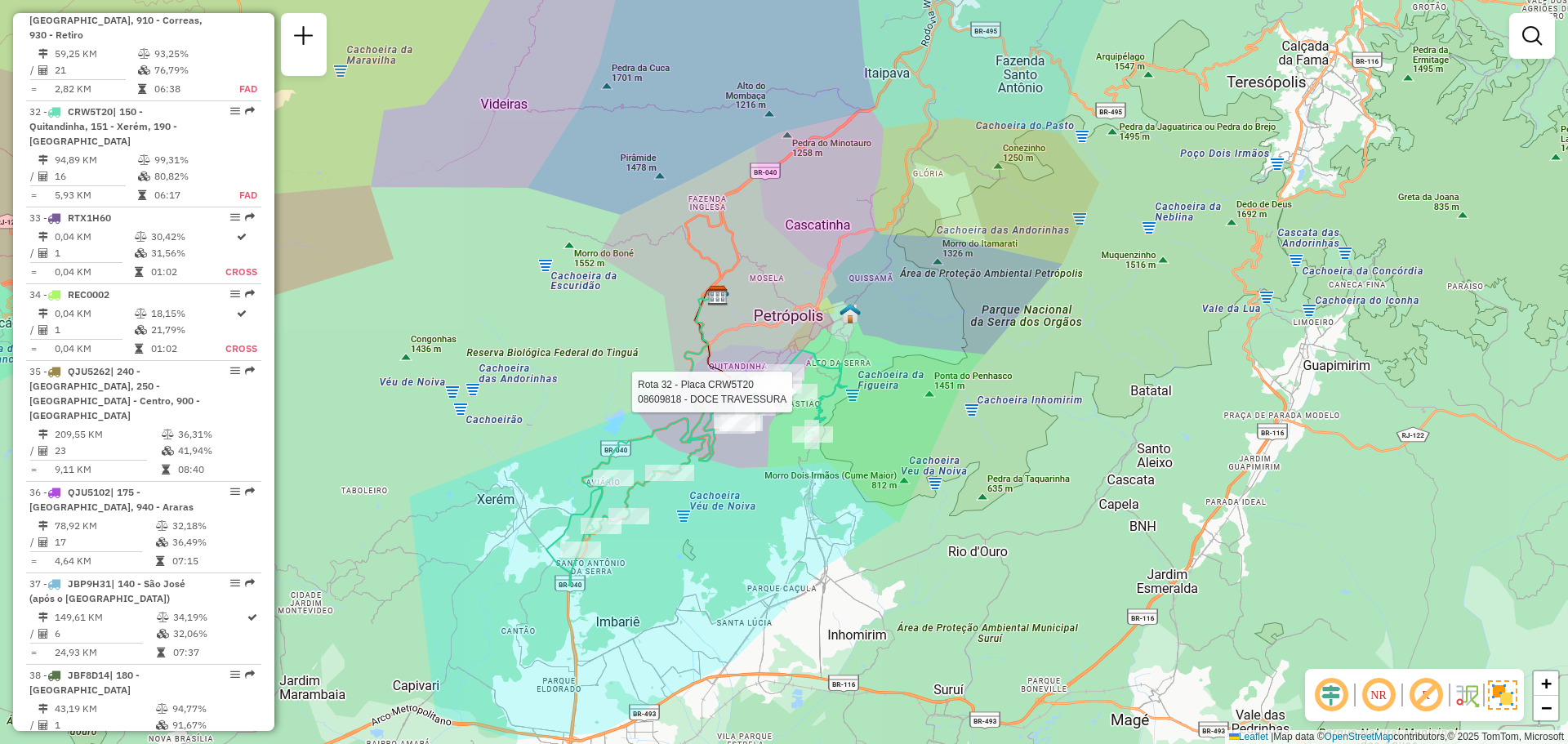
select select "**********"
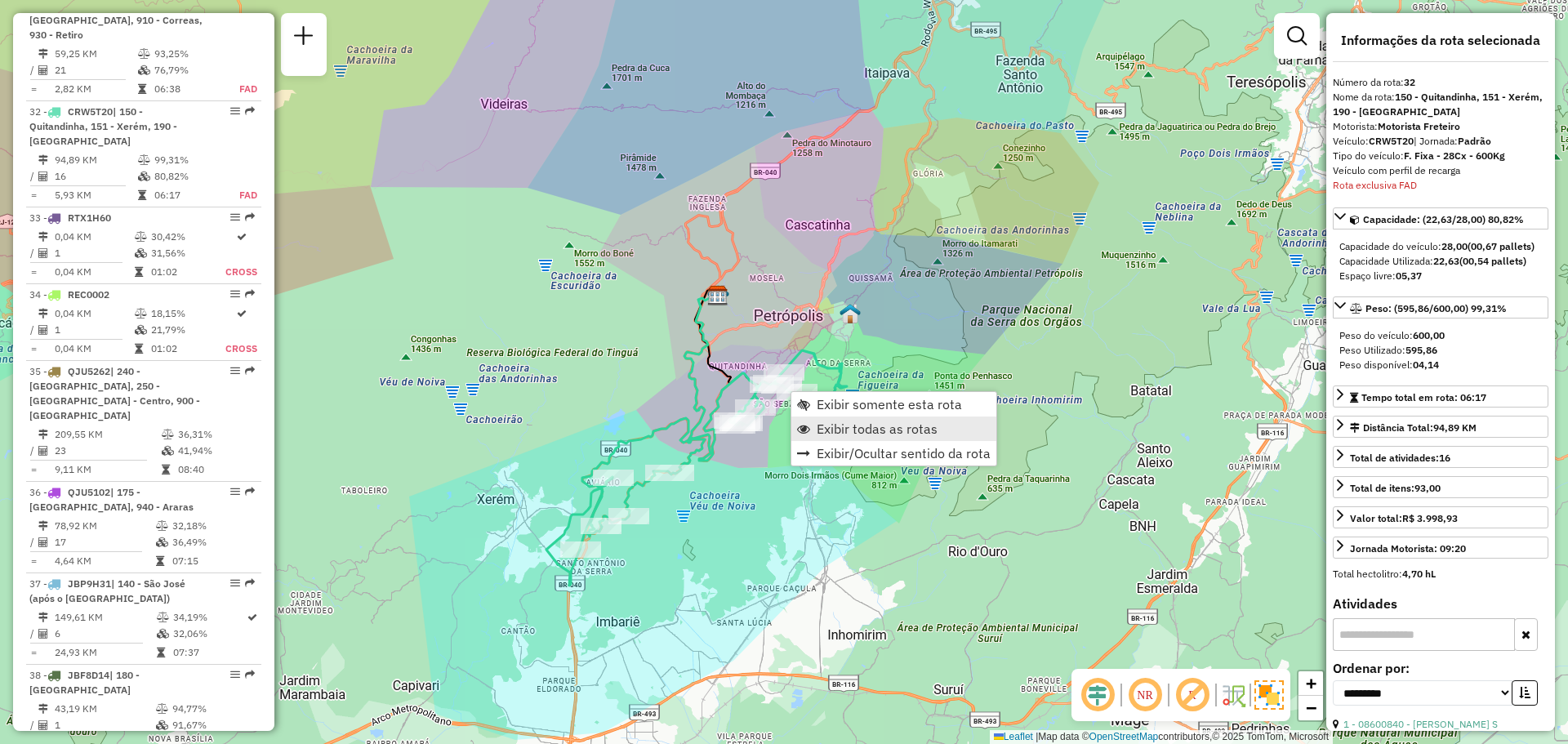
click at [832, 437] on link "Exibir todas as rotas" at bounding box center [893, 429] width 205 height 24
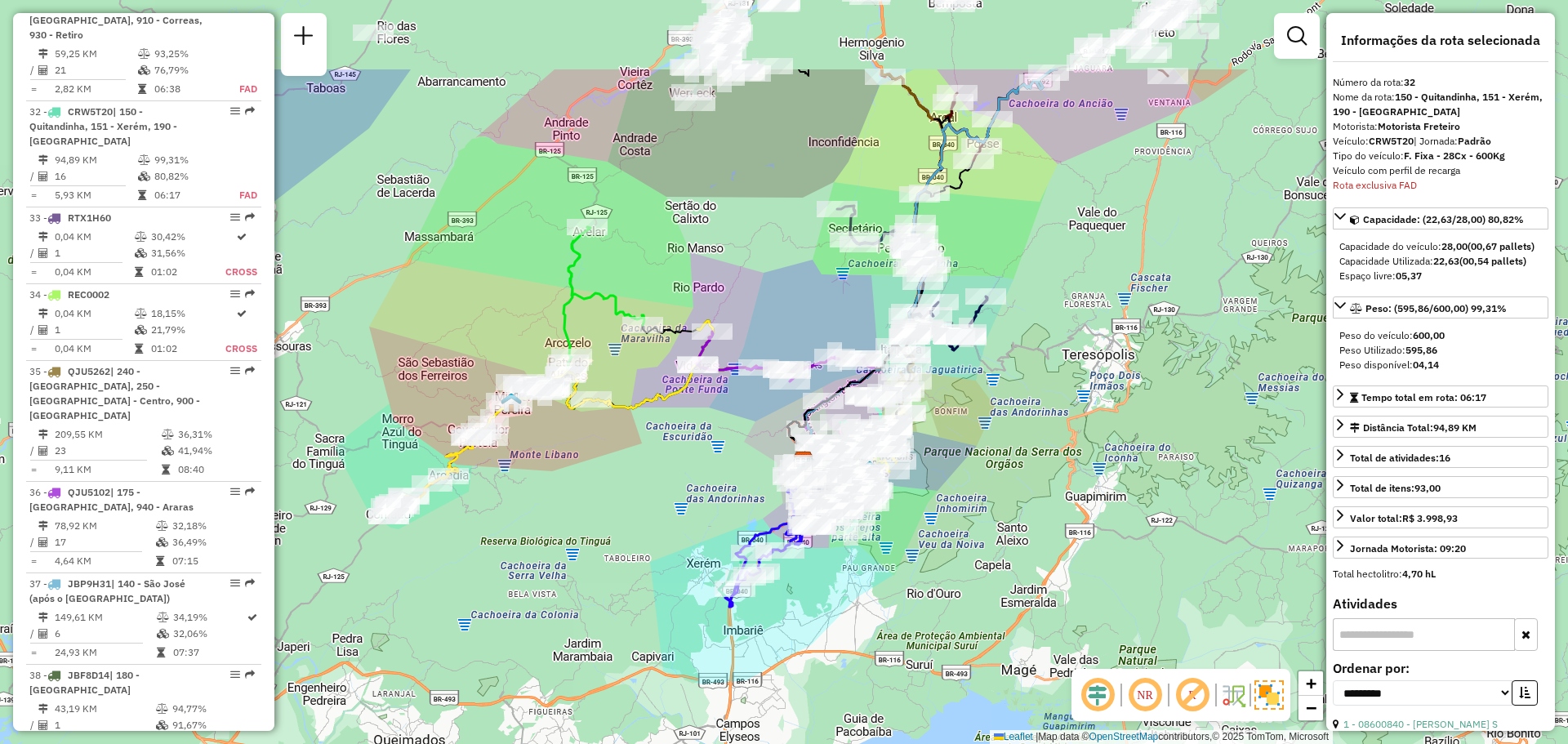
drag, startPoint x: 742, startPoint y: 404, endPoint x: 688, endPoint y: 537, distance: 143.5
click at [688, 537] on div "Janela de atendimento Grade de atendimento Capacidade Transportadoras Veículos …" at bounding box center [784, 372] width 1568 height 744
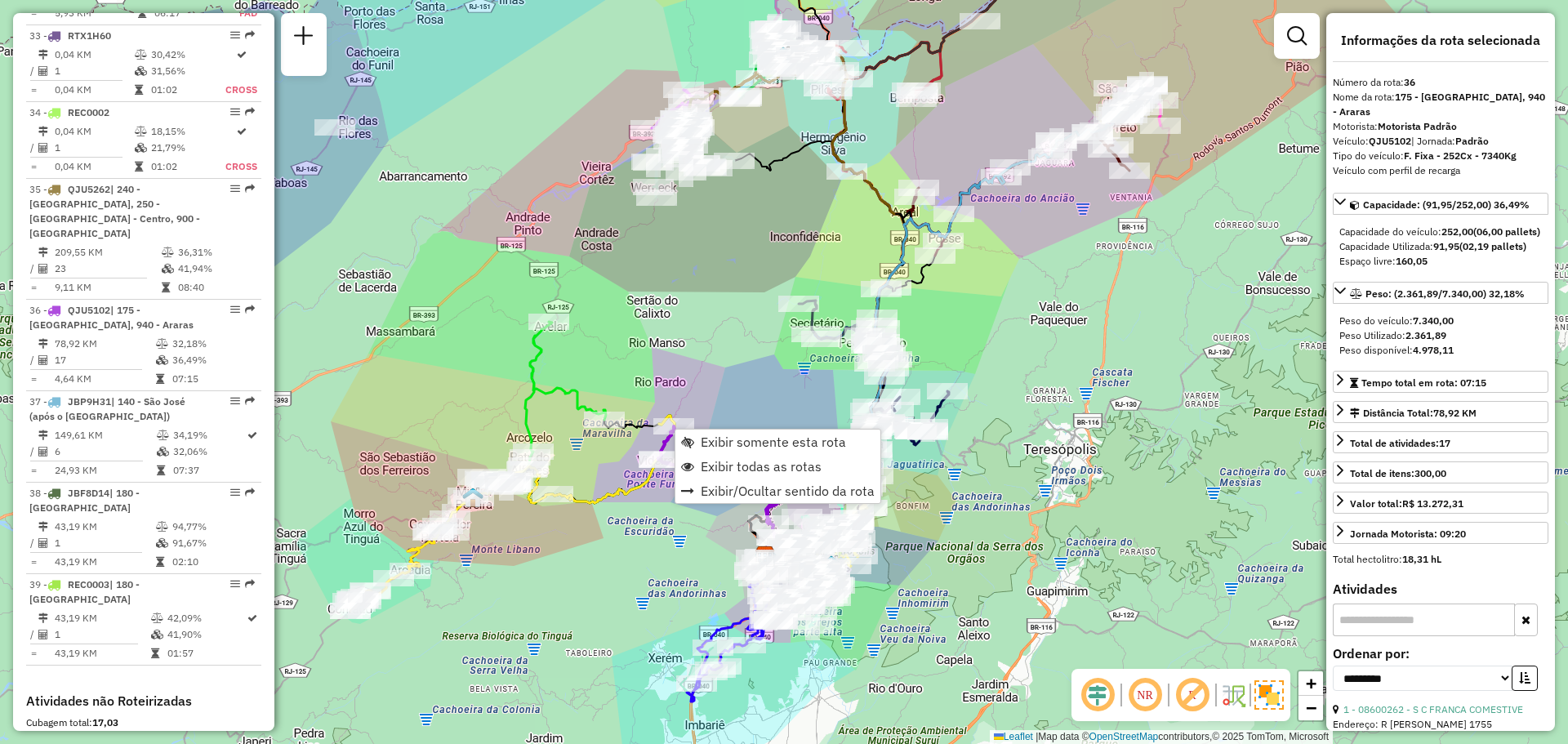
scroll to position [3693, 0]
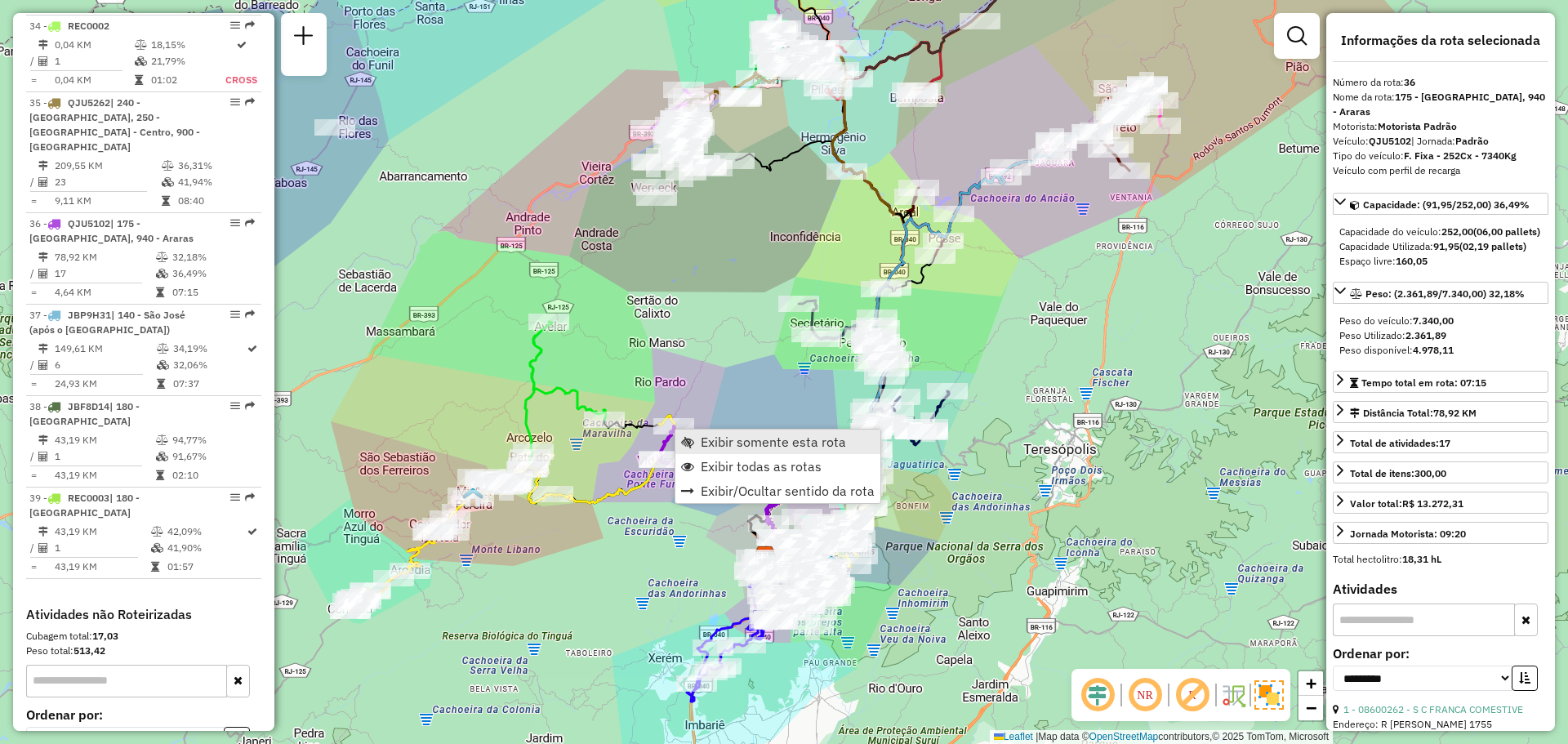
click at [705, 442] on span "Exibir somente esta rota" at bounding box center [773, 442] width 145 height 13
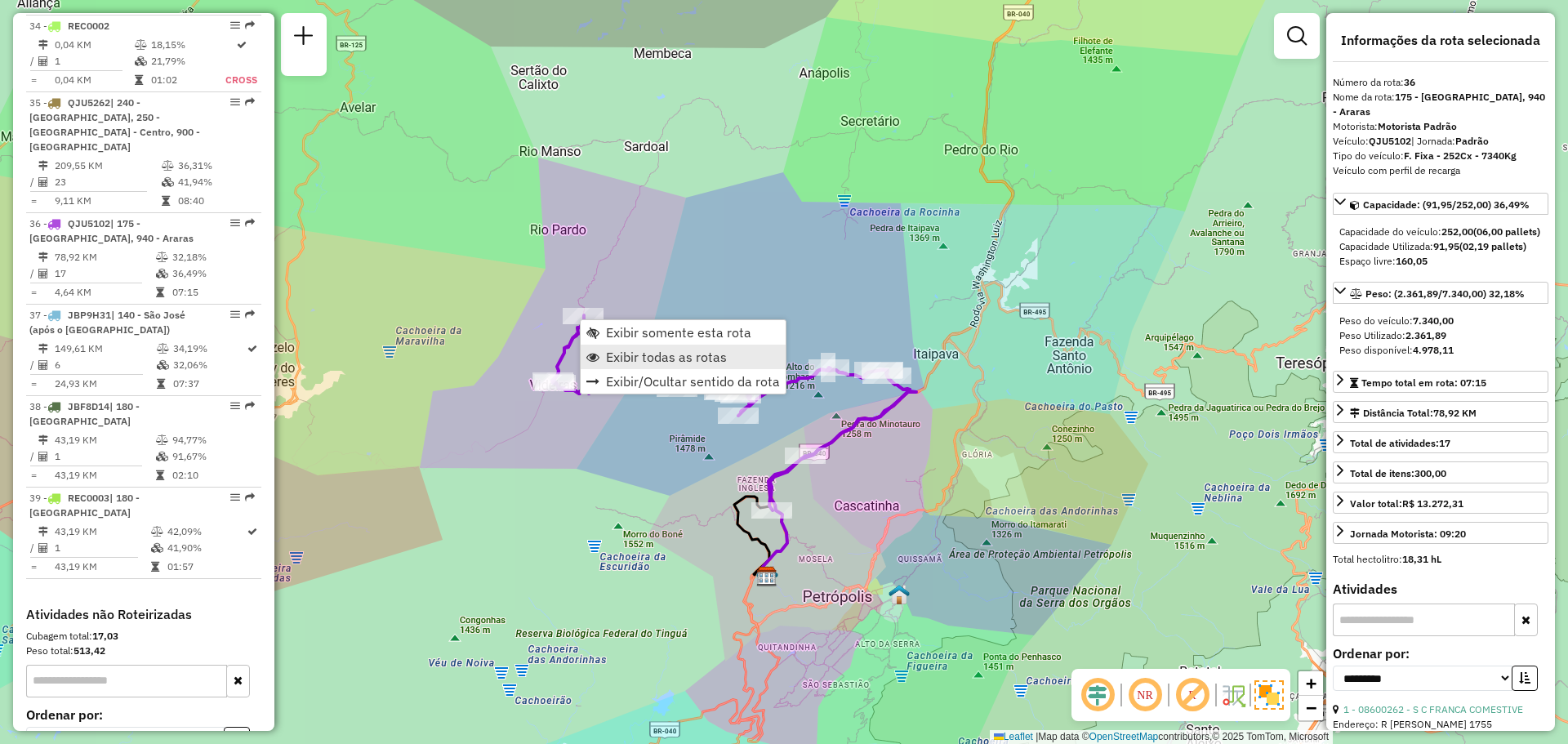
click at [613, 358] on span "Exibir todas as rotas" at bounding box center [666, 357] width 121 height 13
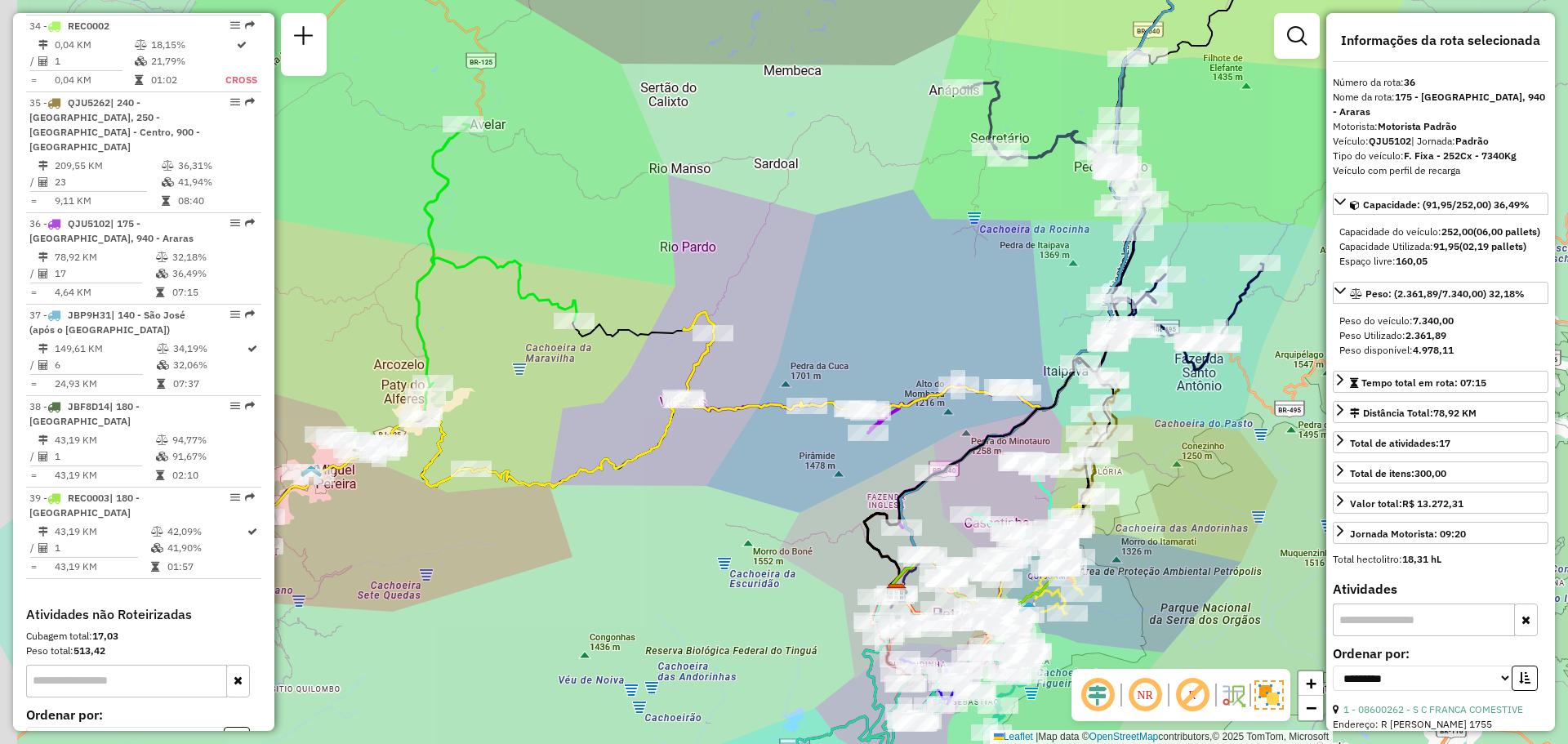
drag, startPoint x: 583, startPoint y: 458, endPoint x: 891, endPoint y: 448, distance: 308.2
click at [898, 446] on div "Janela de atendimento Grade de atendimento Capacidade Transportadoras Veículos …" at bounding box center [784, 372] width 1568 height 744
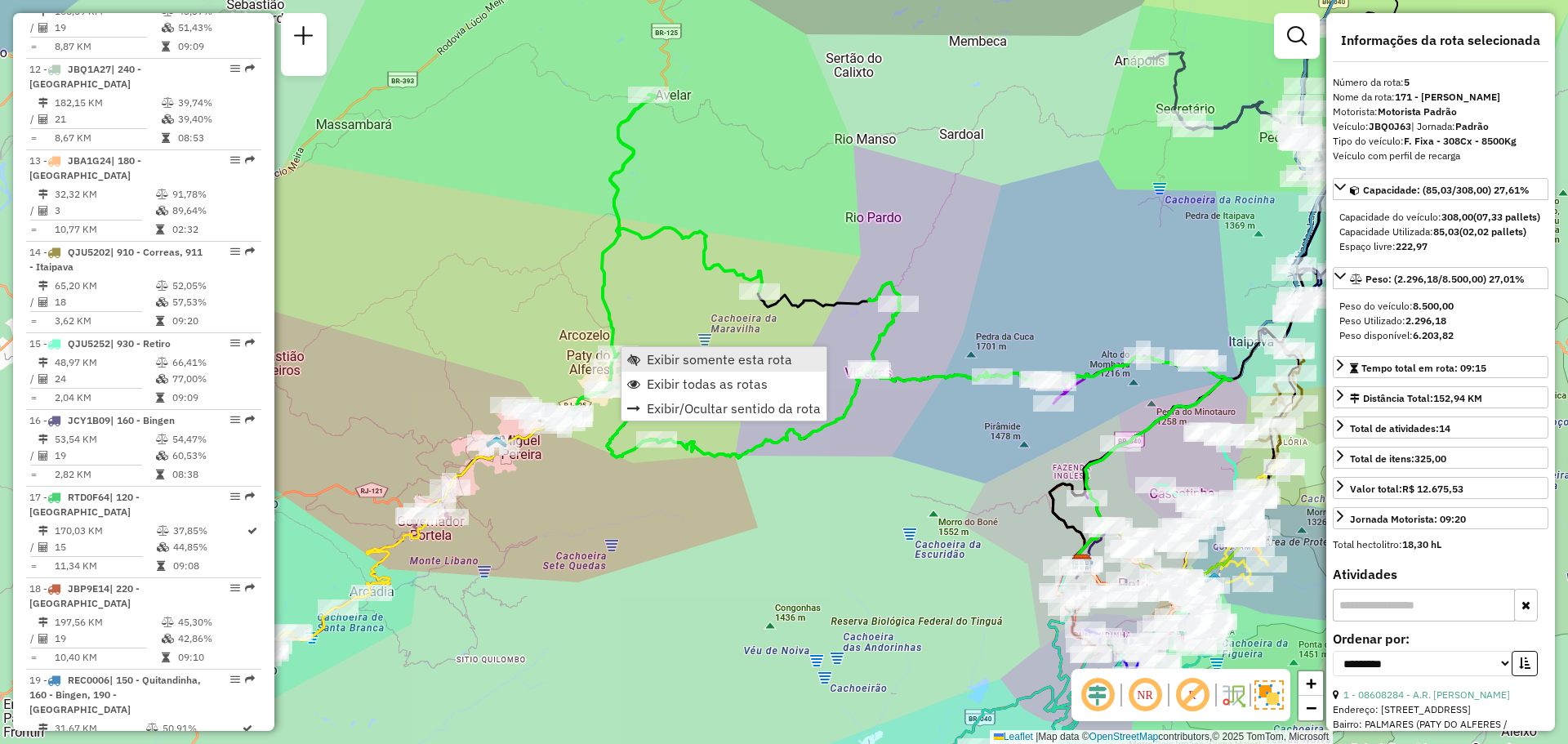
scroll to position [1086, 0]
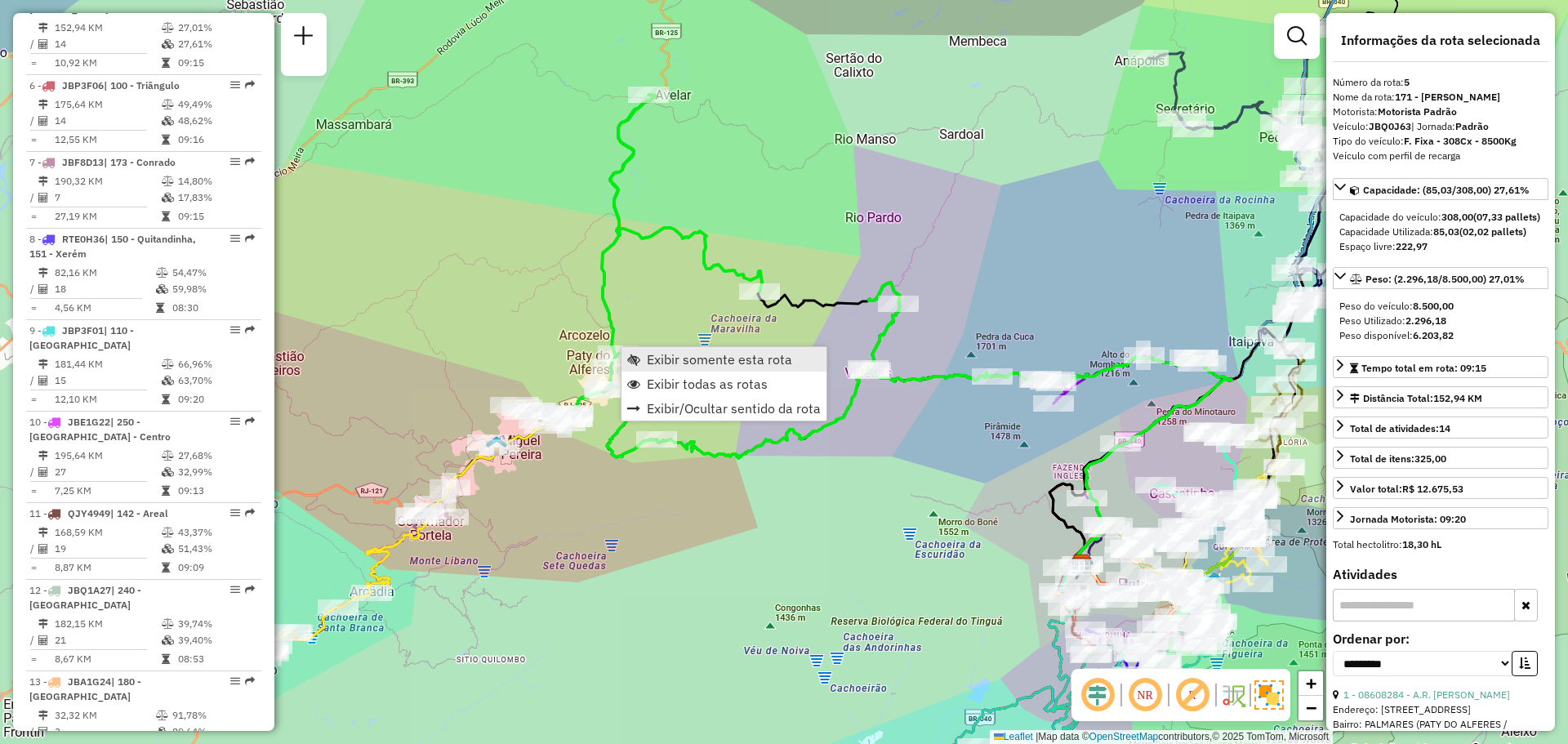
click at [644, 360] on link "Exibir somente esta rota" at bounding box center [724, 359] width 205 height 24
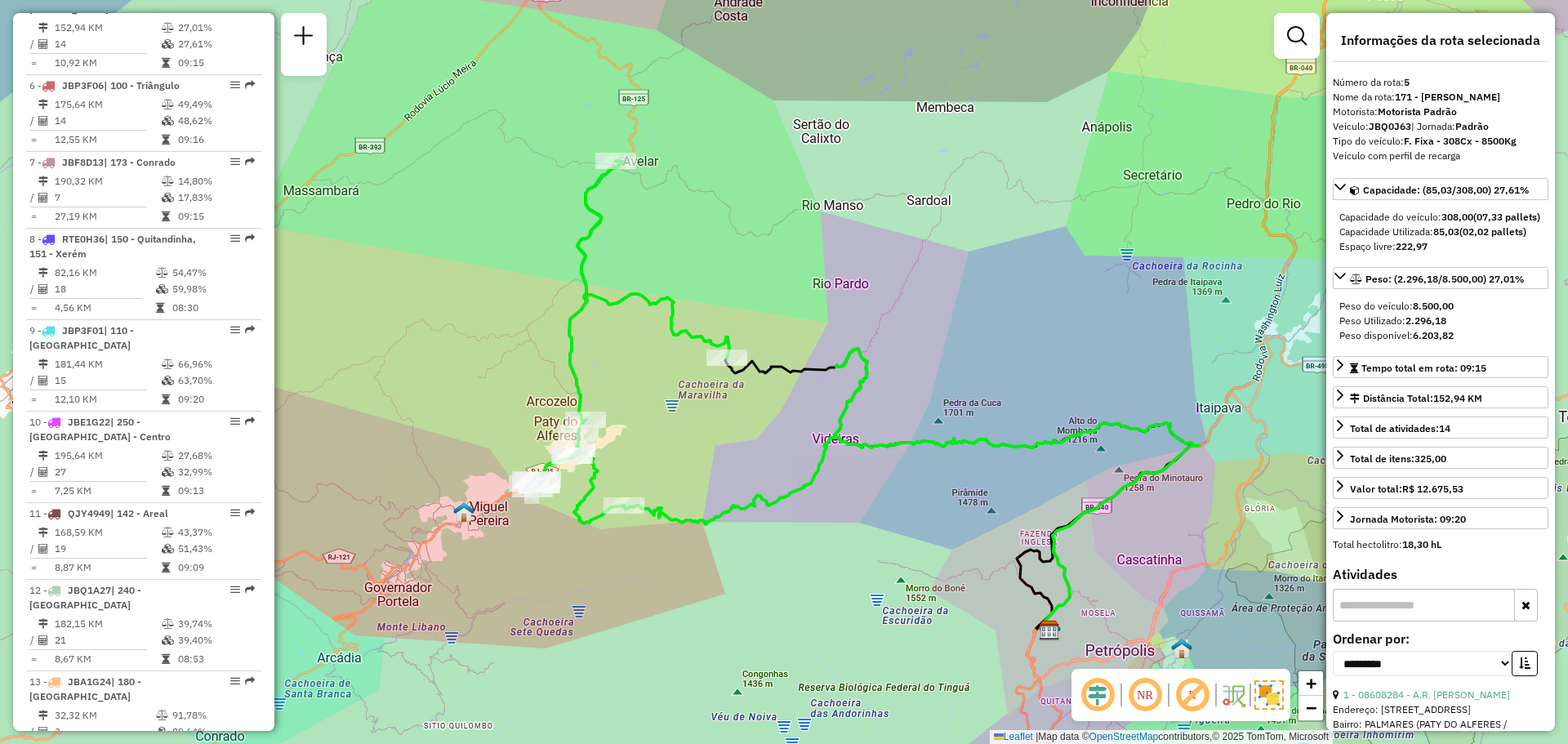
drag, startPoint x: 624, startPoint y: 405, endPoint x: 705, endPoint y: 429, distance: 84.5
click at [705, 429] on div "Janela de atendimento Grade de atendimento Capacidade Transportadoras Veículos …" at bounding box center [784, 372] width 1568 height 744
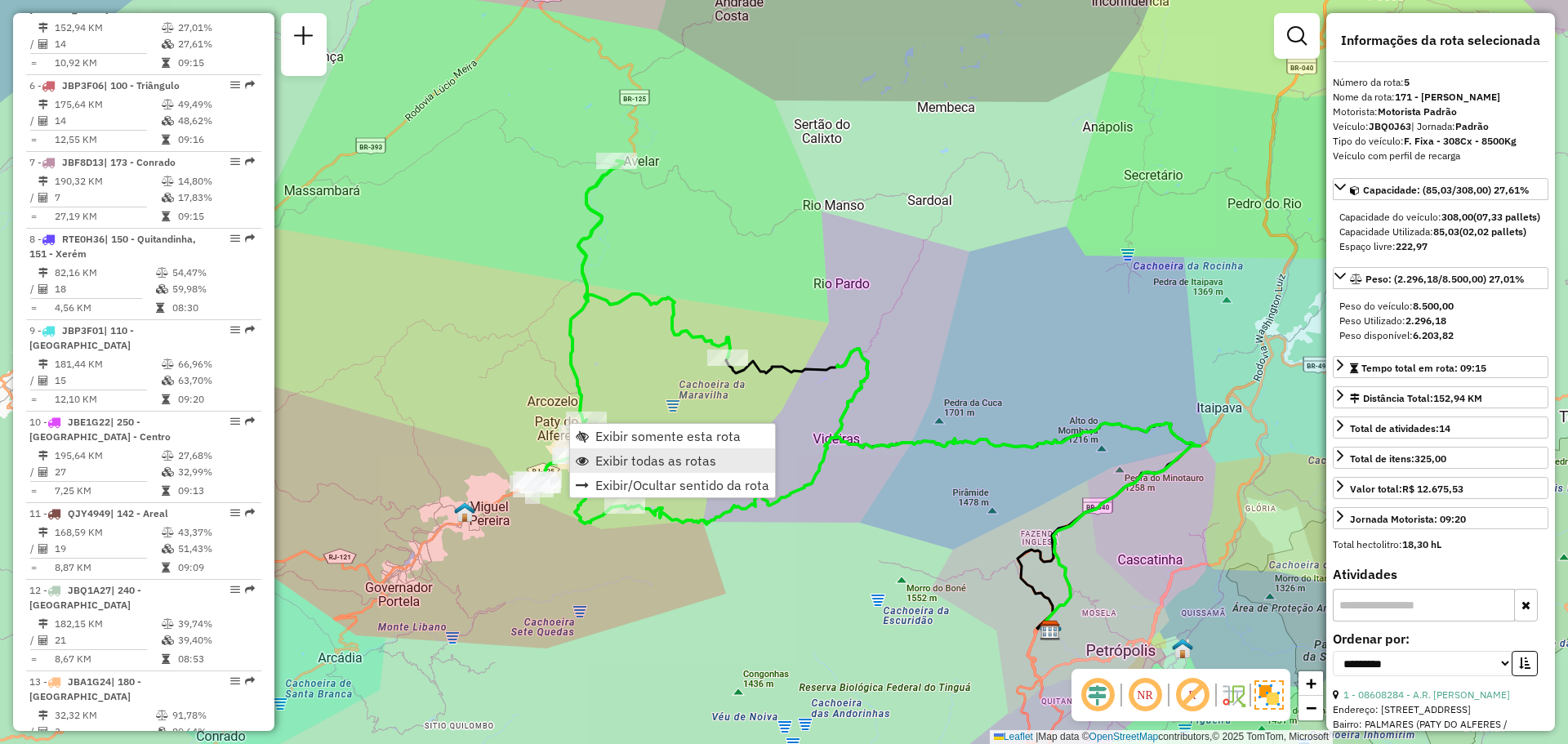
click at [626, 455] on span "Exibir todas as rotas" at bounding box center [656, 461] width 121 height 13
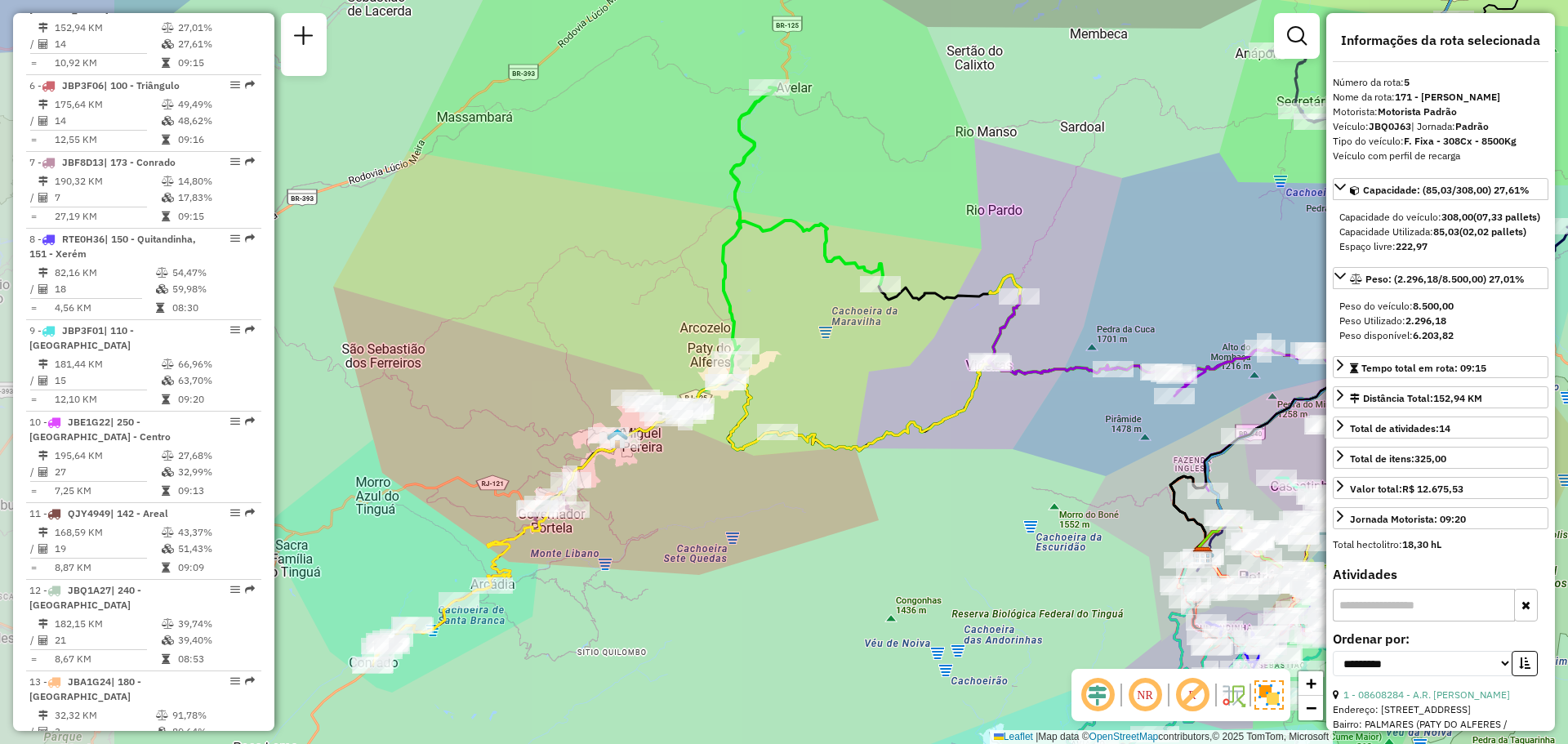
drag, startPoint x: 479, startPoint y: 608, endPoint x: 630, endPoint y: 535, distance: 167.7
click at [630, 535] on div "Janela de atendimento Grade de atendimento Capacidade Transportadoras Veículos …" at bounding box center [784, 372] width 1568 height 744
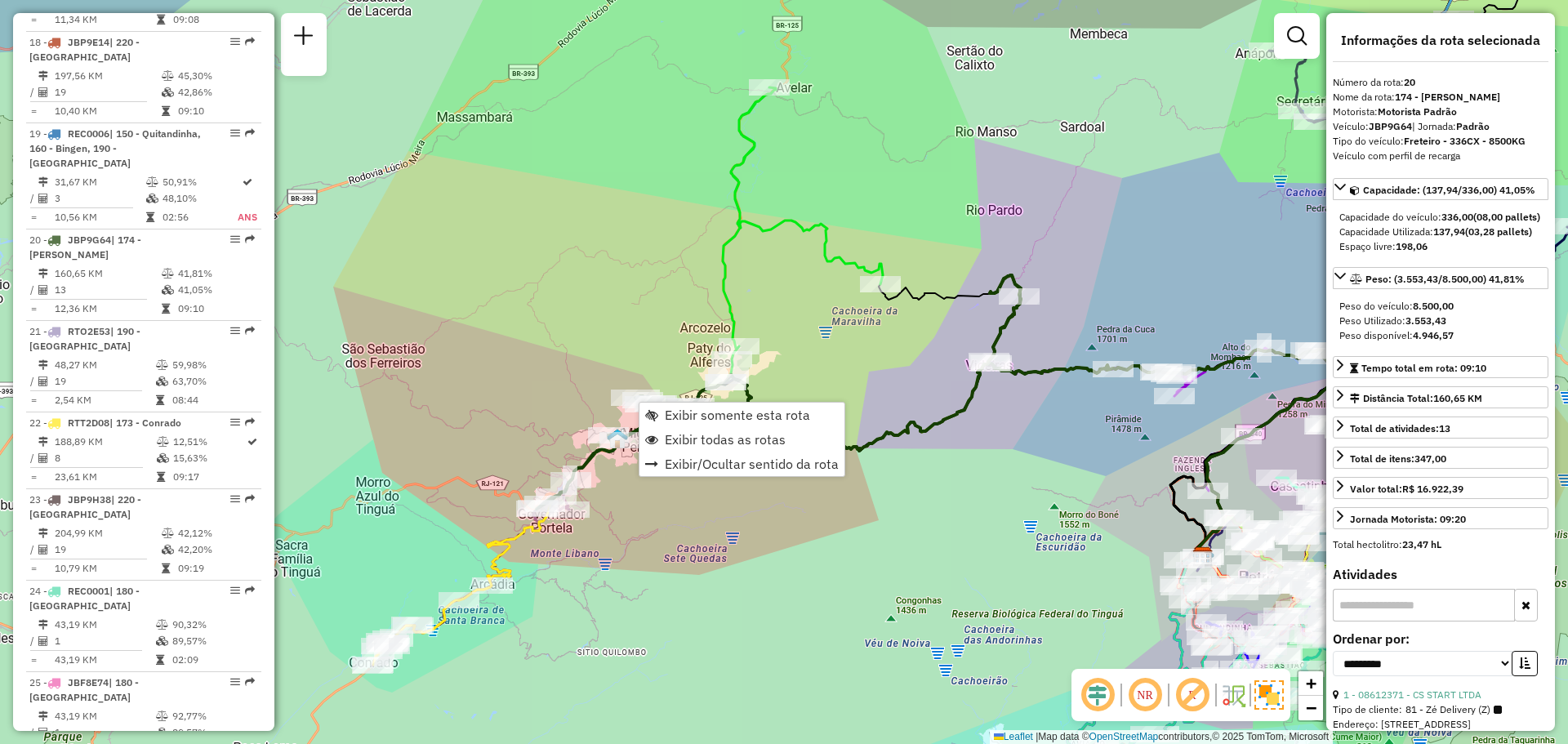
scroll to position [2341, 0]
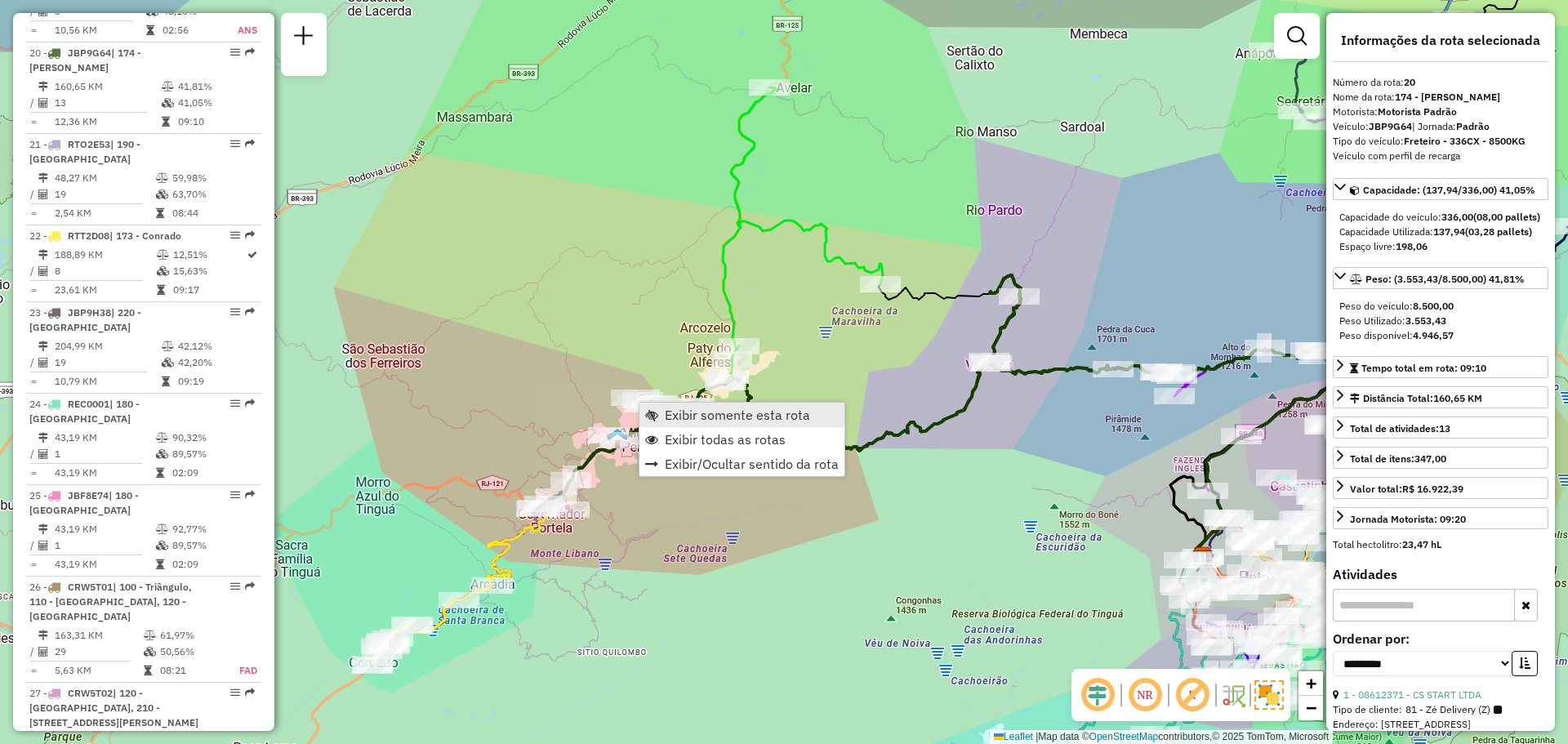
click at [663, 417] on link "Exibir somente esta rota" at bounding box center [742, 415] width 205 height 24
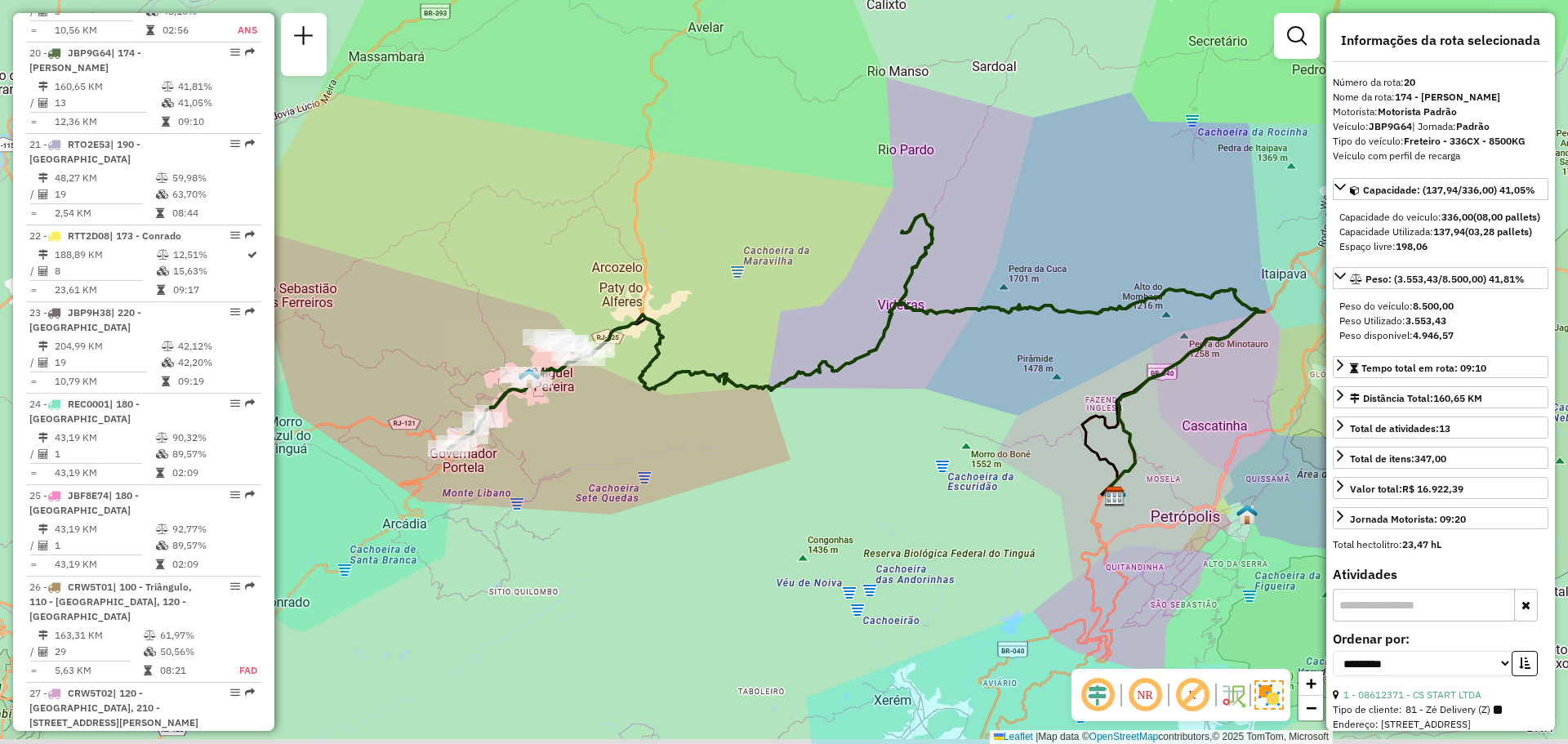
drag, startPoint x: 638, startPoint y: 474, endPoint x: 710, endPoint y: 457, distance: 74.0
click at [710, 457] on div "Janela de atendimento Grade de atendimento Capacidade Transportadoras Veículos …" at bounding box center [784, 372] width 1568 height 744
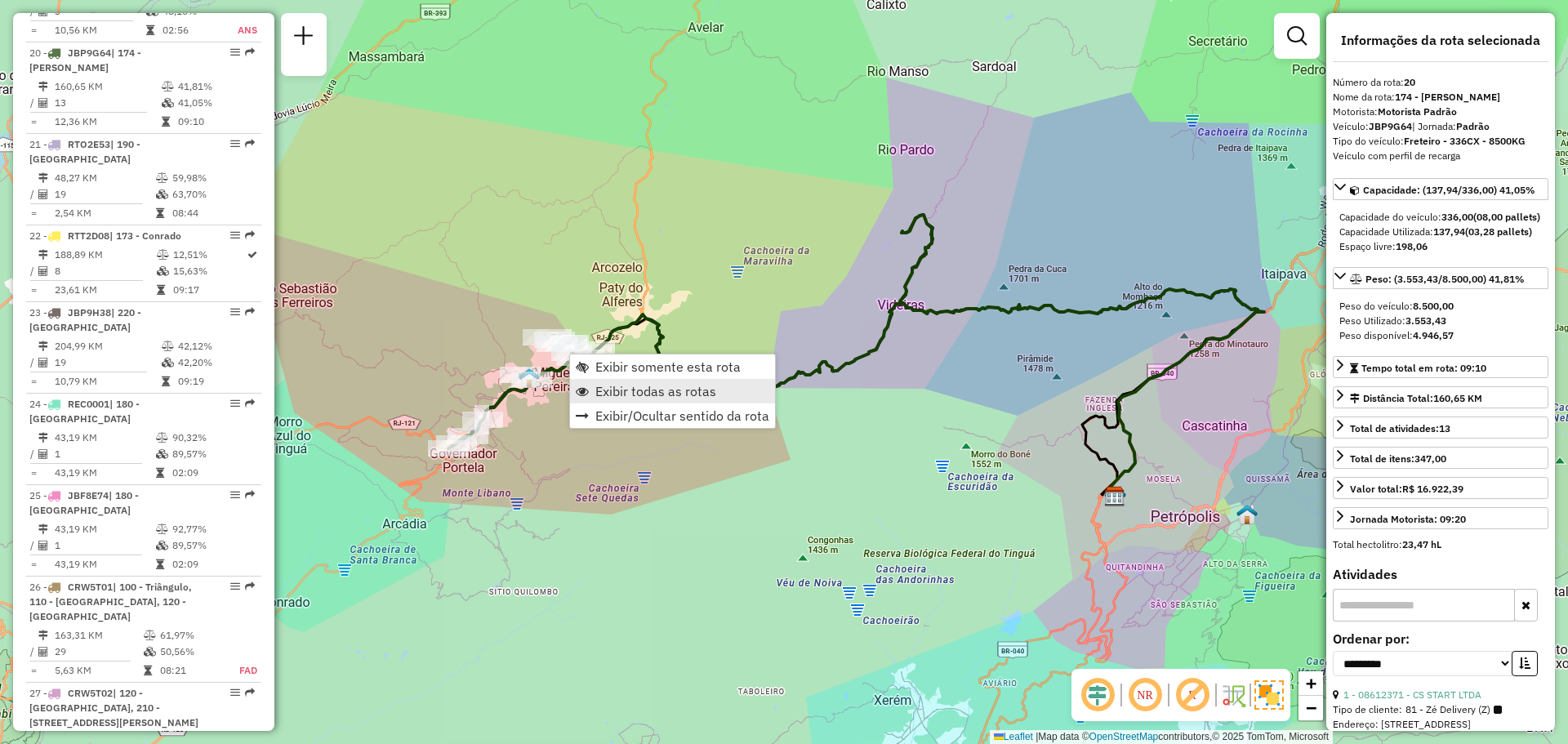
click at [624, 393] on span "Exibir todas as rotas" at bounding box center [656, 392] width 121 height 13
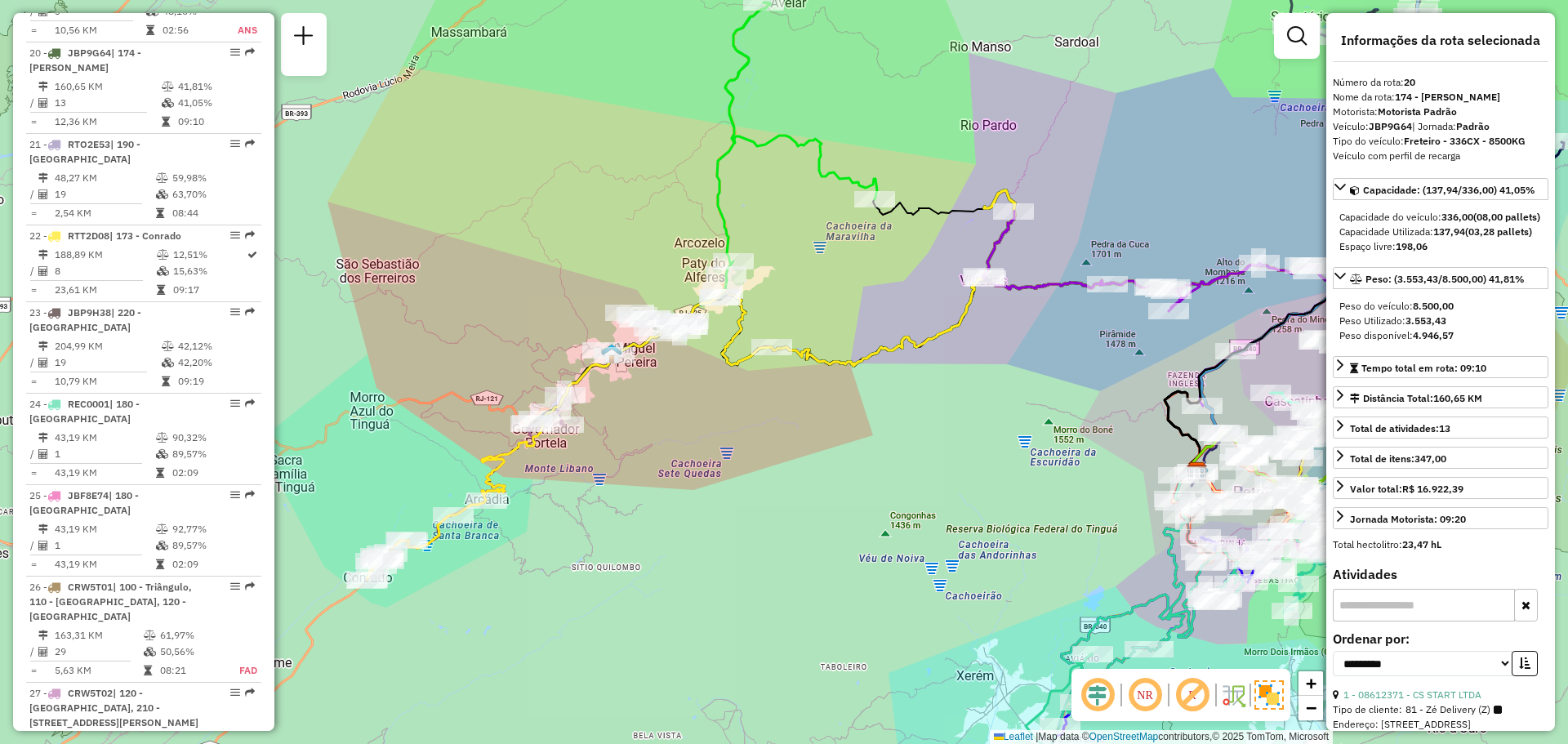
drag, startPoint x: 621, startPoint y: 519, endPoint x: 975, endPoint y: 332, distance: 400.4
click at [995, 321] on div "Janela de atendimento Grade de atendimento Capacidade Transportadoras Veículos …" at bounding box center [784, 372] width 1568 height 744
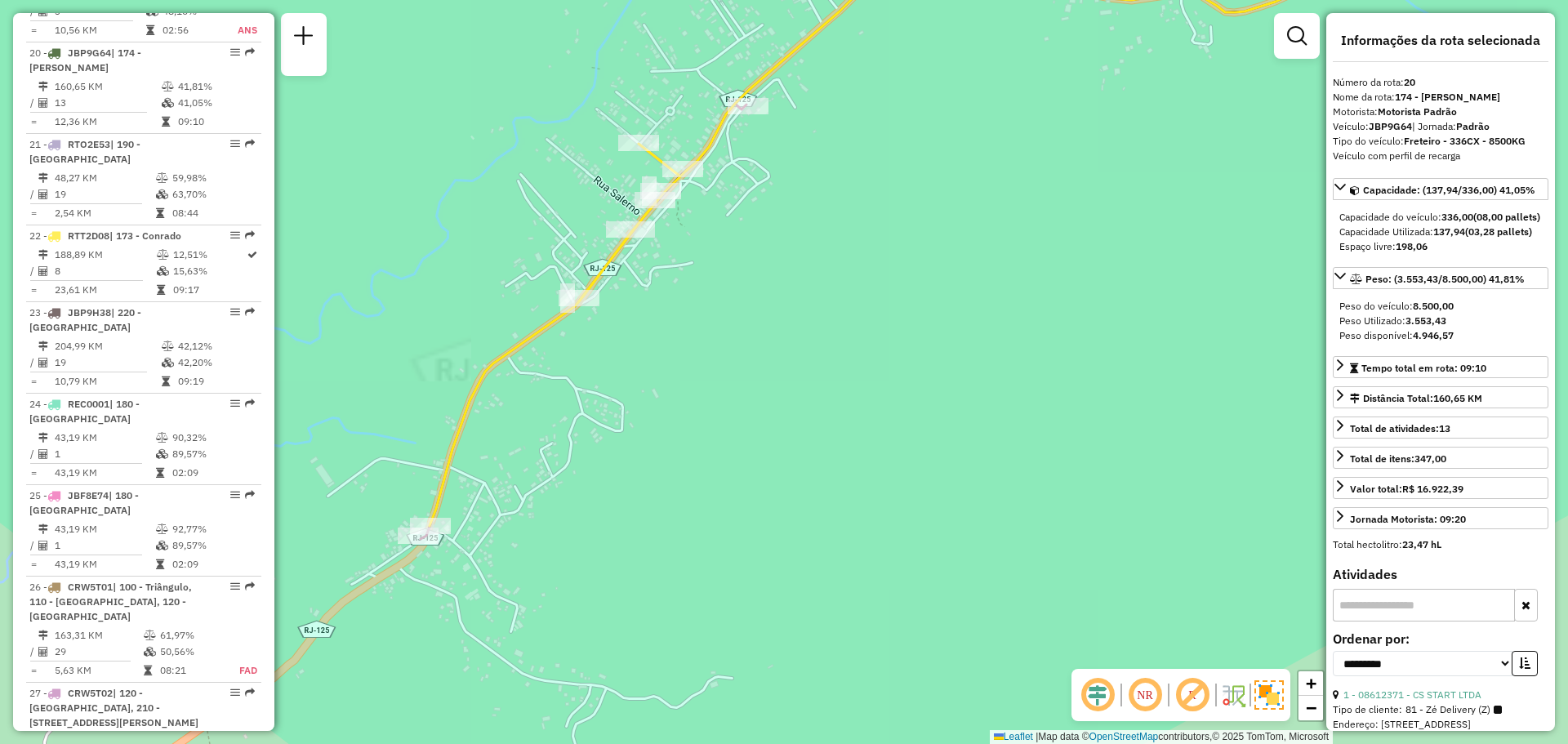
drag, startPoint x: 696, startPoint y: 439, endPoint x: 680, endPoint y: 569, distance: 131.0
click at [680, 570] on div "Janela de atendimento Grade de atendimento Capacidade Transportadoras Veículos …" at bounding box center [784, 372] width 1568 height 744
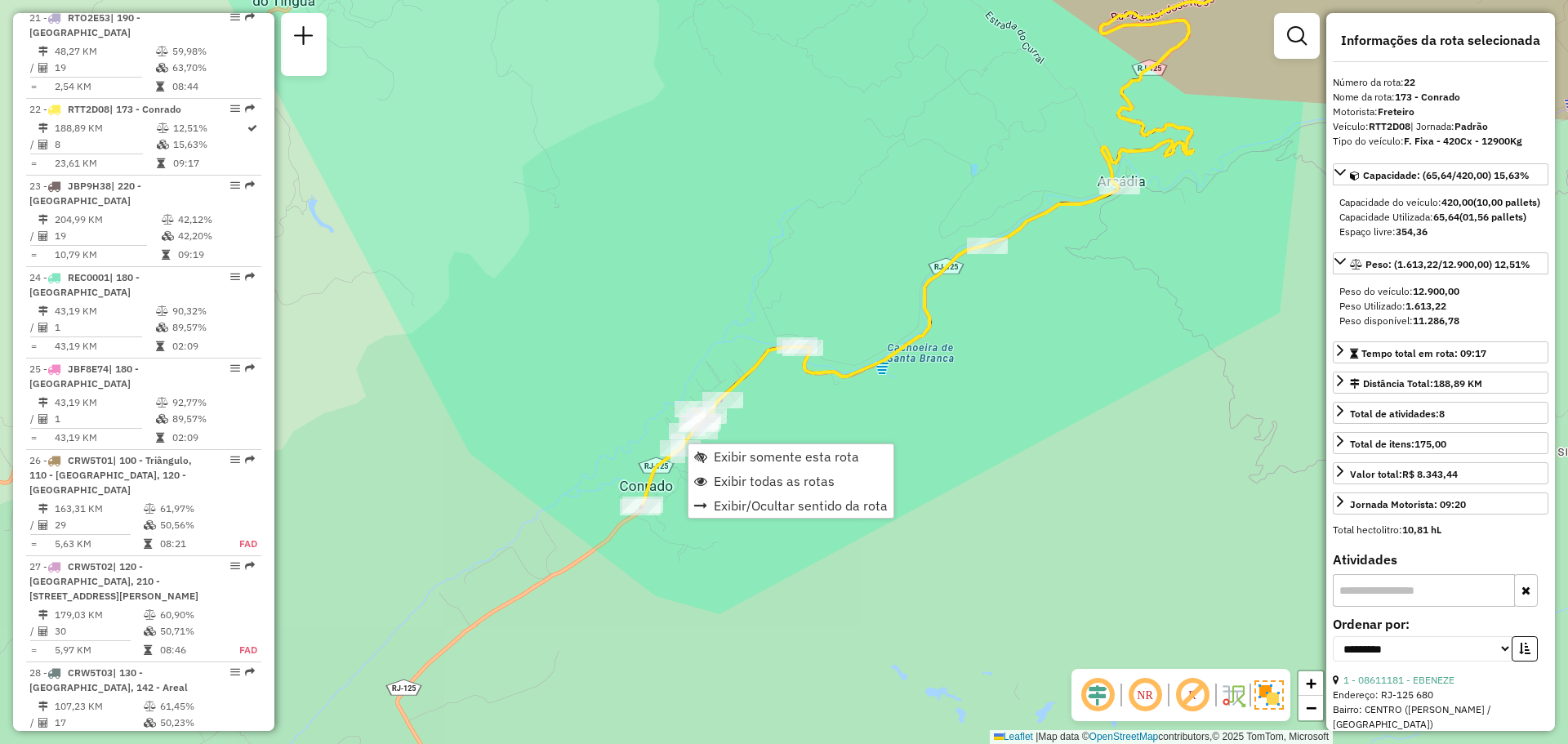
scroll to position [2524, 0]
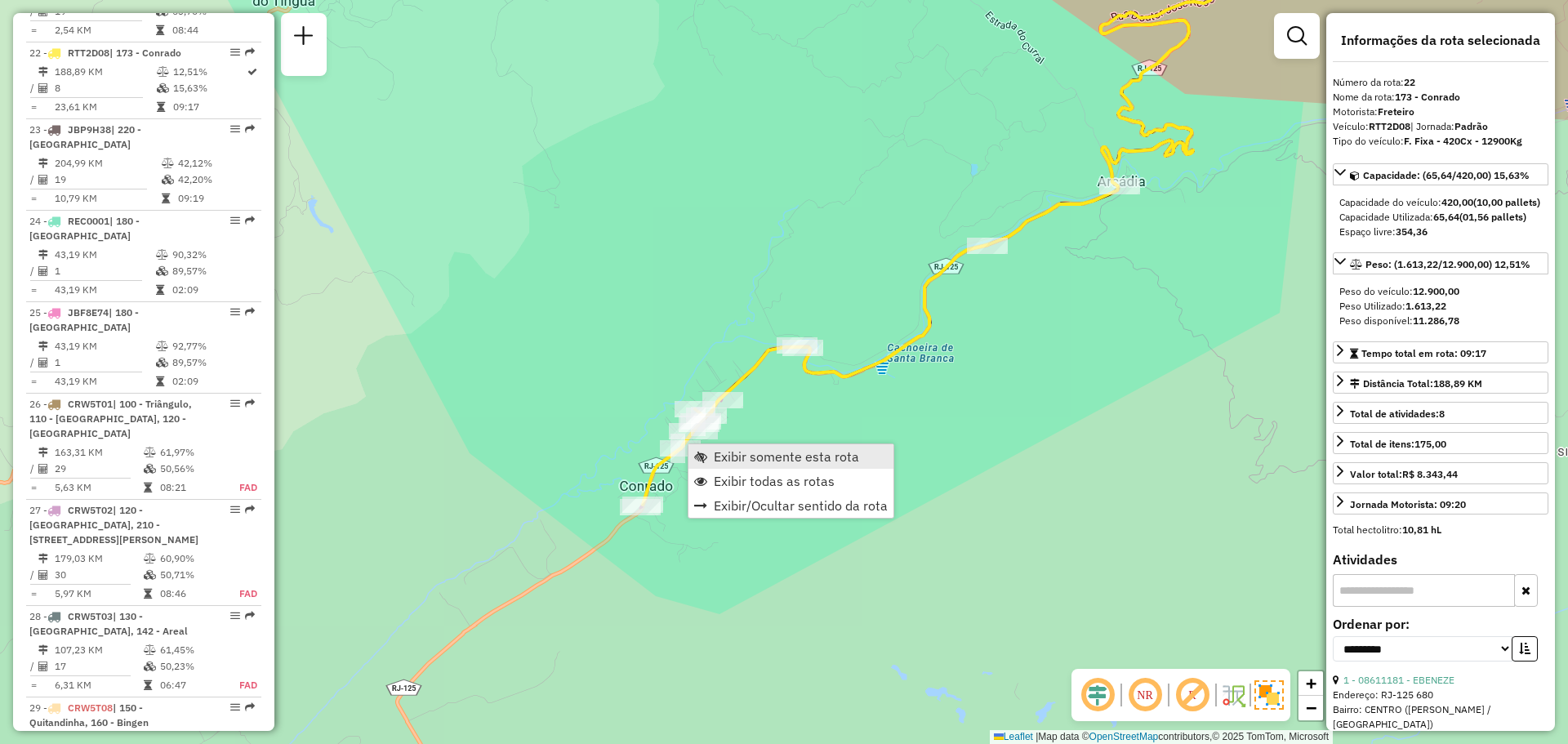
click at [731, 453] on span "Exibir somente esta rota" at bounding box center [786, 457] width 145 height 13
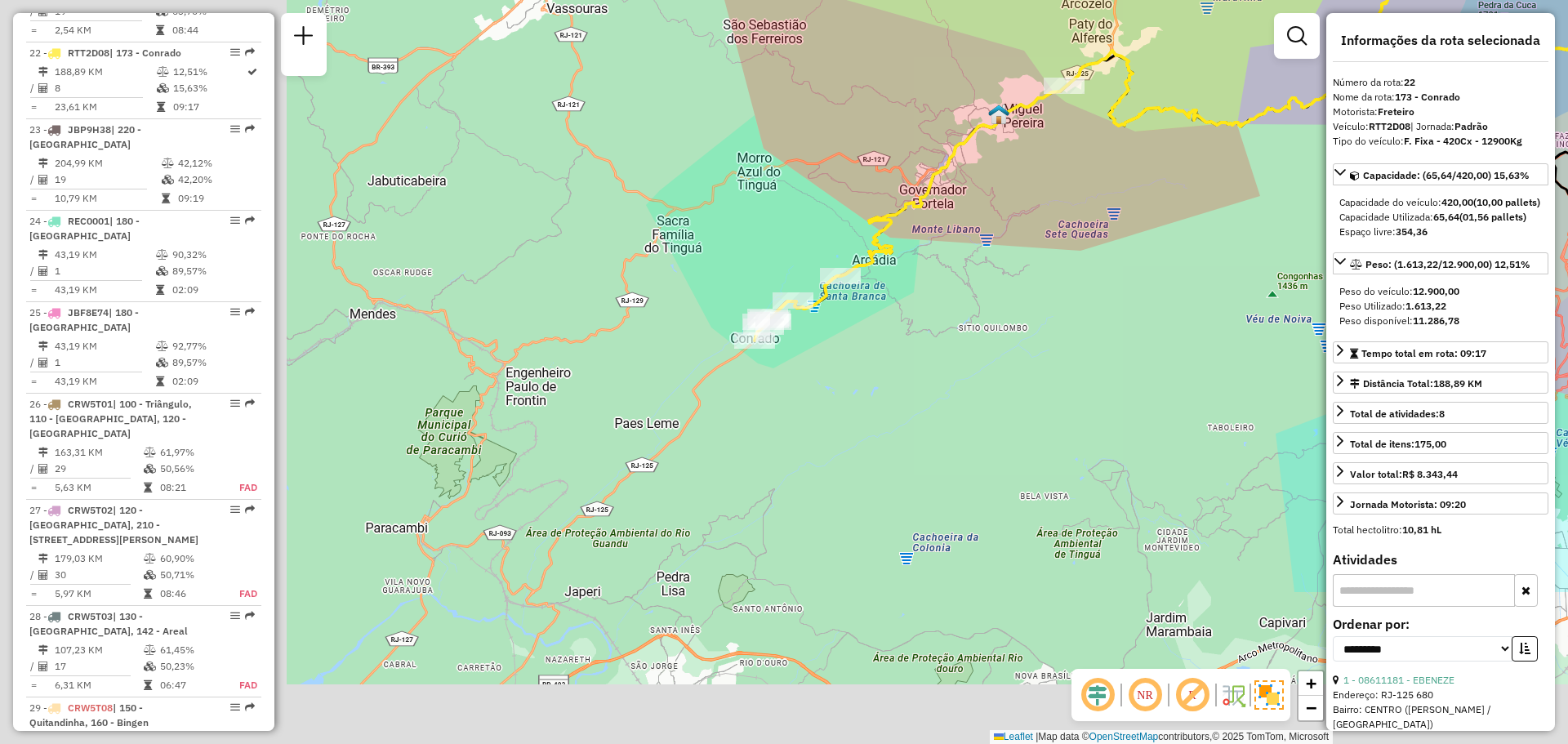
drag, startPoint x: 621, startPoint y: 521, endPoint x: 1101, endPoint y: 288, distance: 533.6
click at [1101, 288] on div "Janela de atendimento Grade de atendimento Capacidade Transportadoras Veículos …" at bounding box center [784, 372] width 1568 height 744
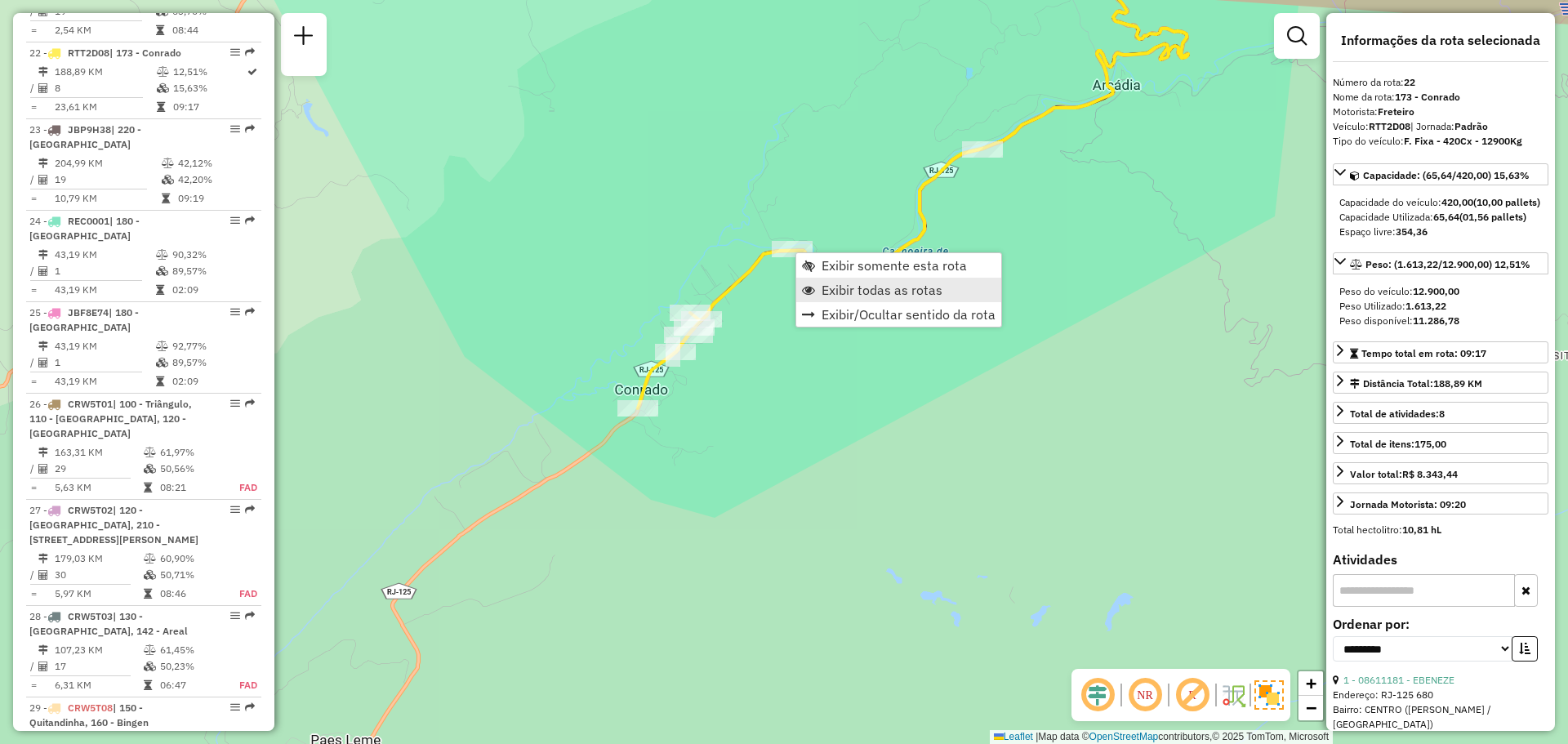
click at [833, 286] on span "Exibir todas as rotas" at bounding box center [882, 290] width 121 height 13
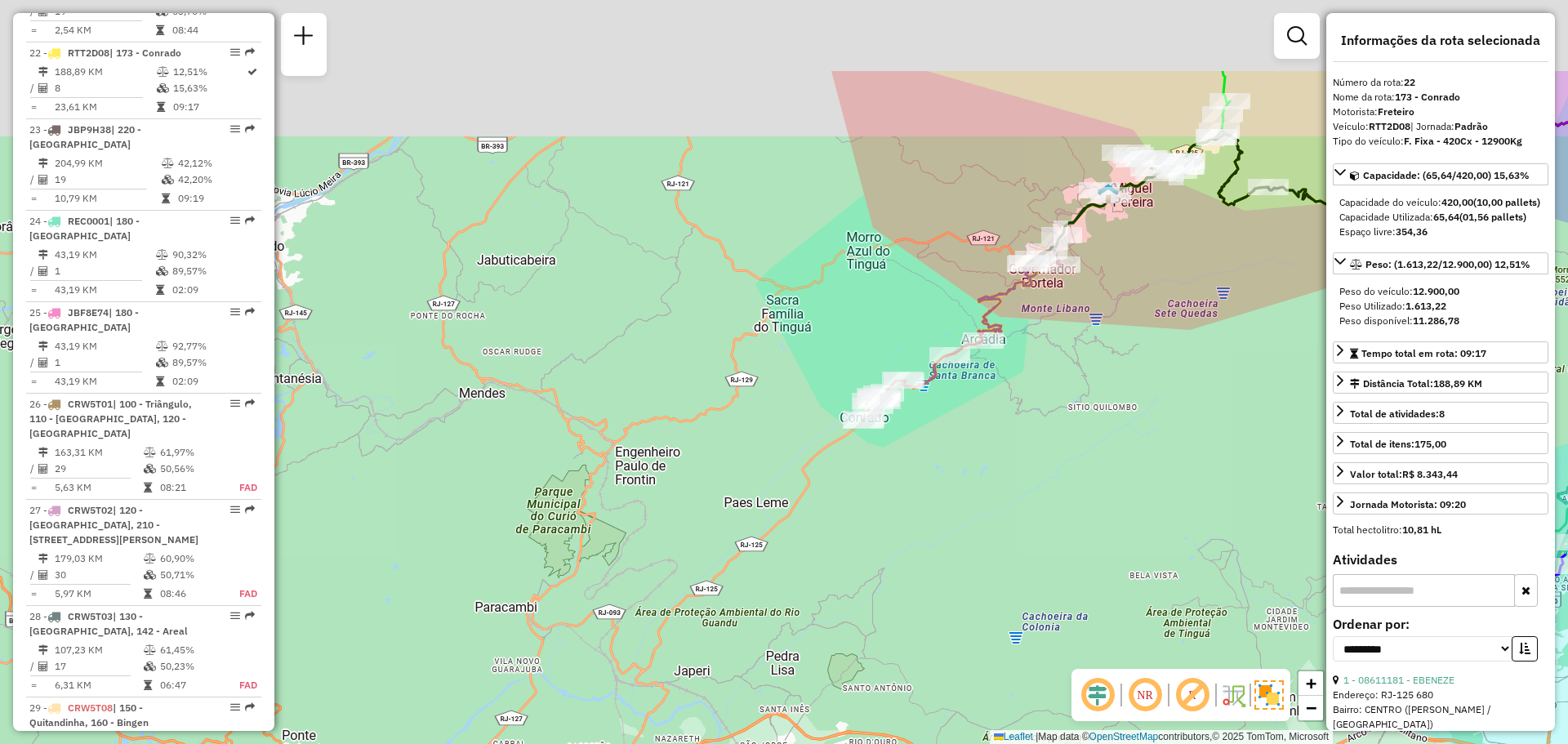
drag, startPoint x: 1115, startPoint y: 186, endPoint x: 824, endPoint y: 458, distance: 398.3
click at [814, 480] on div "Janela de atendimento Grade de atendimento Capacidade Transportadoras Veículos …" at bounding box center [784, 372] width 1568 height 744
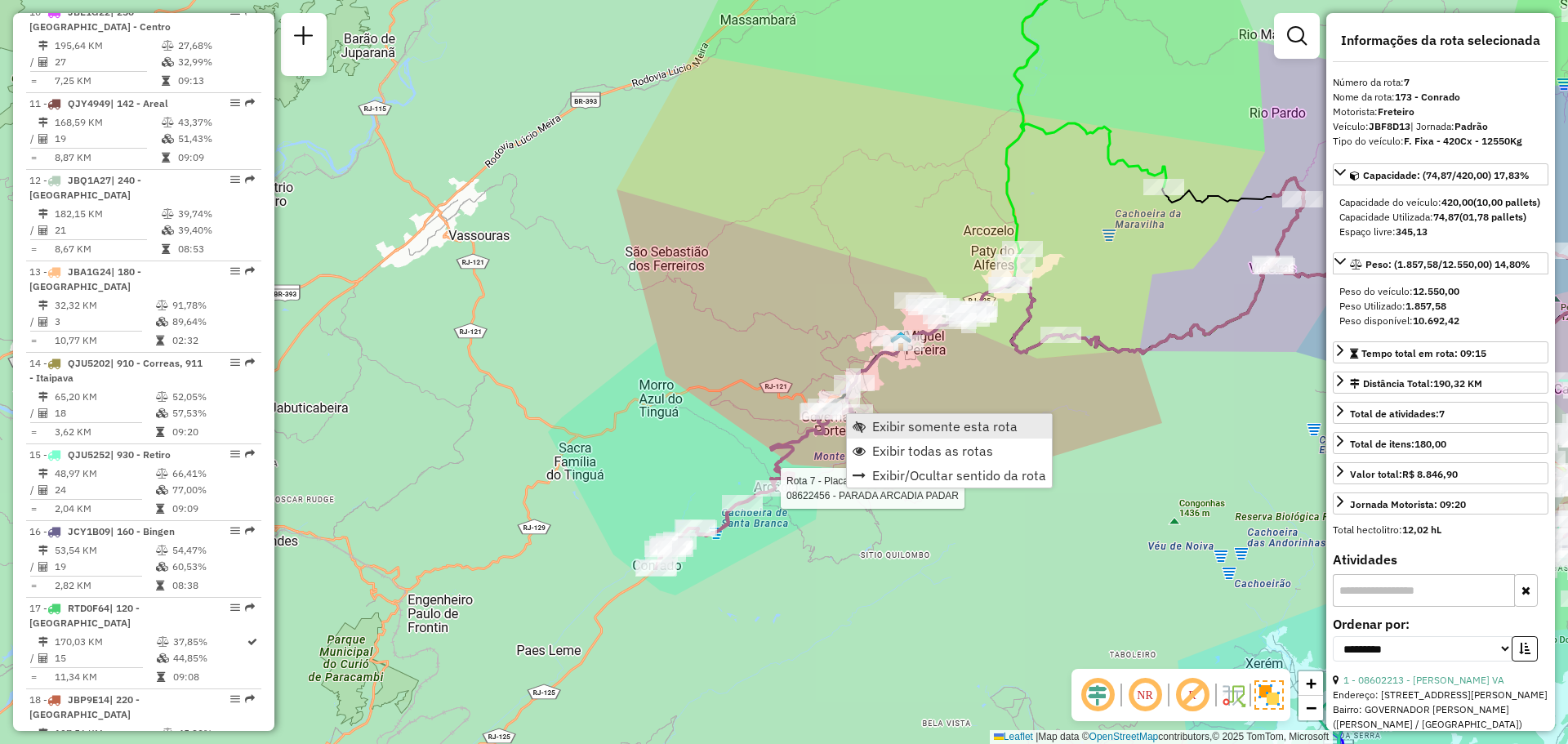
scroll to position [1240, 0]
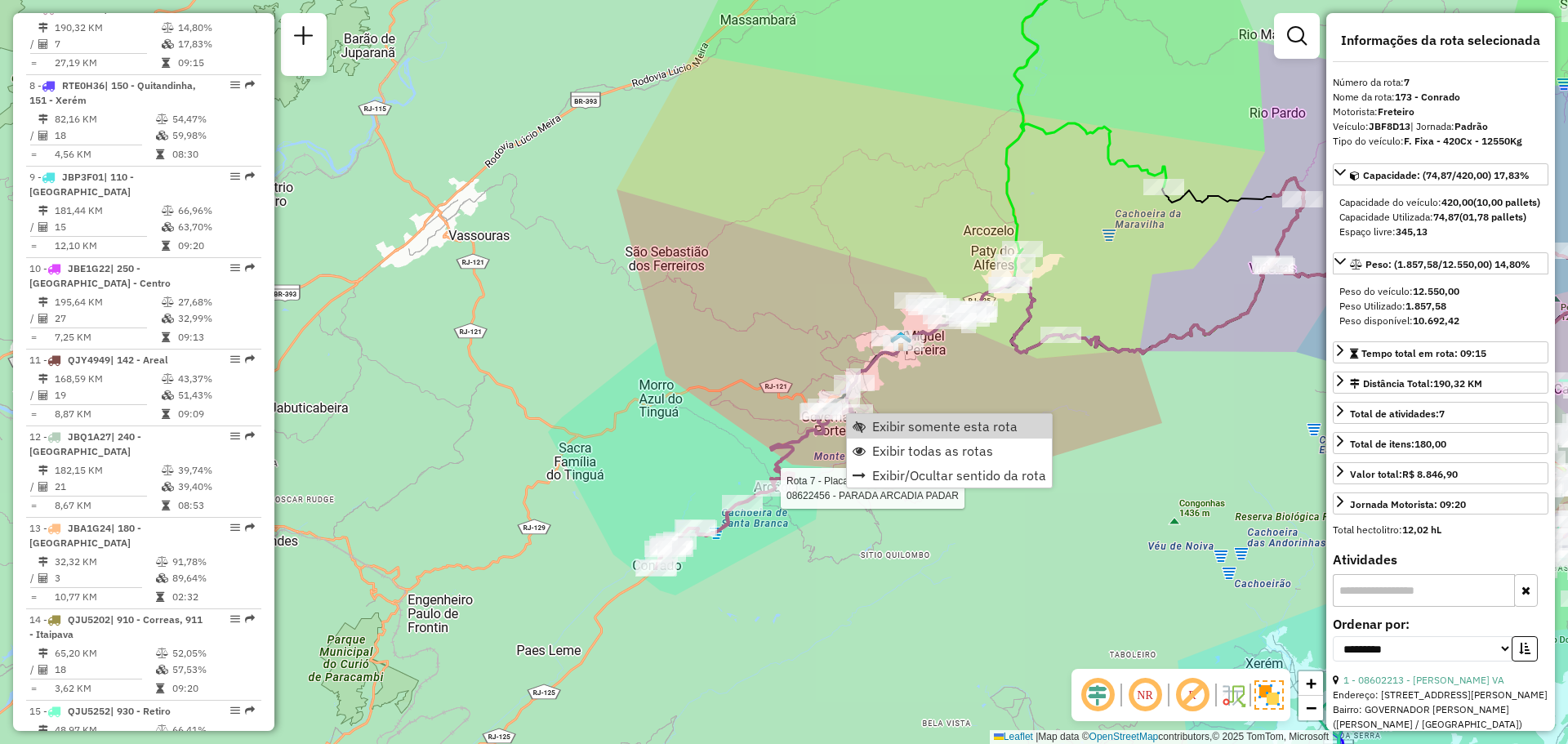
click at [878, 414] on div "Exibir somente esta rota Exibir todas as rotas Exibir/Ocultar sentido da rota" at bounding box center [949, 451] width 206 height 75
click at [883, 427] on span "Exibir somente esta rota" at bounding box center [944, 427] width 145 height 13
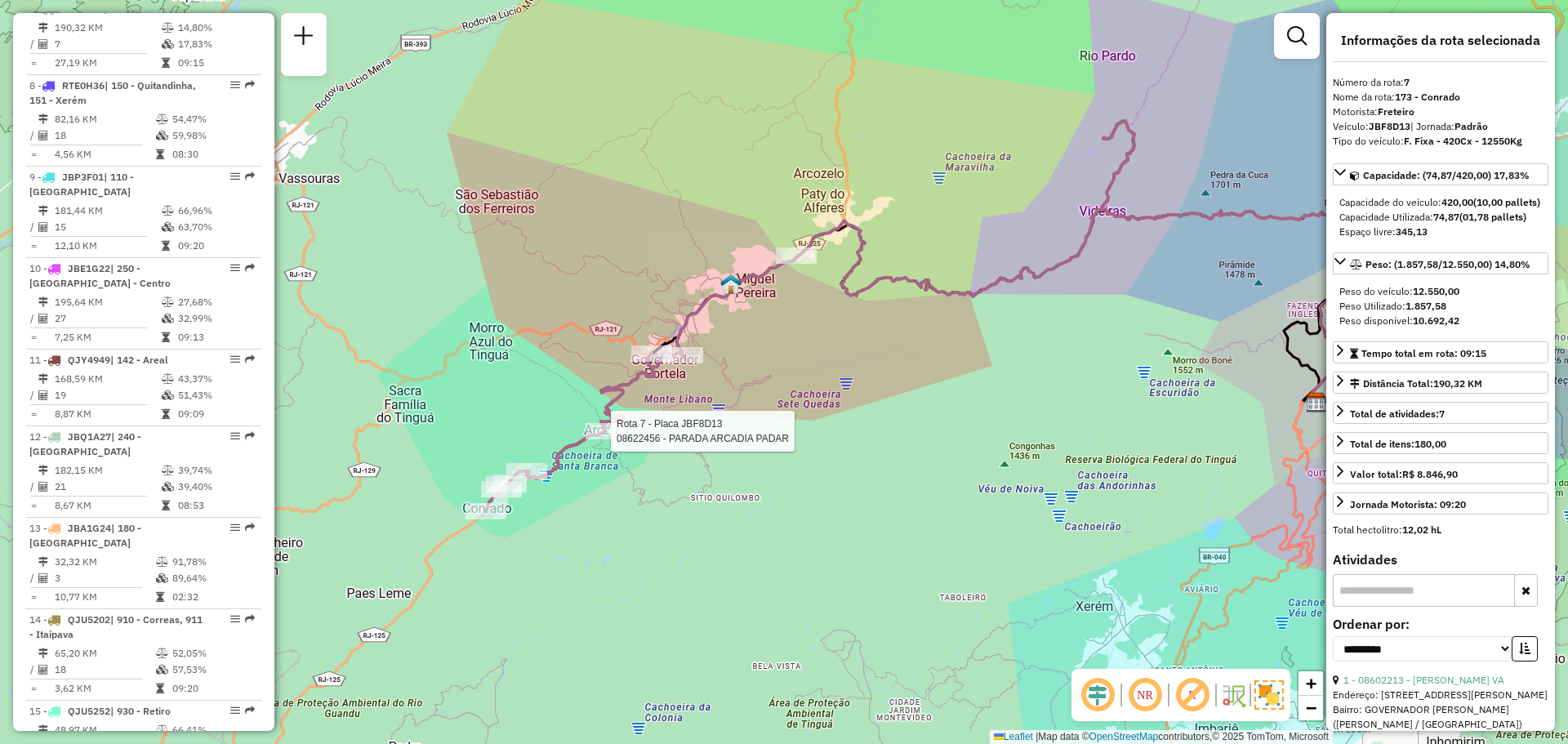
drag, startPoint x: 509, startPoint y: 500, endPoint x: 977, endPoint y: 365, distance: 487.1
click at [977, 365] on div "Rota 7 - Placa JBF8D13 08622456 - PARADA ARCADIA PADAR Janela de atendimento Gr…" at bounding box center [784, 372] width 1568 height 744
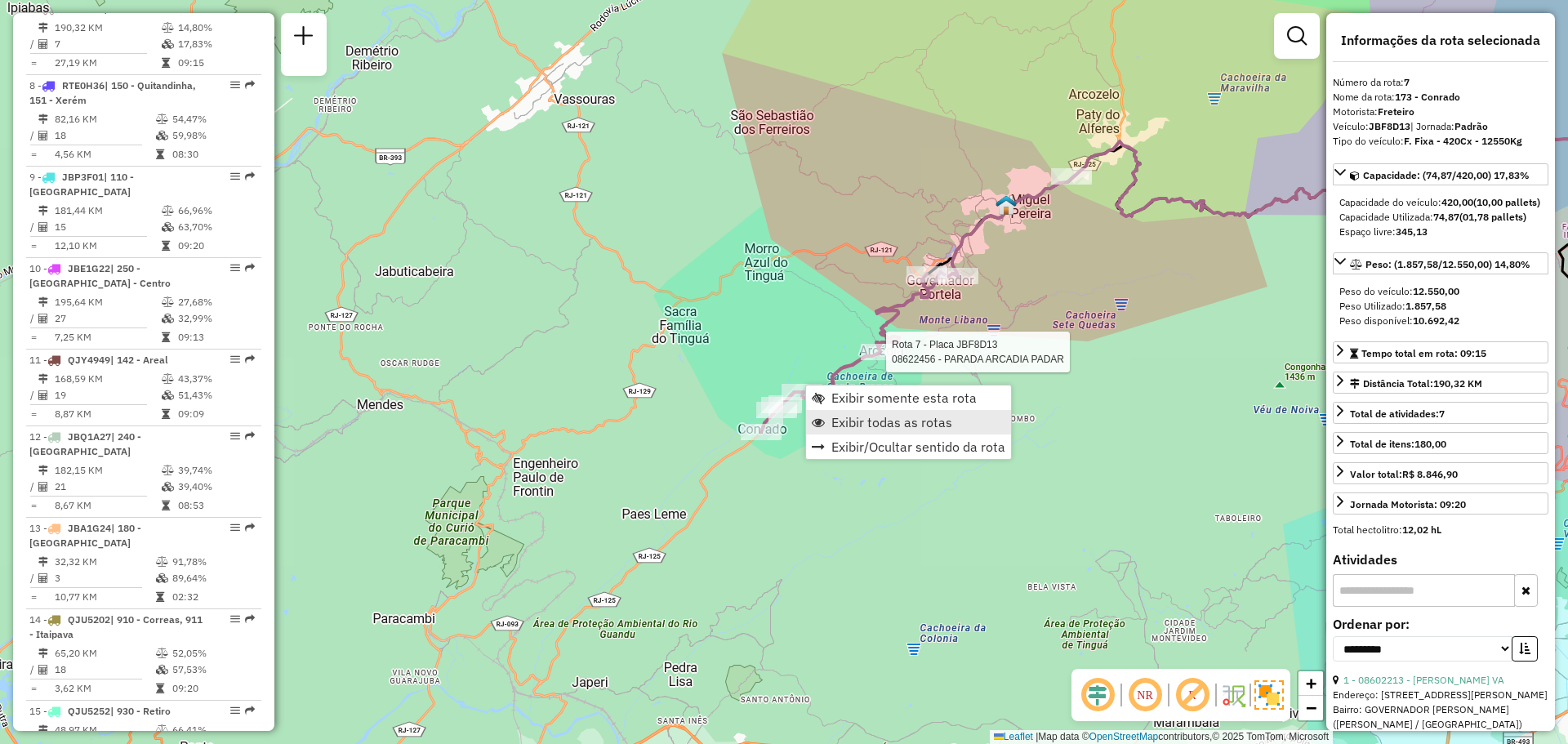
click at [838, 423] on span "Exibir todas as rotas" at bounding box center [891, 422] width 121 height 13
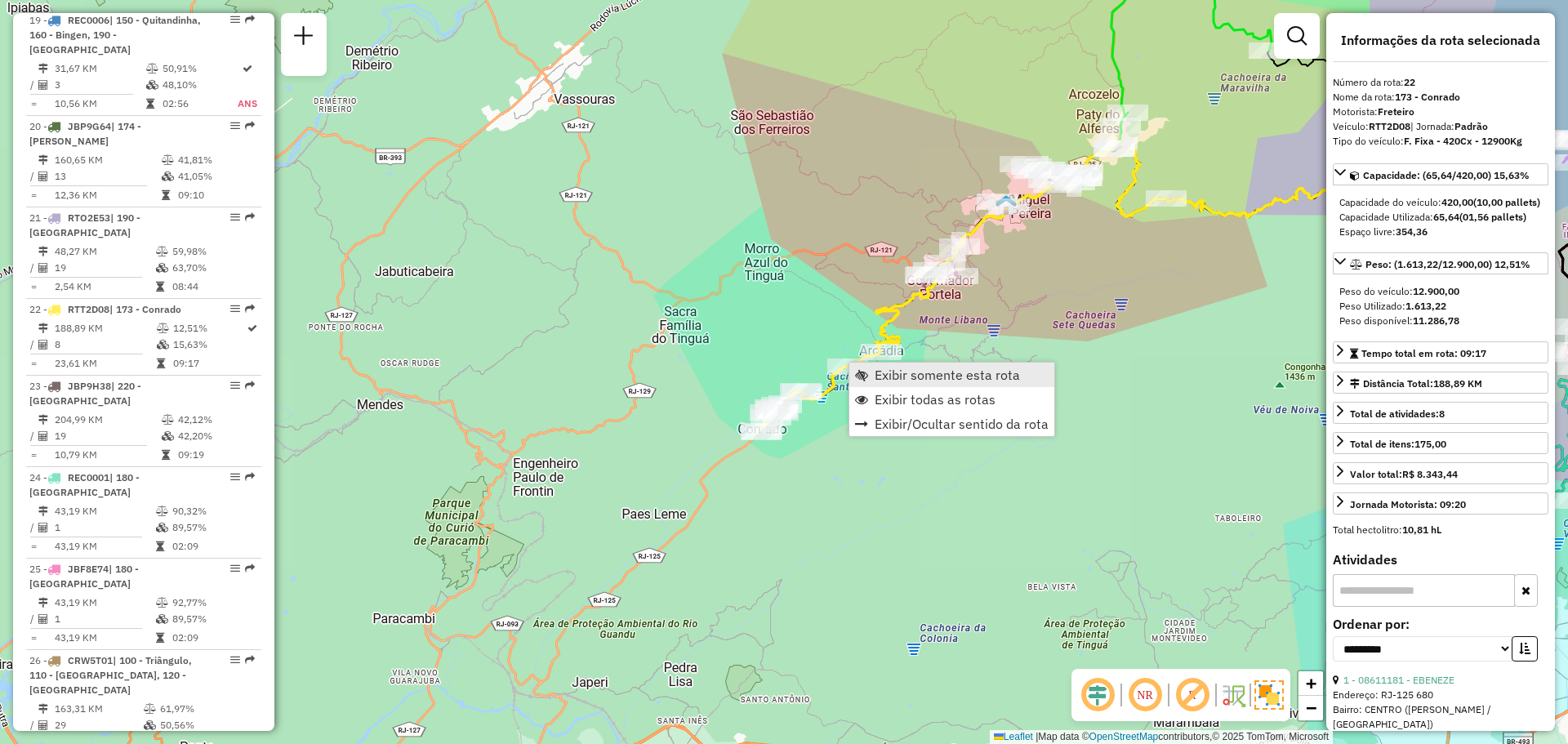
scroll to position [2524, 0]
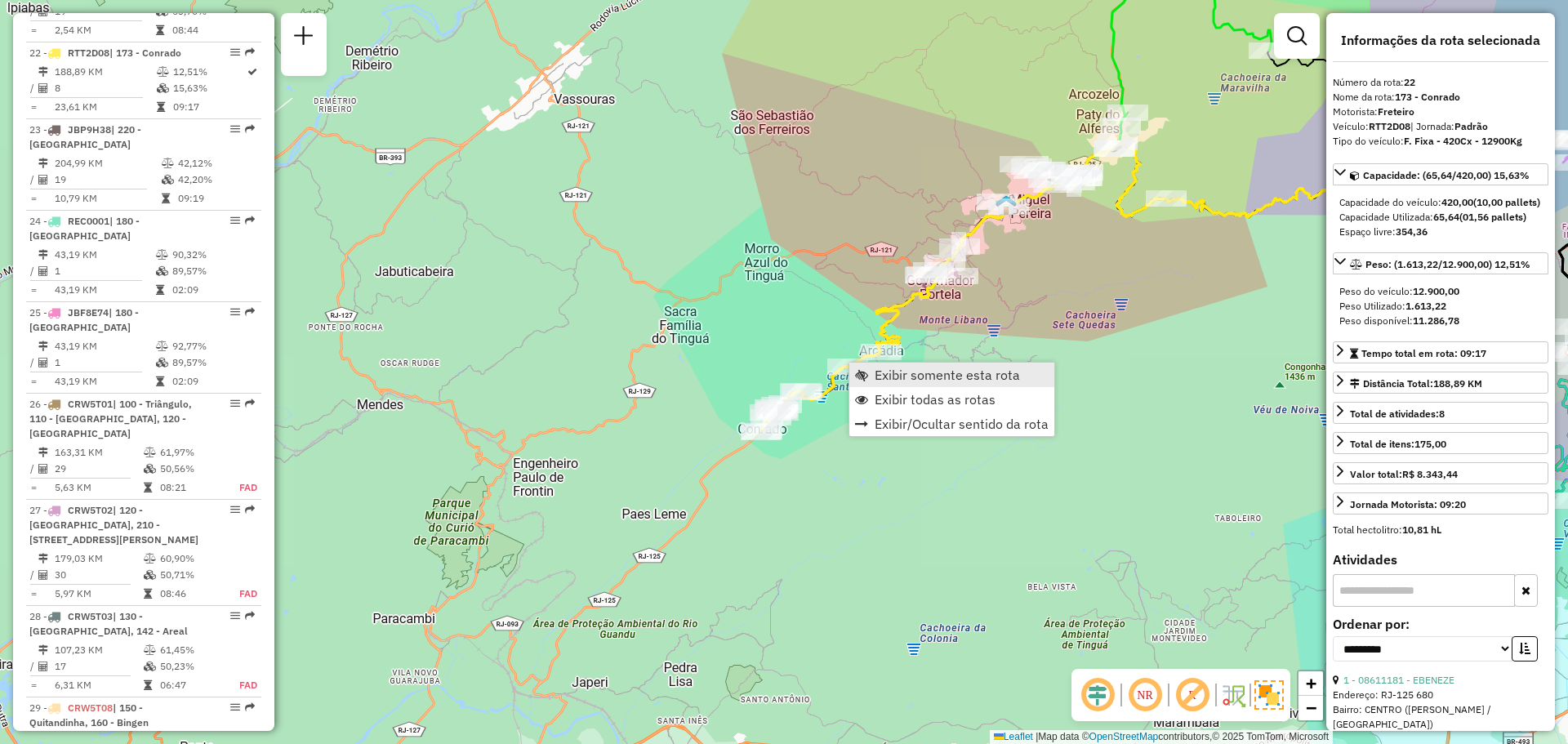
click at [874, 377] on link "Exibir somente esta rota" at bounding box center [952, 375] width 205 height 24
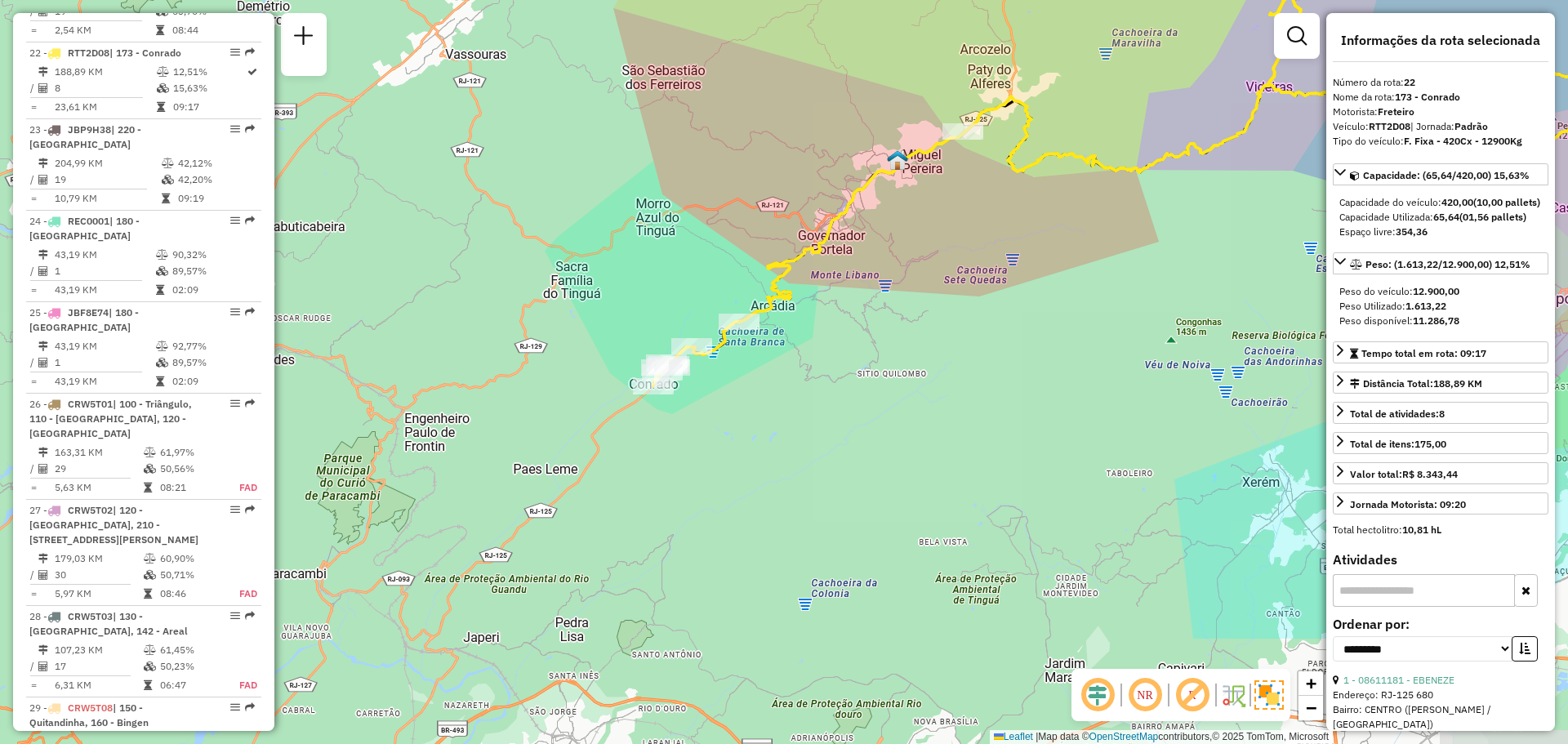
drag, startPoint x: 594, startPoint y: 520, endPoint x: 952, endPoint y: 340, distance: 400.7
click at [952, 340] on div "Janela de atendimento Grade de atendimento Capacidade Transportadoras Veículos …" at bounding box center [784, 372] width 1568 height 744
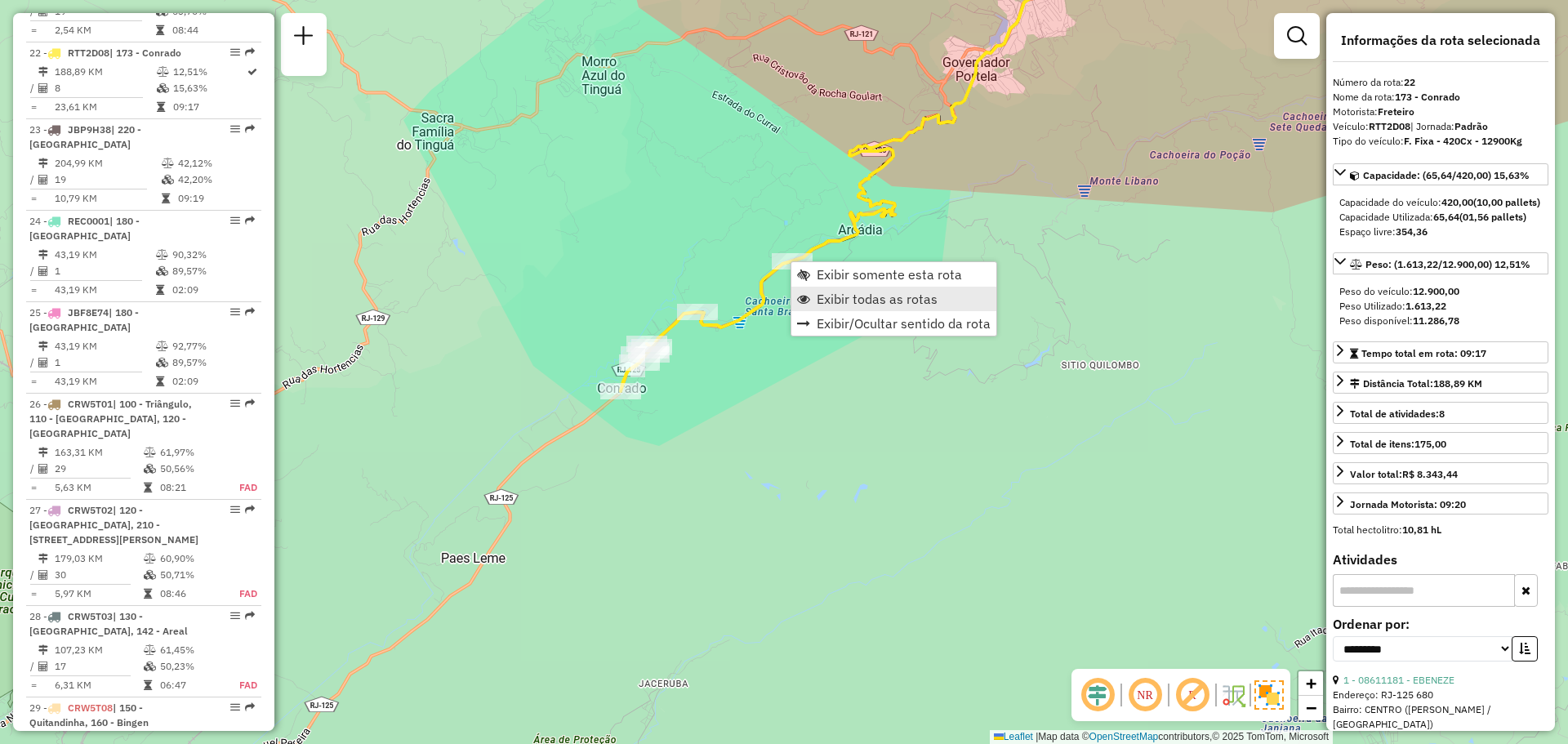
click at [825, 293] on span "Exibir todas as rotas" at bounding box center [877, 299] width 121 height 13
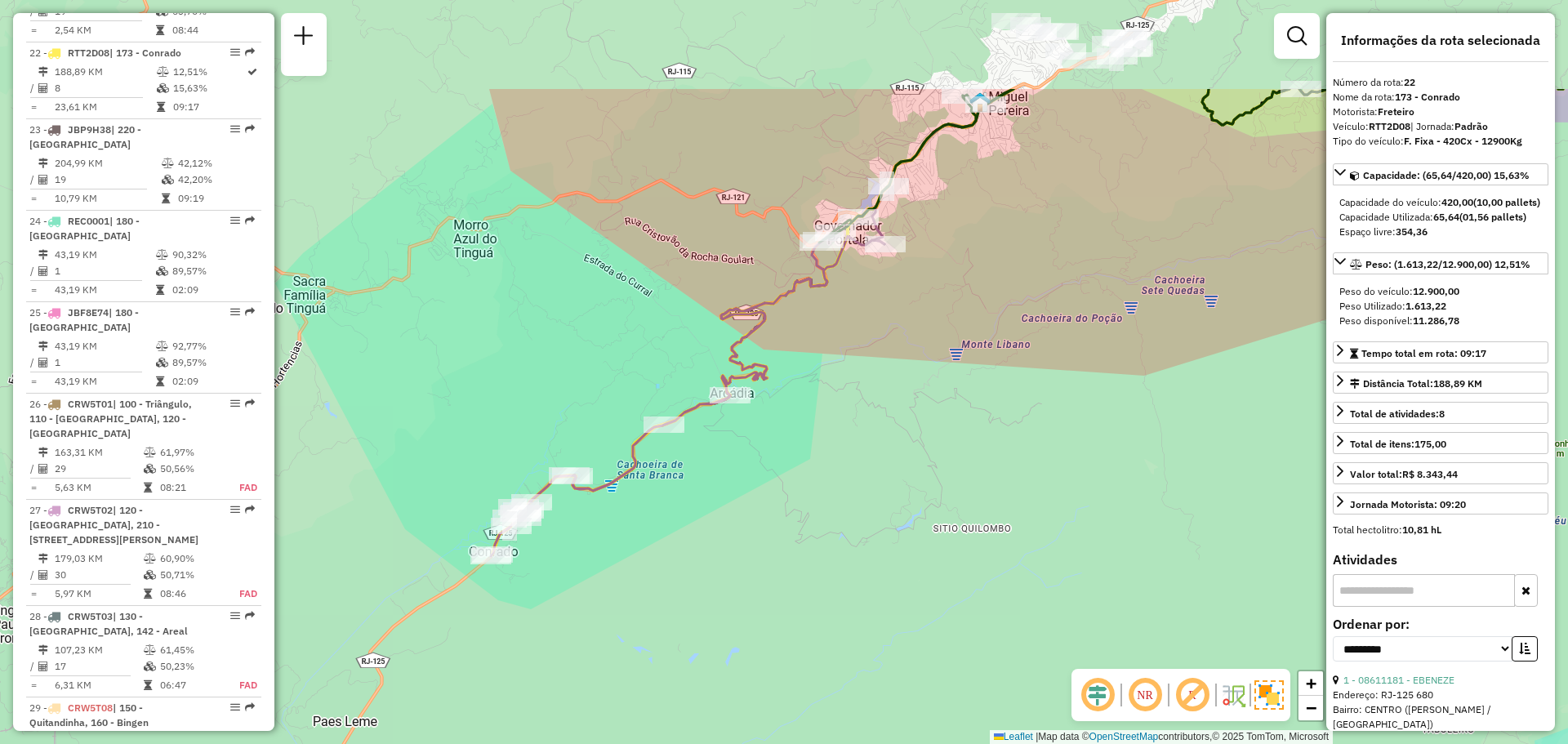
drag, startPoint x: 1019, startPoint y: 153, endPoint x: 820, endPoint y: 405, distance: 321.1
click at [821, 405] on div "Janela de atendimento Grade de atendimento Capacidade Transportadoras Veículos …" at bounding box center [784, 372] width 1568 height 744
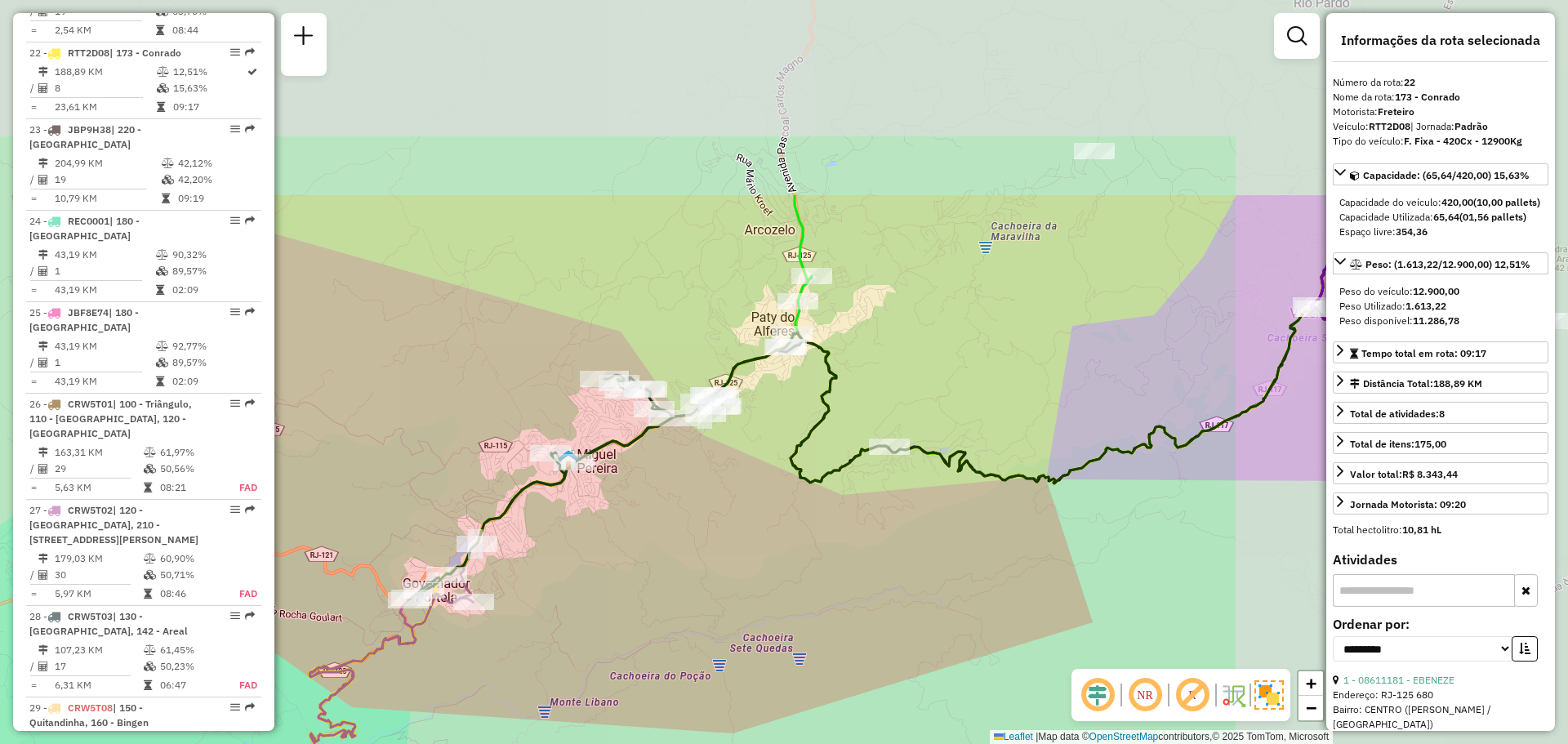
drag, startPoint x: 1015, startPoint y: 219, endPoint x: 672, endPoint y: 488, distance: 435.9
click at [672, 488] on div "Janela de atendimento Grade de atendimento Capacidade Transportadoras Veículos …" at bounding box center [784, 372] width 1568 height 744
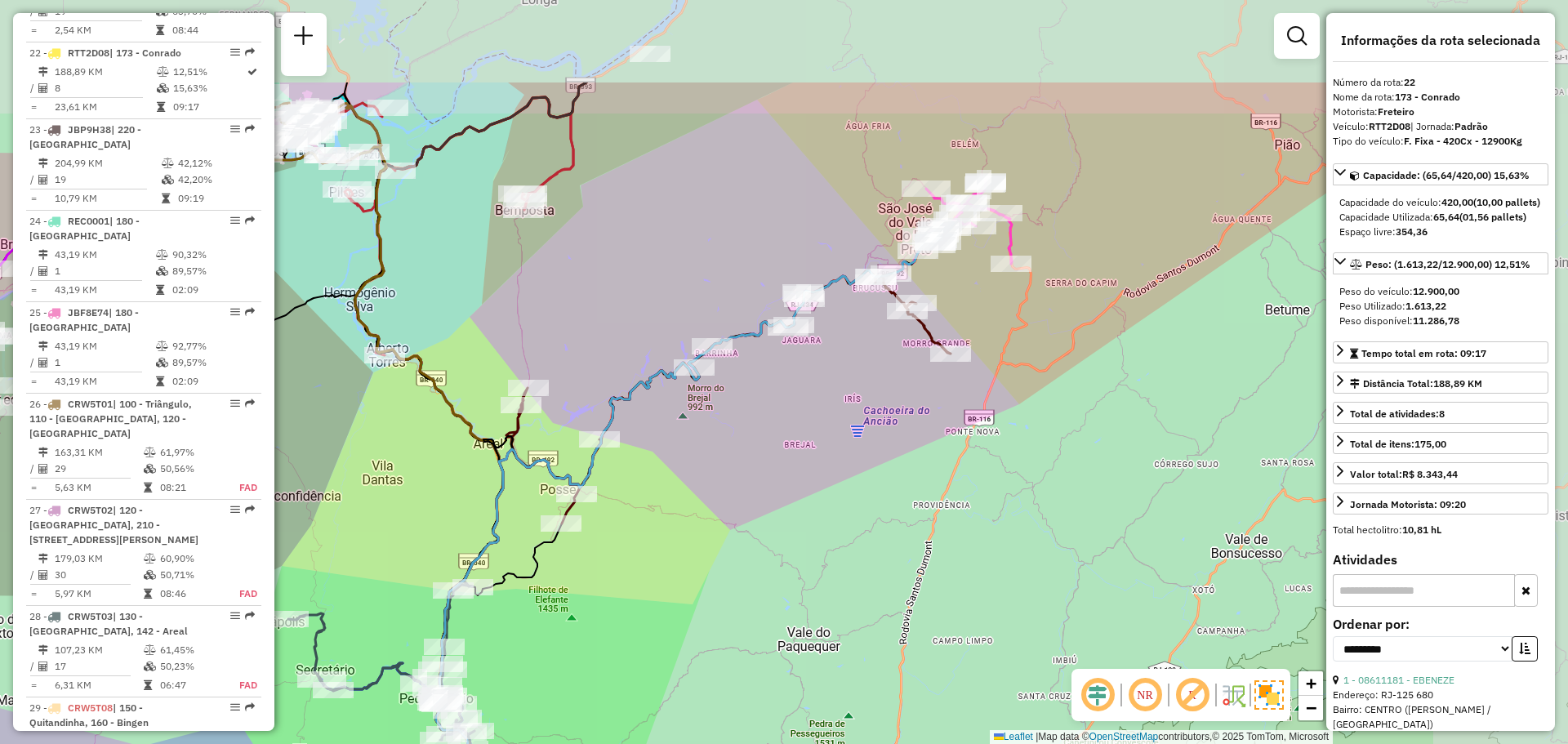
drag, startPoint x: 987, startPoint y: 313, endPoint x: 844, endPoint y: 472, distance: 213.8
click at [844, 472] on div "Janela de atendimento Grade de atendimento Capacidade Transportadoras Veículos …" at bounding box center [784, 372] width 1568 height 744
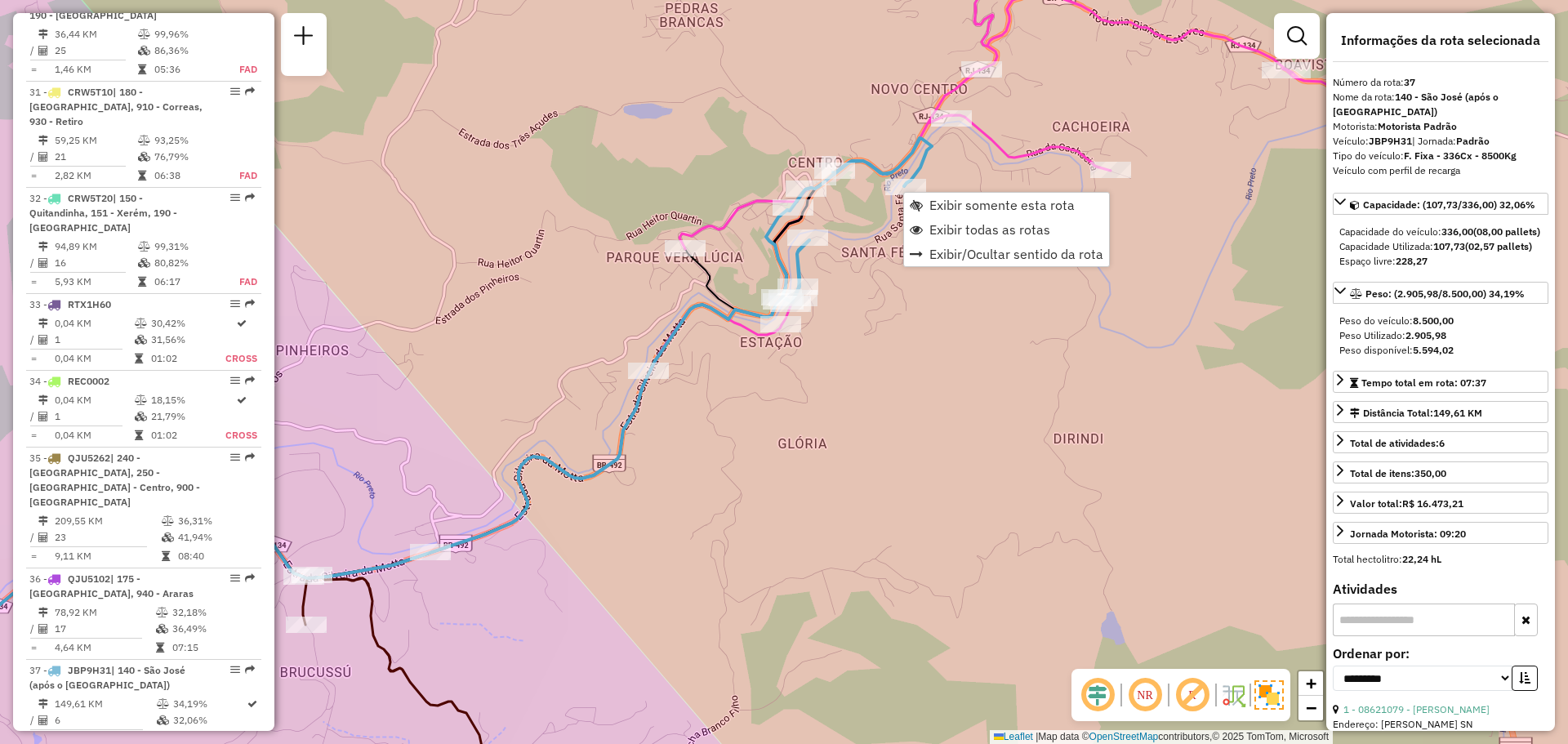
scroll to position [3693, 0]
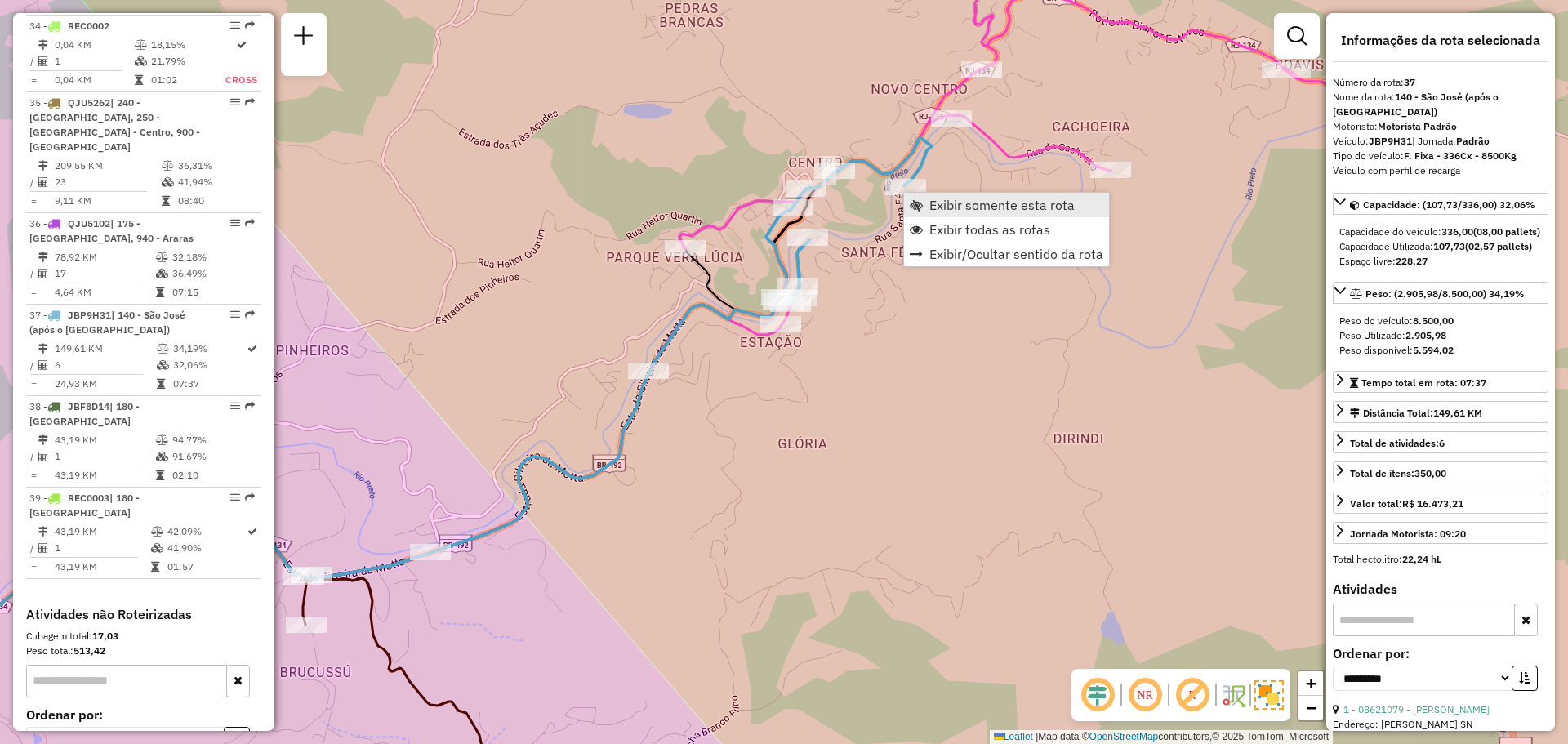
click at [944, 201] on span "Exibir somente esta rota" at bounding box center [1002, 206] width 145 height 13
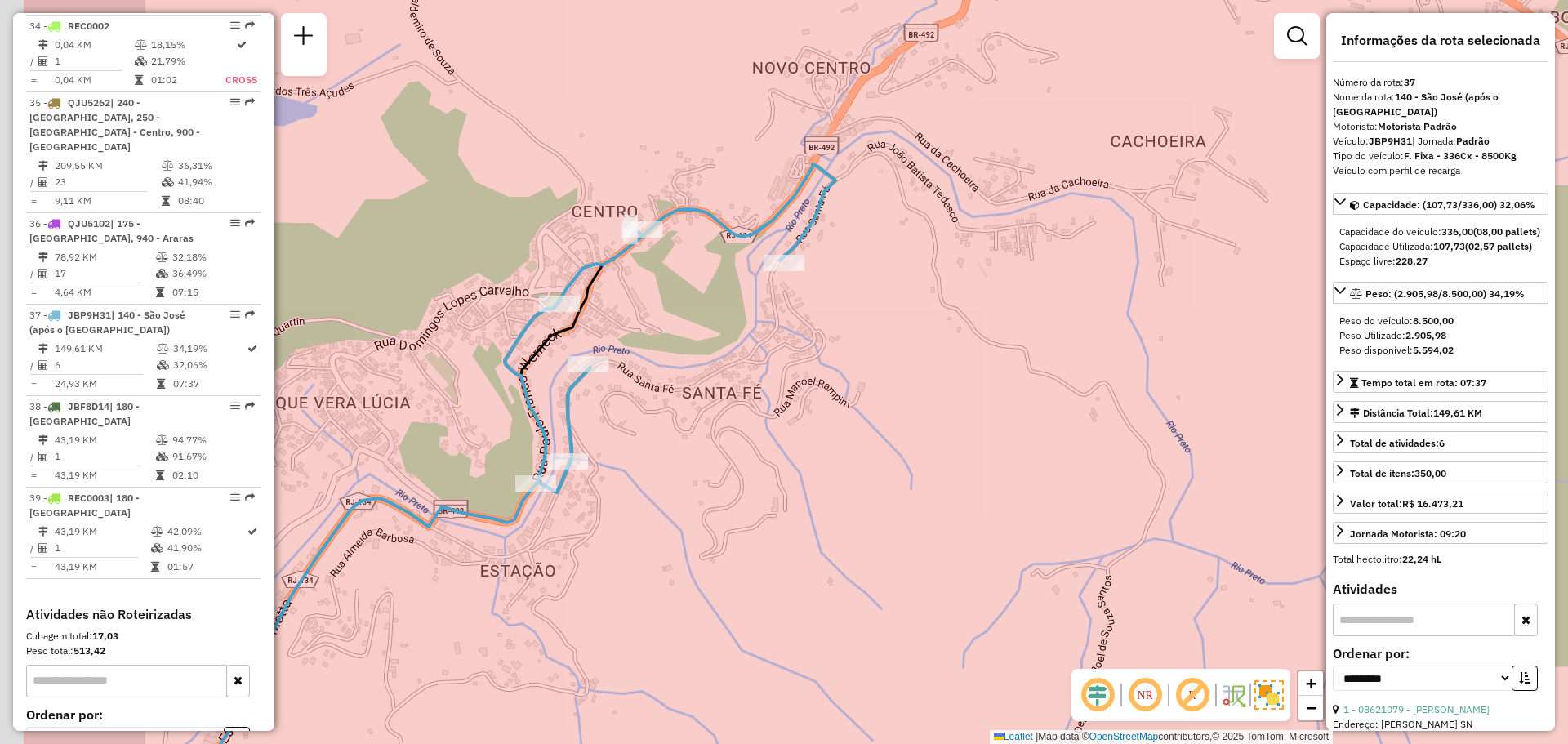
drag, startPoint x: 570, startPoint y: 366, endPoint x: 750, endPoint y: 375, distance: 180.2
click at [750, 375] on div "Janela de atendimento Grade de atendimento Capacidade Transportadoras Veículos …" at bounding box center [784, 372] width 1568 height 744
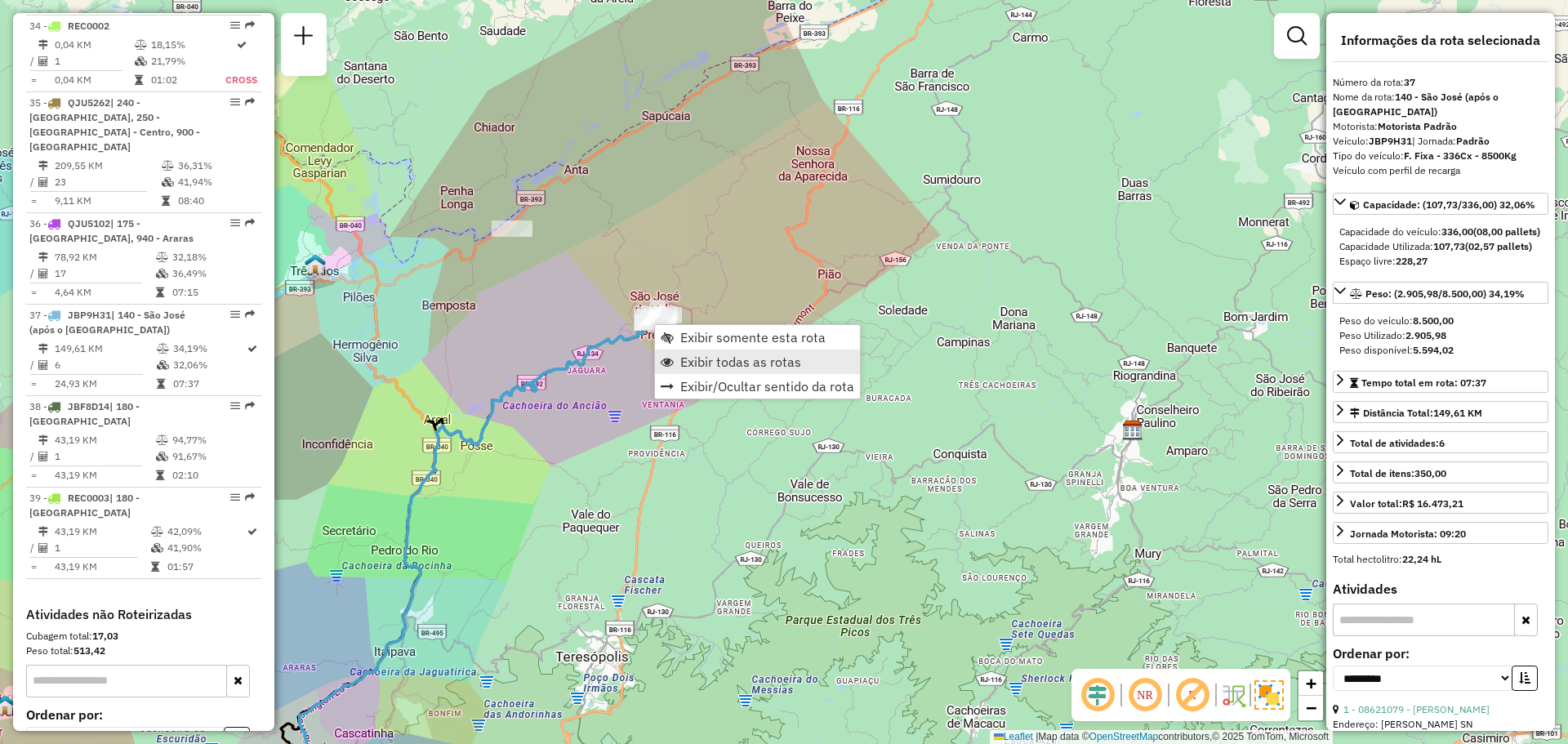
click at [688, 355] on span "Exibir todas as rotas" at bounding box center [741, 362] width 121 height 13
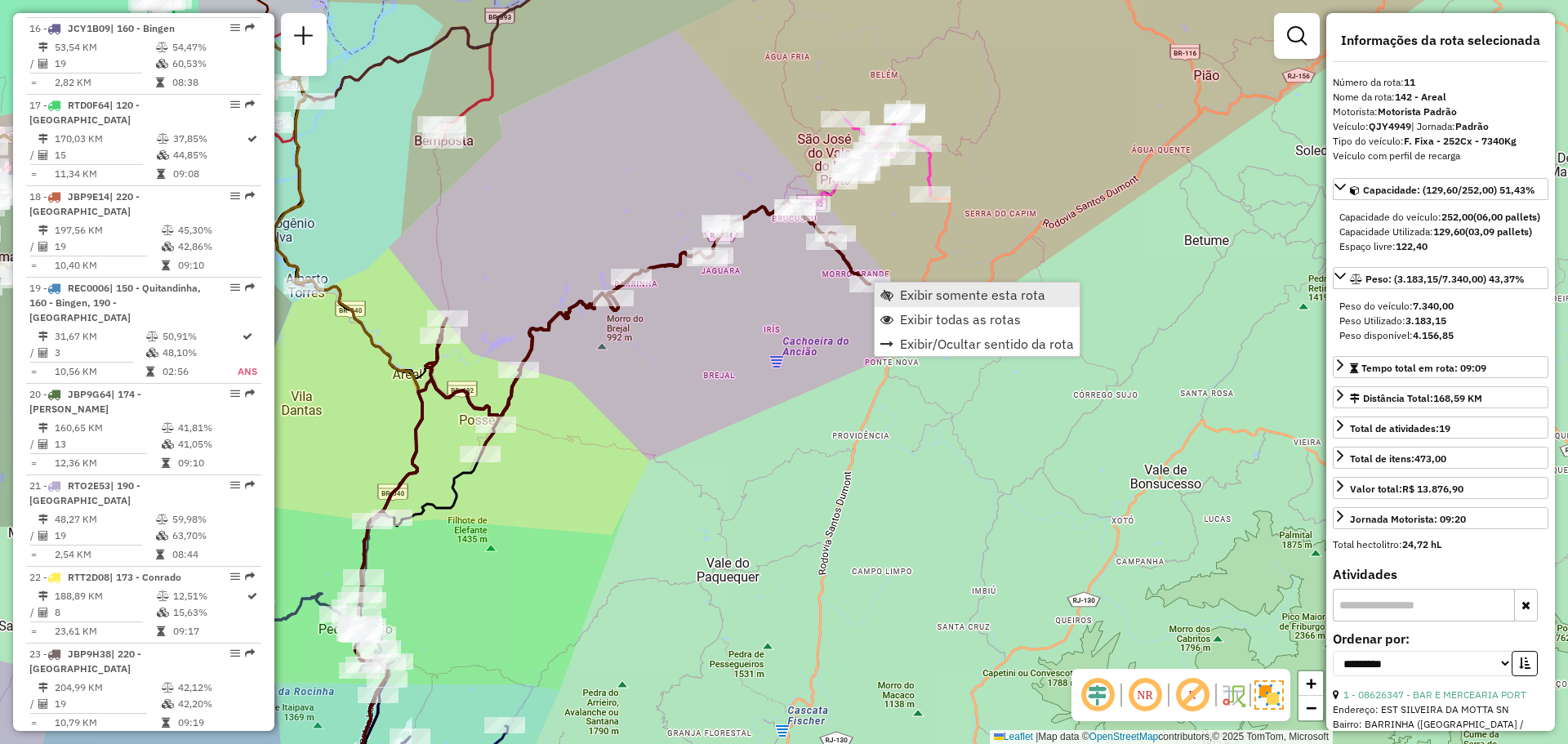
scroll to position [1576, 0]
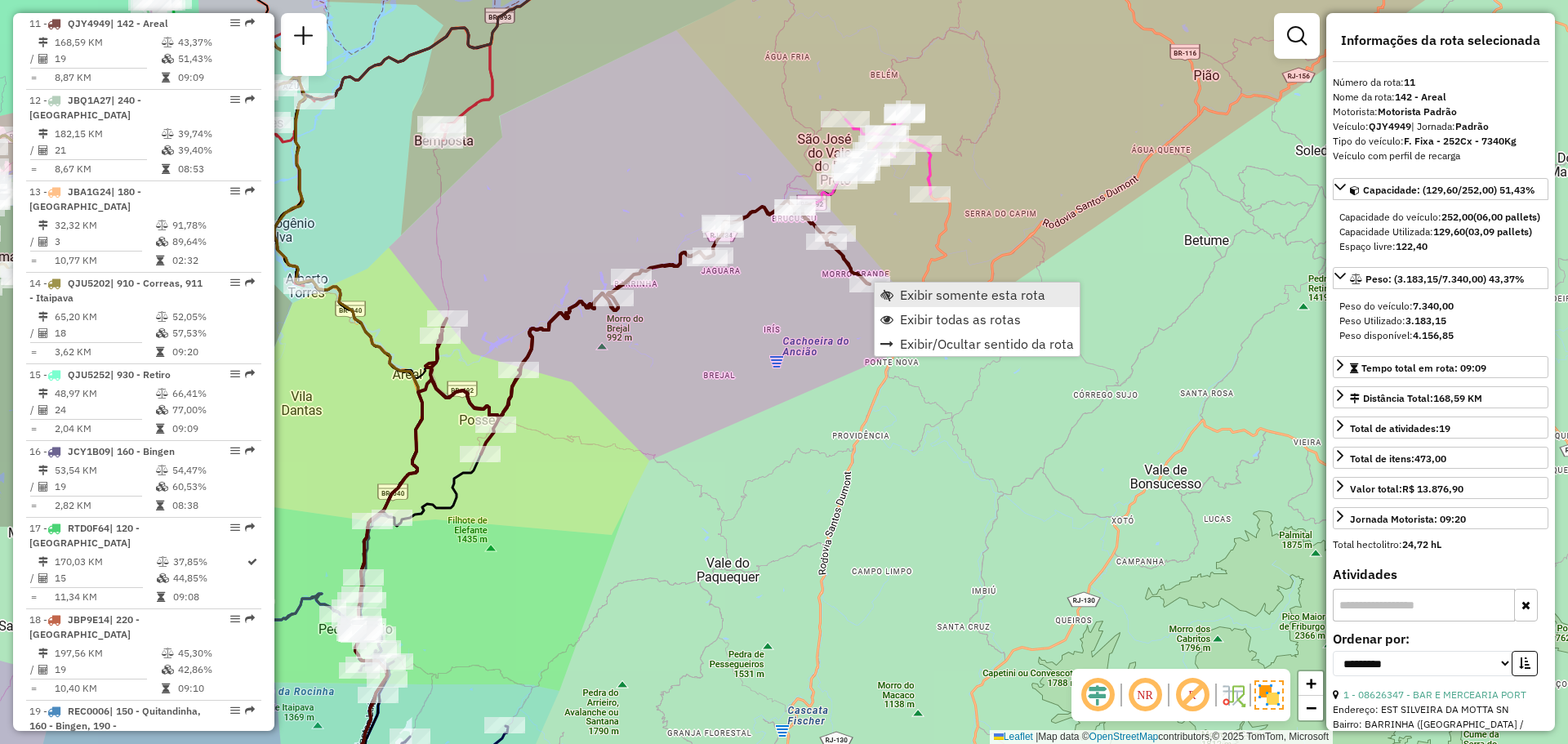
click at [892, 297] on span "Exibir somente esta rota" at bounding box center [887, 295] width 13 height 13
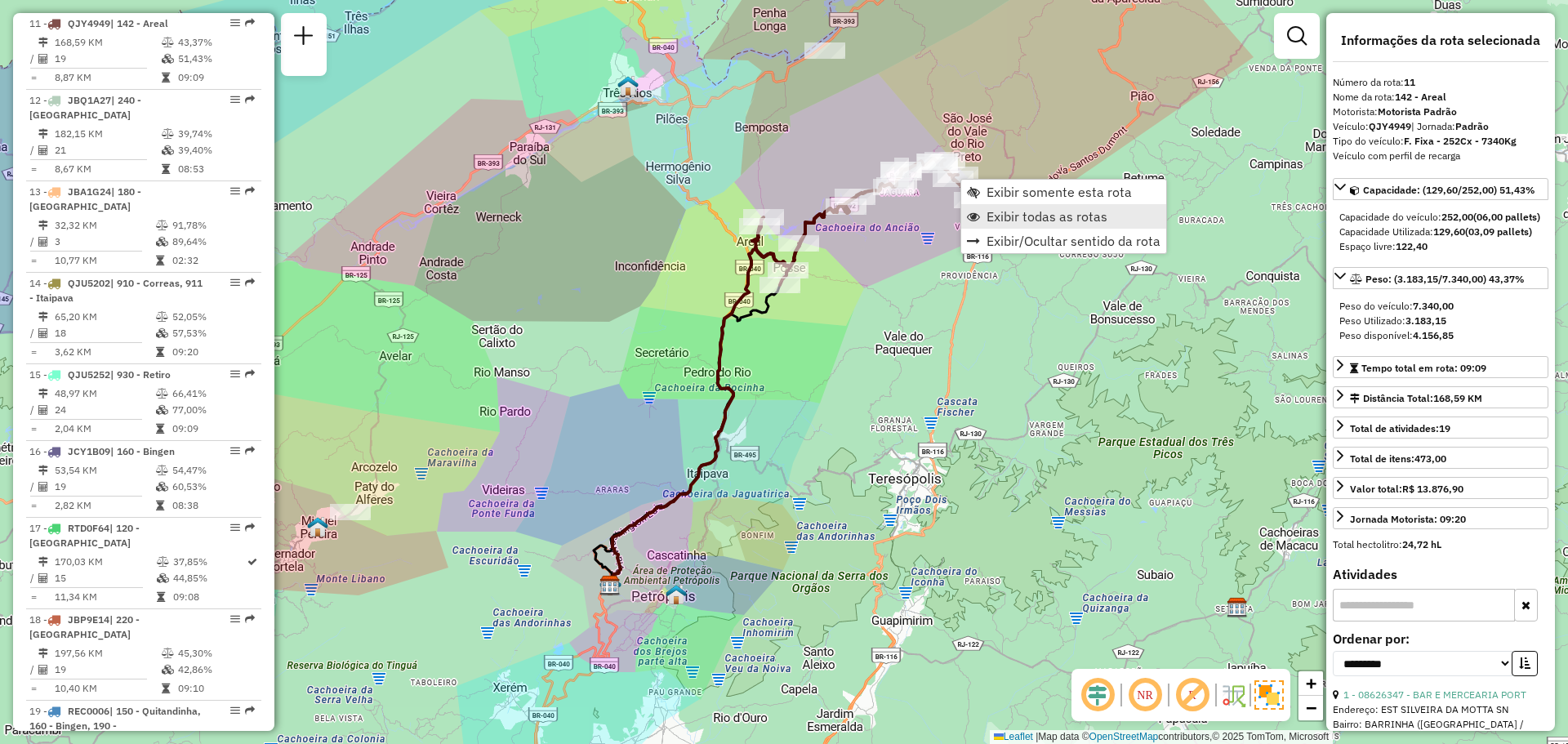
click at [1014, 223] on span "Exibir todas as rotas" at bounding box center [1047, 217] width 121 height 13
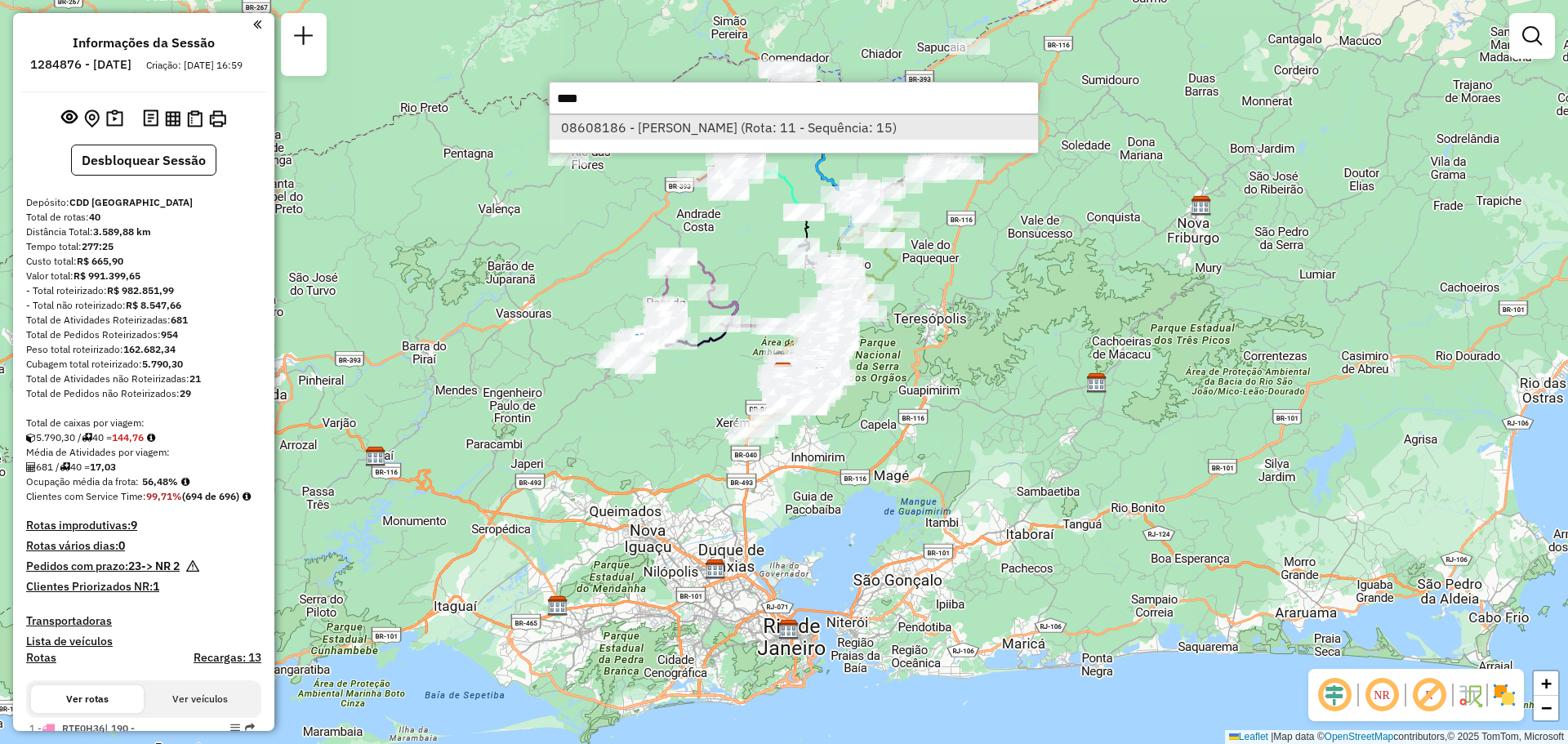
type input "****"
click at [740, 133] on li "08608186 - [PERSON_NAME] (Rota: 11 - Sequência: 15)" at bounding box center [793, 127] width 488 height 24
select select "**********"
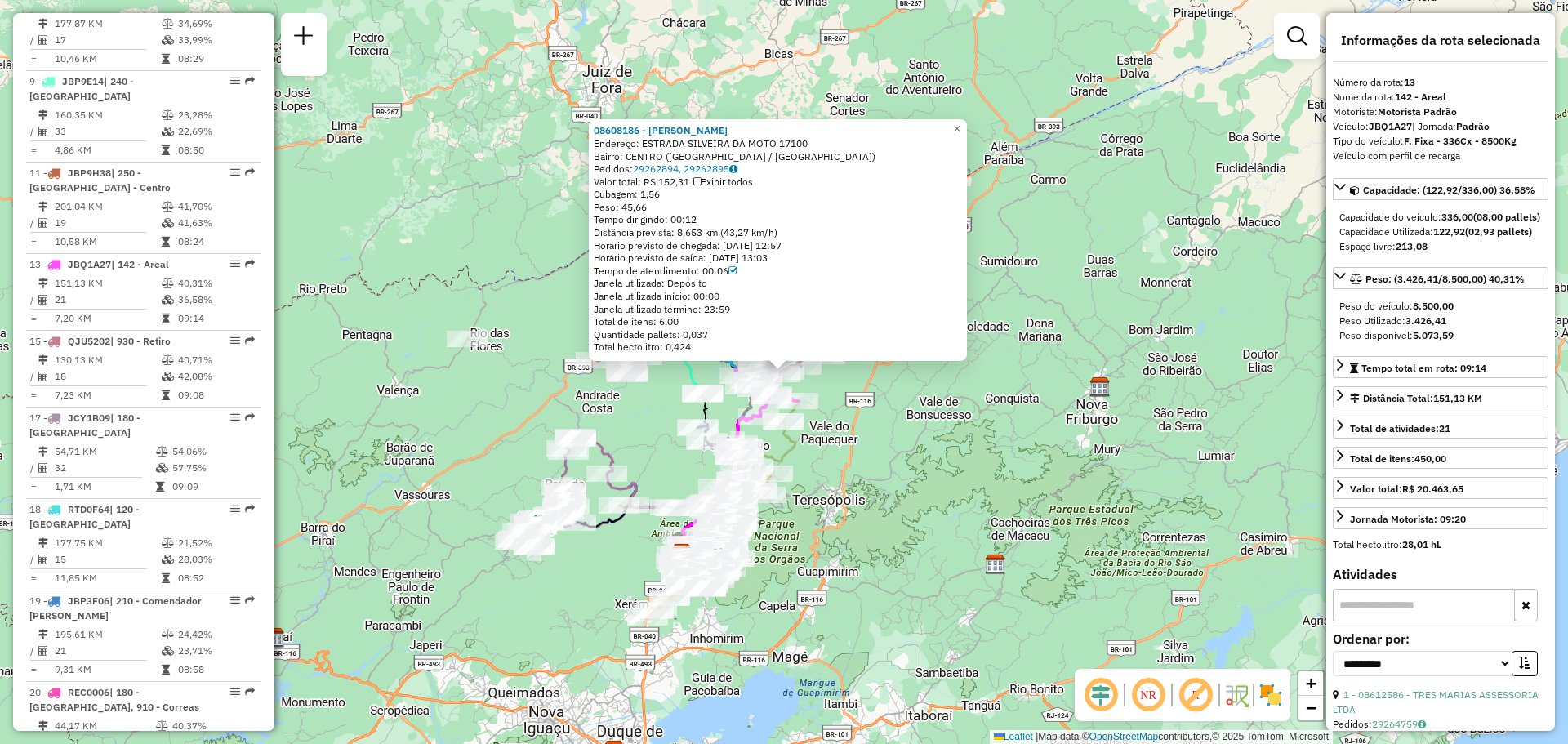
scroll to position [1605, 0]
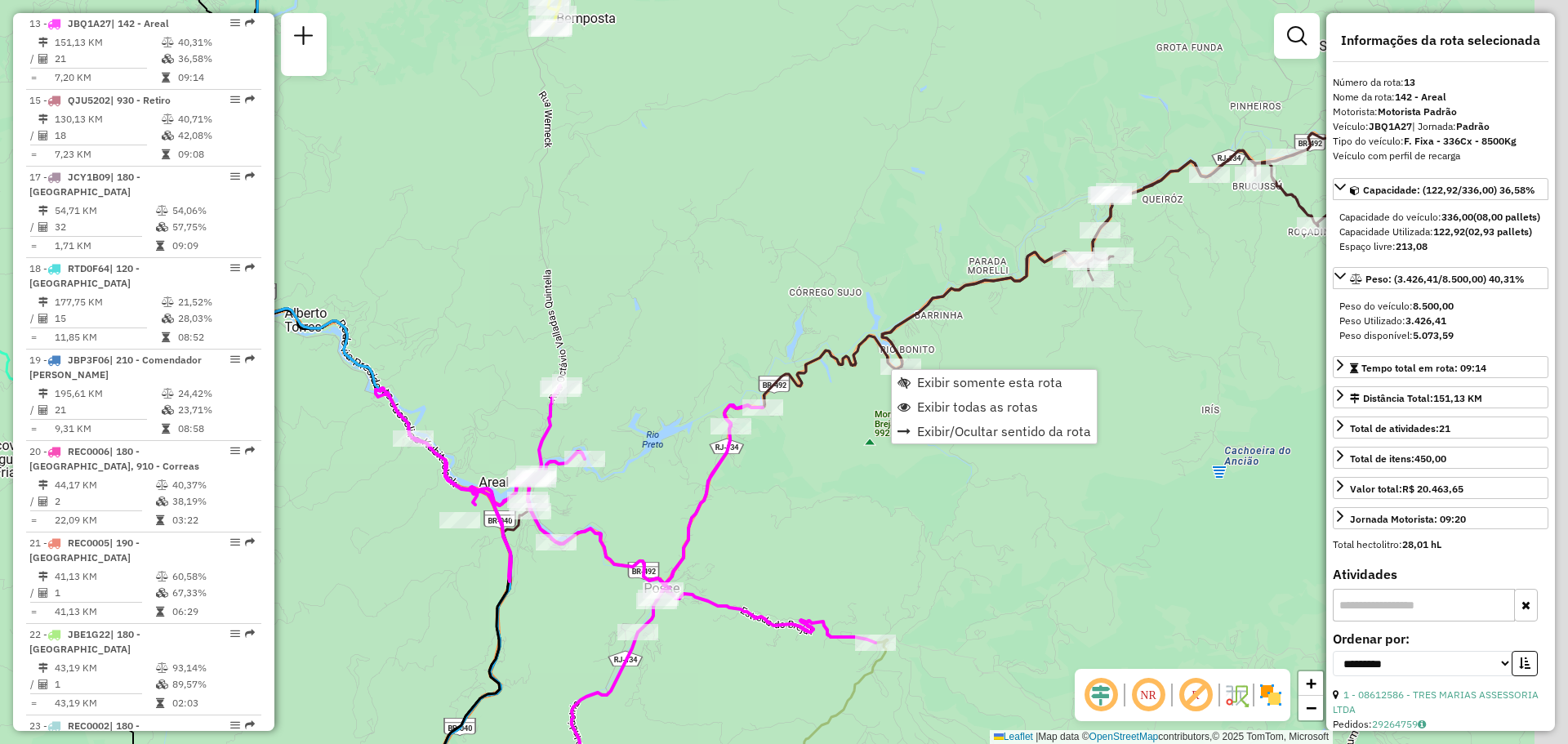
drag, startPoint x: 1020, startPoint y: 347, endPoint x: 976, endPoint y: 355, distance: 44.7
click at [976, 355] on div "Janela de atendimento Grade de atendimento Capacidade Transportadoras Veículos …" at bounding box center [784, 372] width 1568 height 744
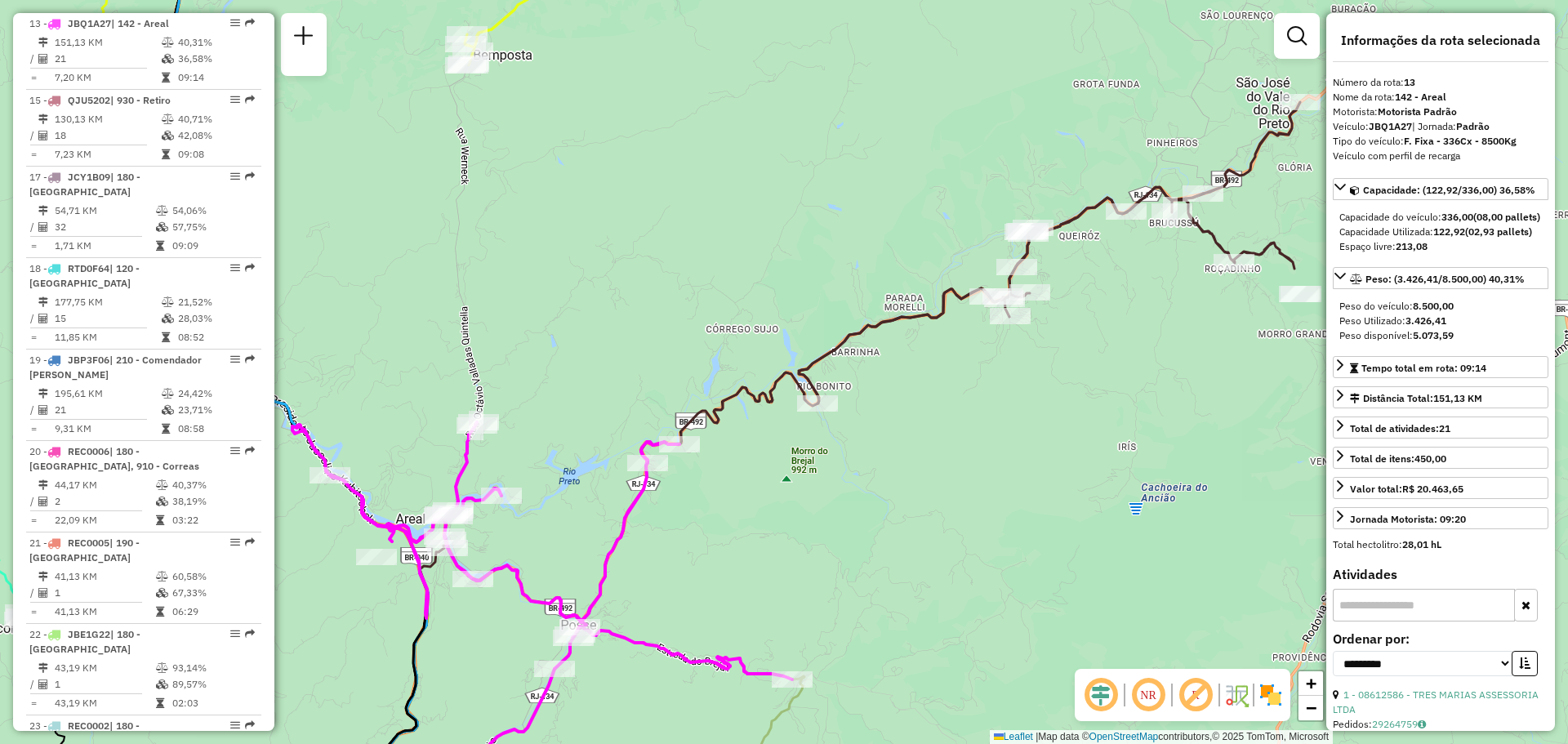
drag, startPoint x: 1187, startPoint y: 299, endPoint x: 1060, endPoint y: 359, distance: 140.5
click at [1060, 359] on div "Janela de atendimento Grade de atendimento Capacidade Transportadoras Veículos …" at bounding box center [784, 372] width 1568 height 744
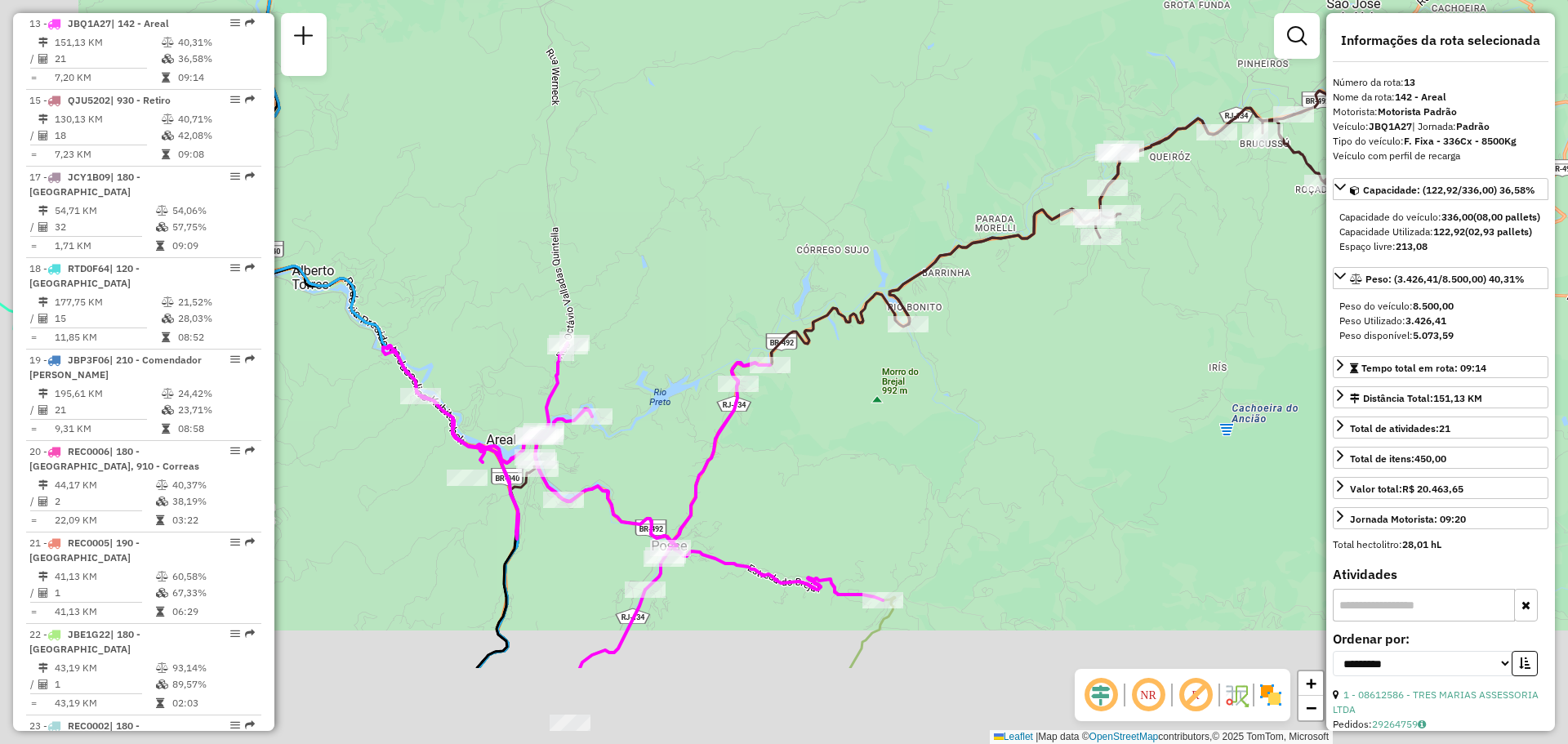
drag, startPoint x: 773, startPoint y: 488, endPoint x: 872, endPoint y: 362, distance: 160.2
click at [872, 362] on div "Janela de atendimento Grade de atendimento Capacidade Transportadoras Veículos …" at bounding box center [784, 372] width 1568 height 744
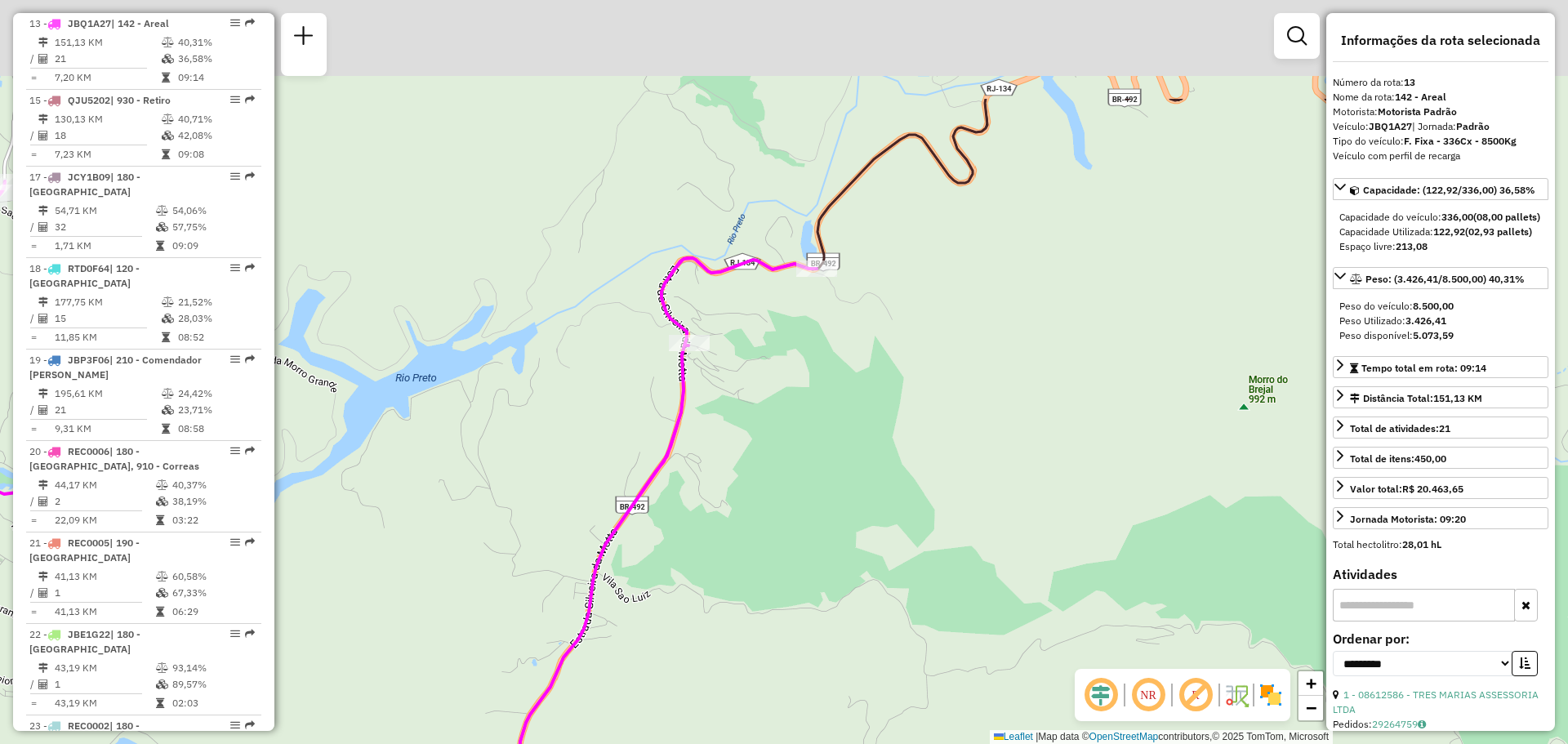
drag, startPoint x: 931, startPoint y: 288, endPoint x: 777, endPoint y: 461, distance: 231.6
click at [777, 462] on div "Janela de atendimento Grade de atendimento Capacidade Transportadoras Veículos …" at bounding box center [784, 372] width 1568 height 744
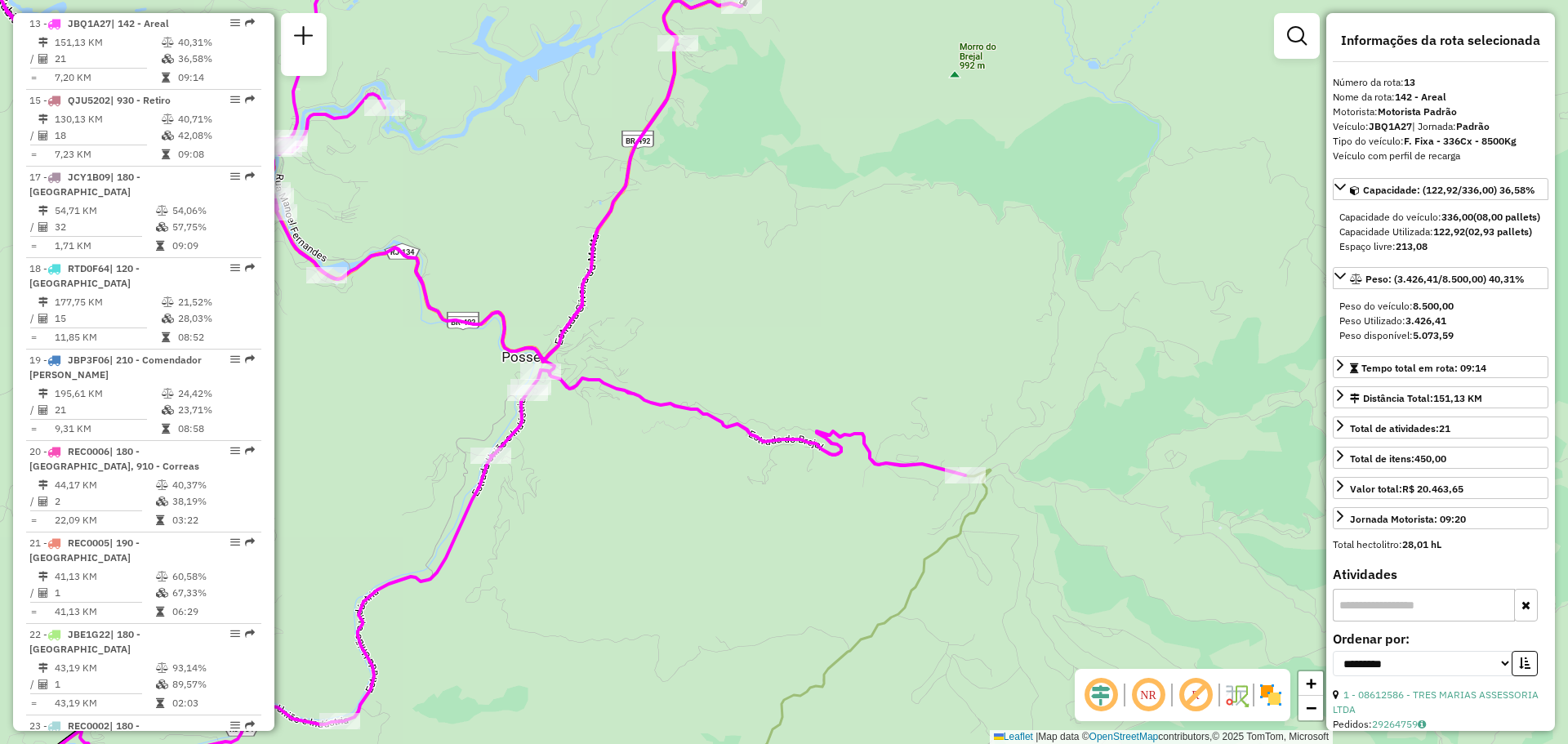
drag, startPoint x: 743, startPoint y: 166, endPoint x: 718, endPoint y: 355, distance: 190.6
click at [718, 355] on div "Janela de atendimento Grade de atendimento Capacidade Transportadoras Veículos …" at bounding box center [784, 372] width 1568 height 744
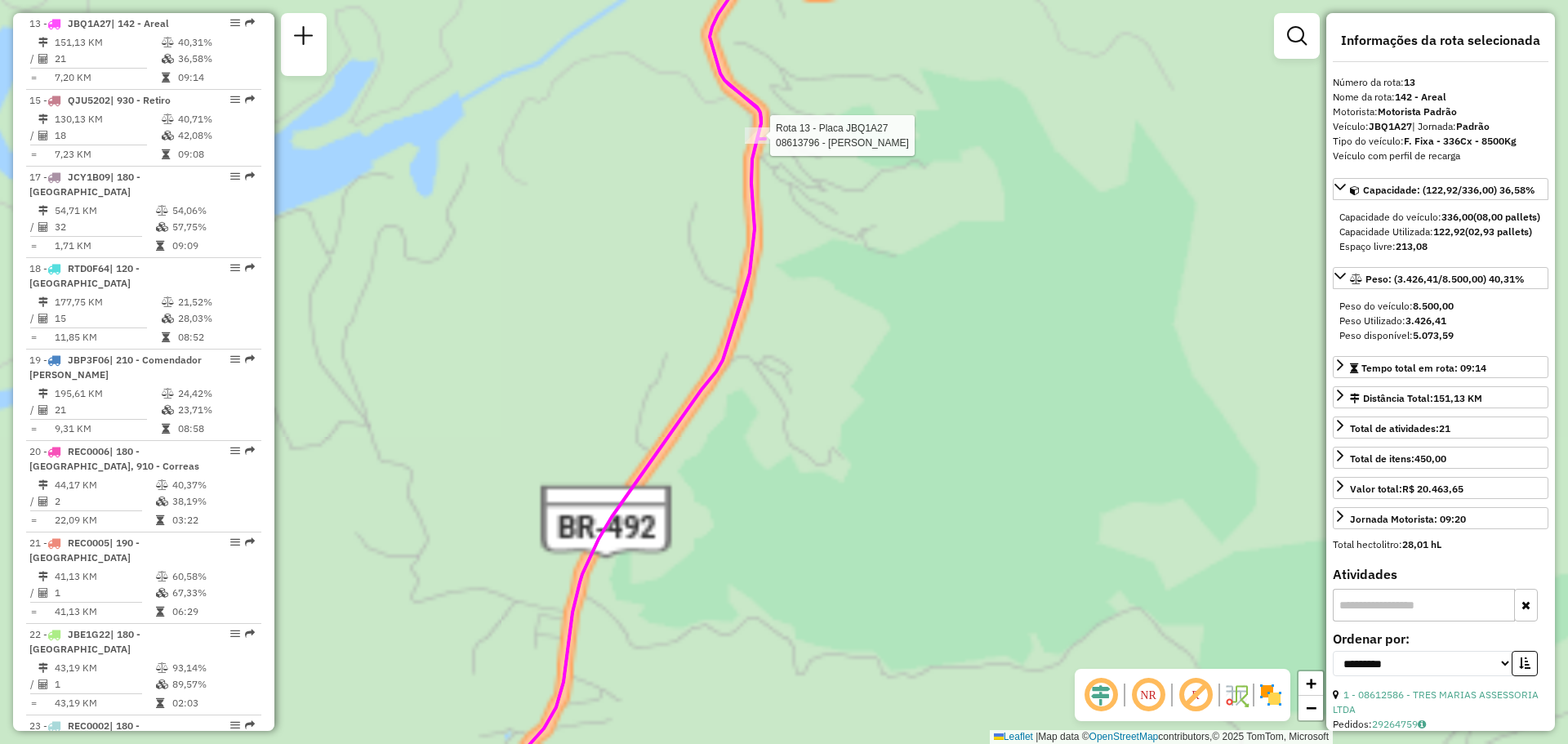
click at [542, 340] on div "Rota 13 - Placa JBQ1A27 08613796 - [PERSON_NAME] Janela de atendimento Grade de…" at bounding box center [784, 372] width 1568 height 744
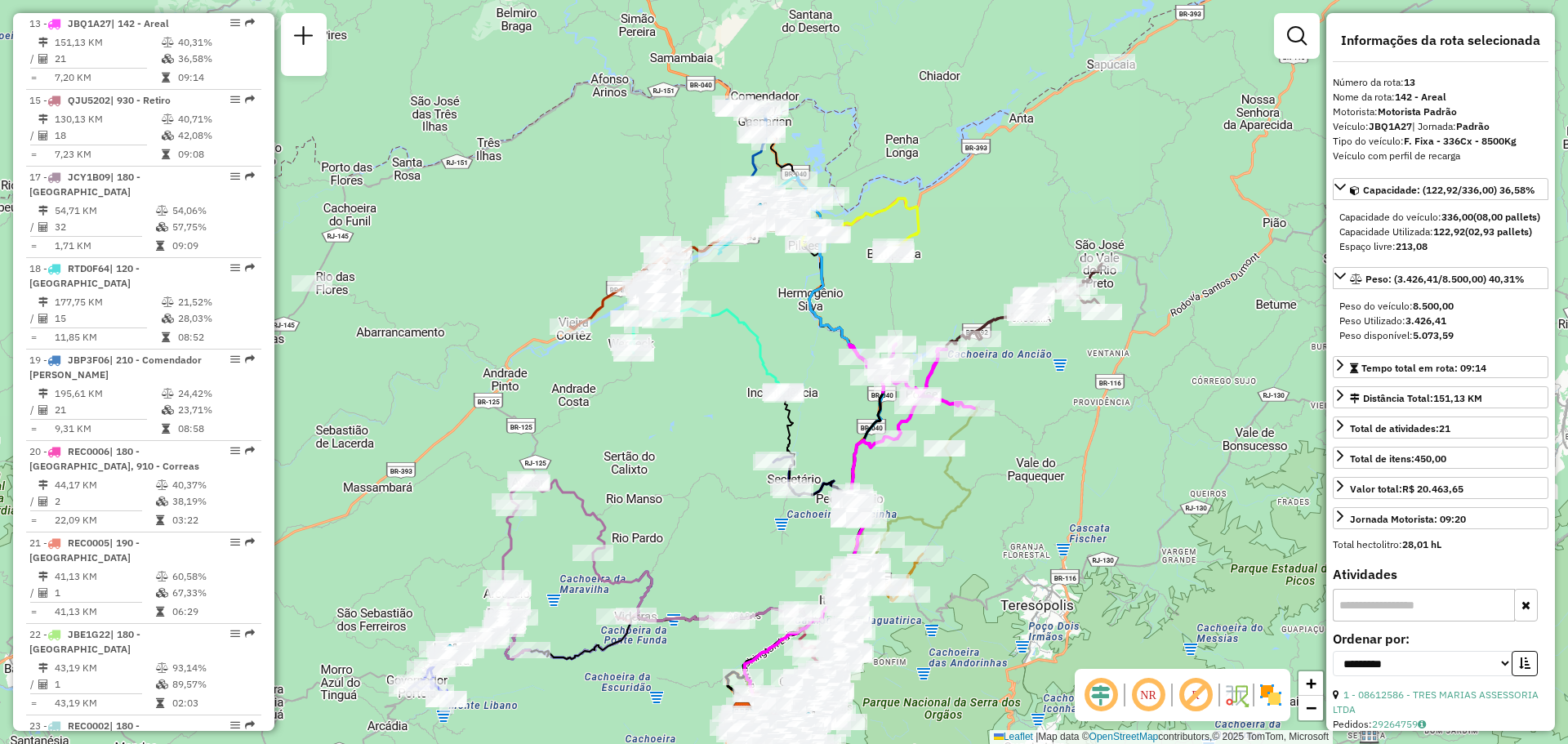
click at [1271, 698] on img at bounding box center [1271, 696] width 26 height 26
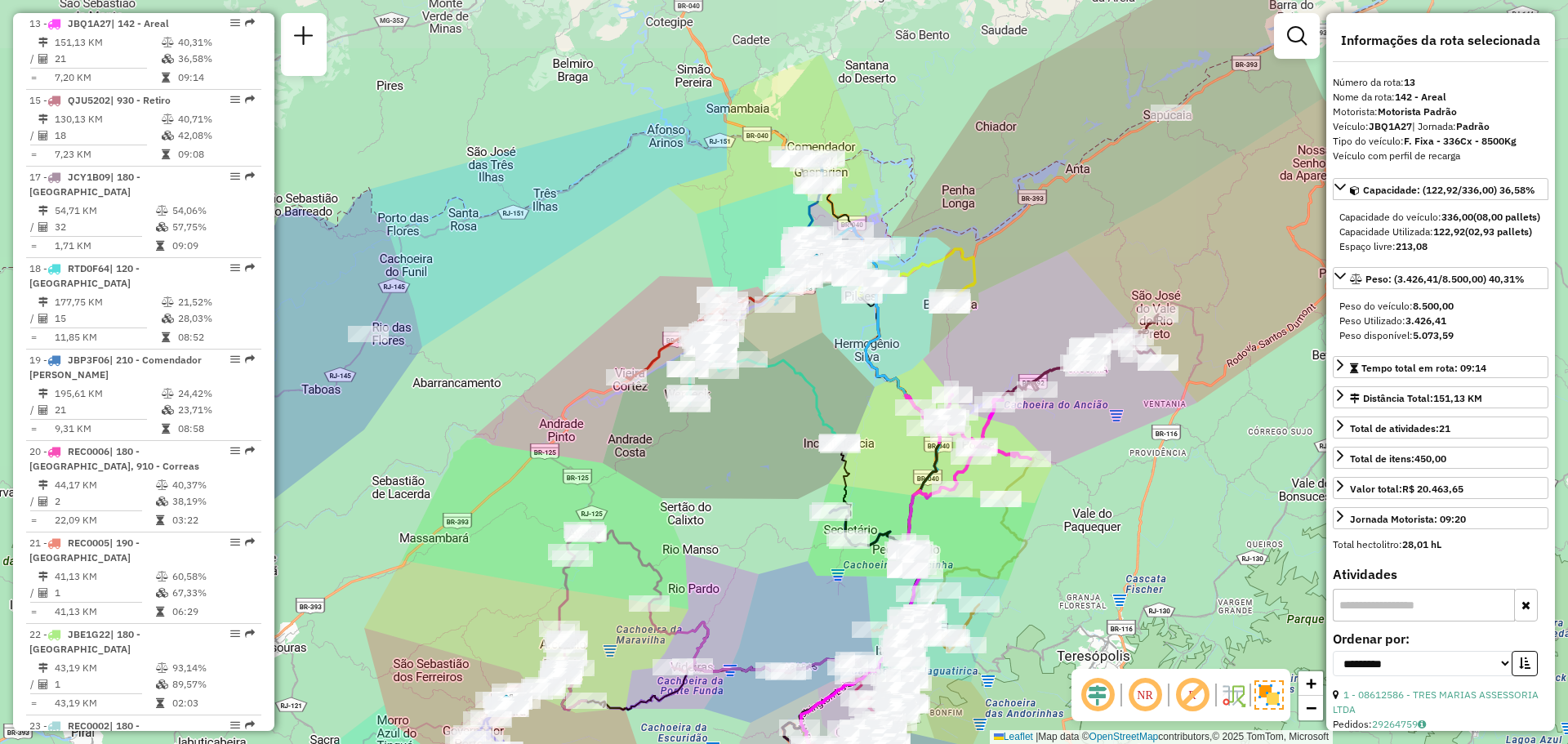
drag, startPoint x: 588, startPoint y: 410, endPoint x: 645, endPoint y: 461, distance: 76.5
click at [645, 461] on div "Janela de atendimento Grade de atendimento Capacidade Transportadoras Veículos …" at bounding box center [784, 372] width 1568 height 744
